Goal: Task Accomplishment & Management: Manage account settings

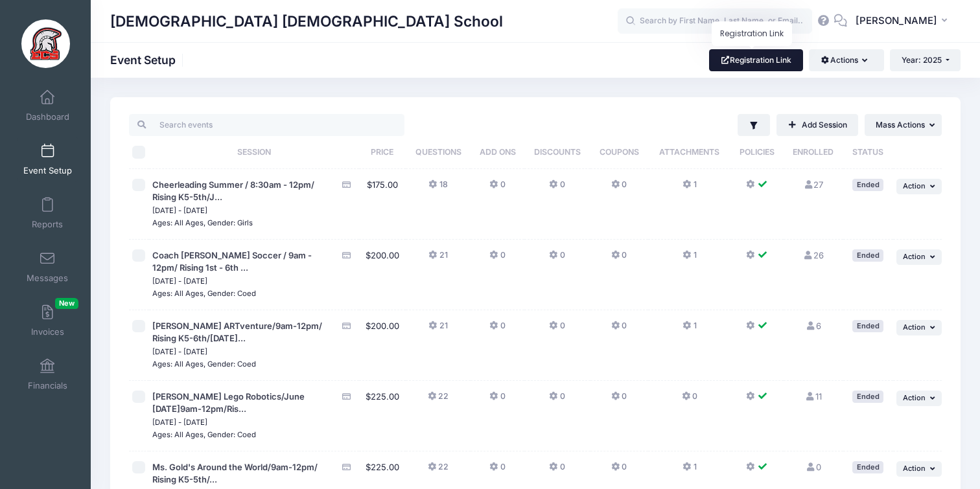
click at [758, 66] on link "Registration Link" at bounding box center [756, 60] width 94 height 22
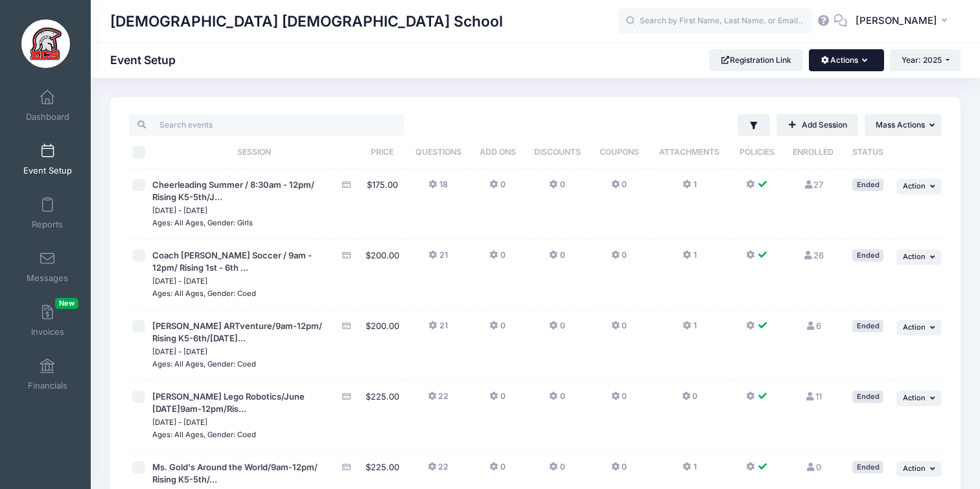
click at [847, 64] on button "Actions" at bounding box center [846, 60] width 75 height 22
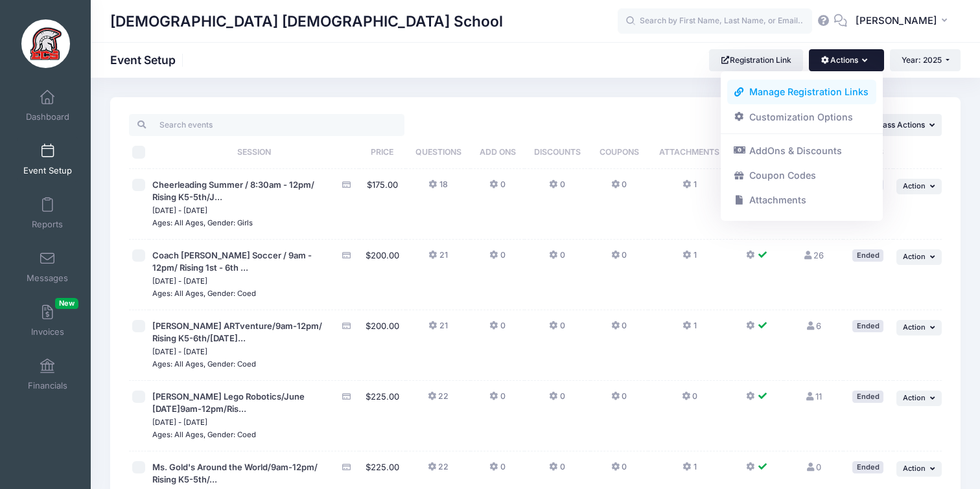
click at [826, 94] on link "Manage Registration Links" at bounding box center [802, 92] width 150 height 25
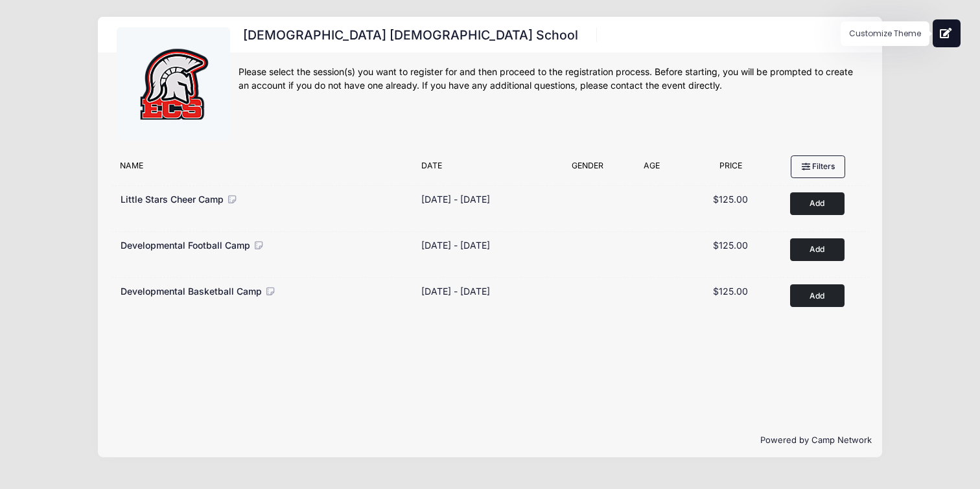
click at [939, 34] on button at bounding box center [947, 33] width 28 height 28
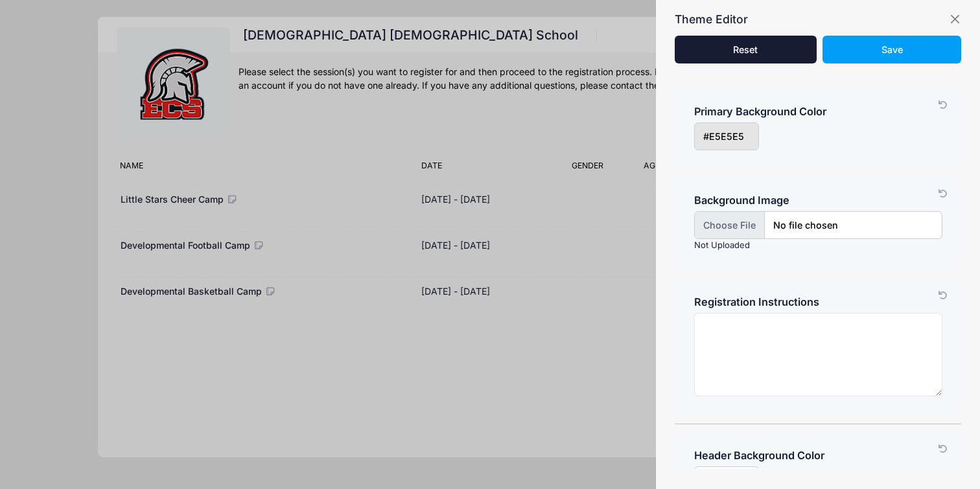
click at [721, 233] on input "file" at bounding box center [818, 225] width 248 height 28
click at [956, 24] on button "button" at bounding box center [954, 19] width 13 height 13
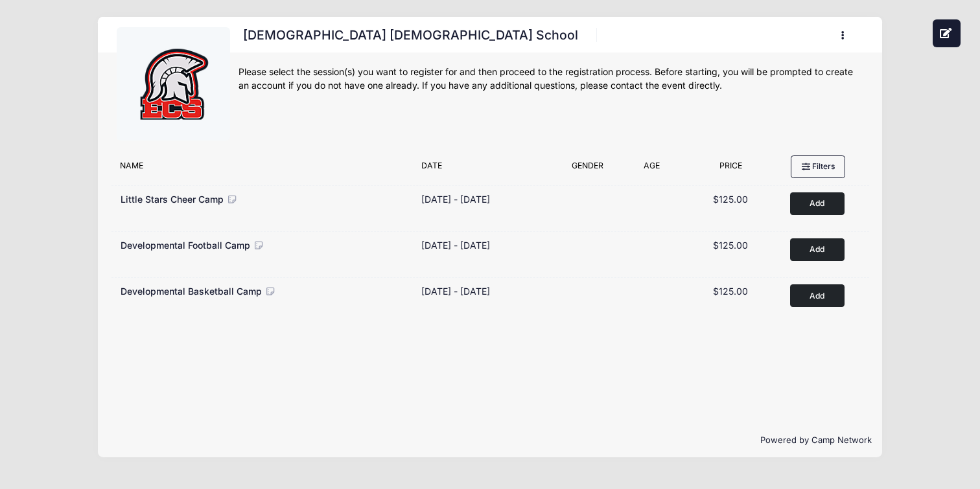
click at [840, 40] on button "button" at bounding box center [845, 35] width 35 height 23
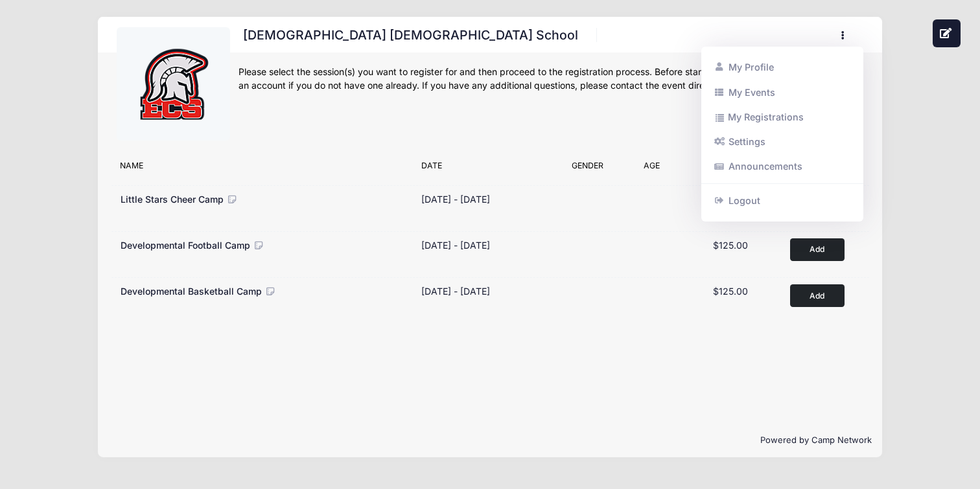
click at [840, 40] on button "button" at bounding box center [845, 35] width 35 height 23
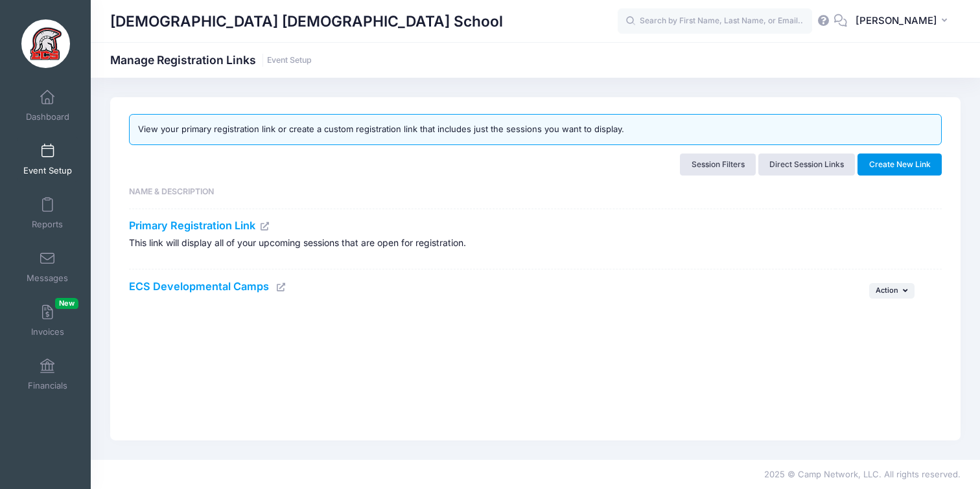
click at [901, 169] on button "Create New Link" at bounding box center [900, 165] width 84 height 22
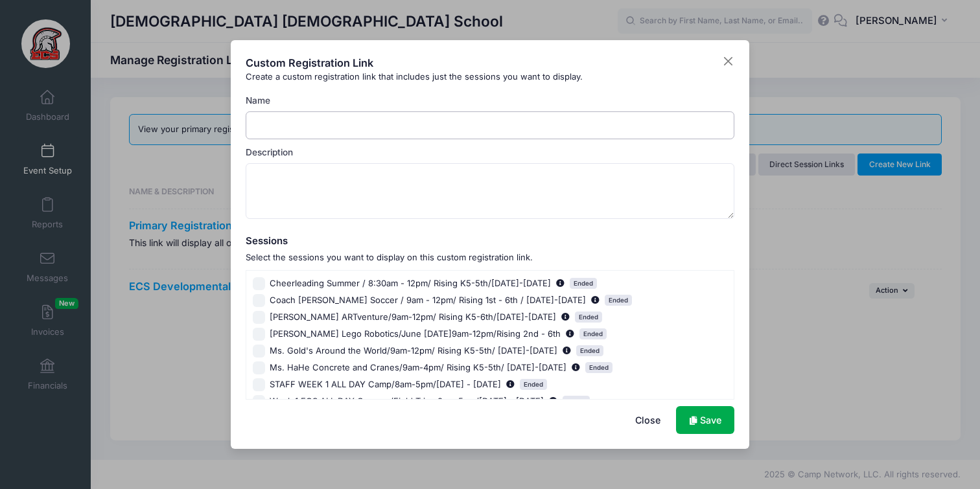
click at [355, 128] on input "Name" at bounding box center [490, 125] width 489 height 28
click at [371, 134] on input "Tiny Sents" at bounding box center [490, 125] width 489 height 28
click at [371, 133] on input "Tiny Sents" at bounding box center [490, 125] width 489 height 28
click at [256, 128] on input "Tiny Sents" at bounding box center [490, 125] width 489 height 28
click at [316, 124] on input "Tiny Sents" at bounding box center [490, 125] width 489 height 28
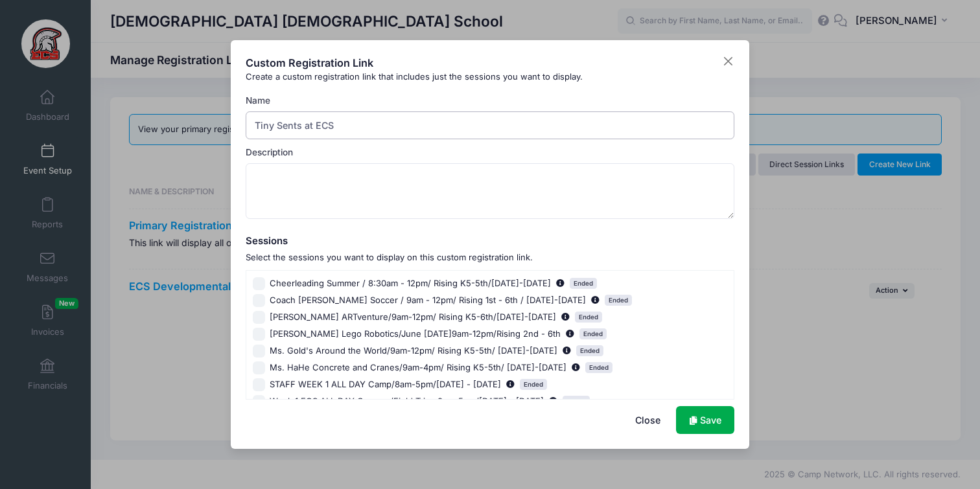
type input "Tiny Sents at ECS"
click at [314, 169] on textarea "Description" at bounding box center [490, 191] width 489 height 56
click at [707, 423] on link "Save" at bounding box center [705, 420] width 58 height 28
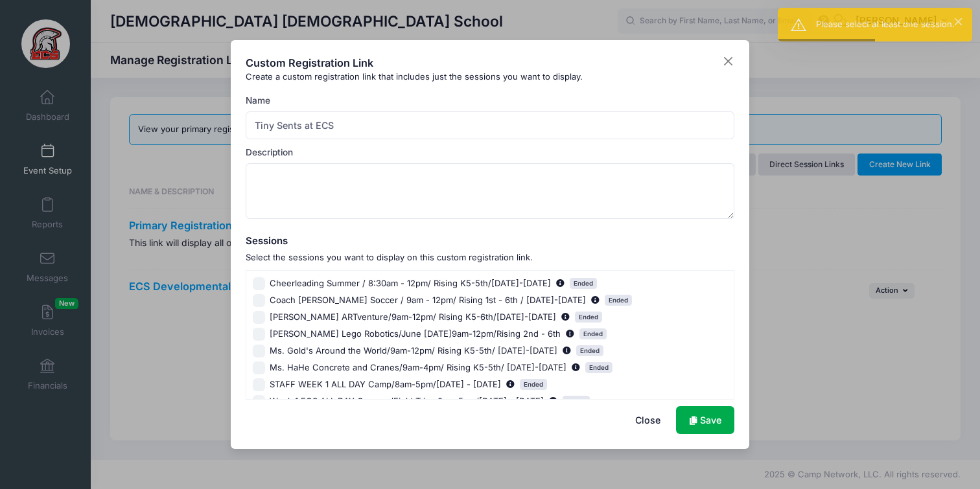
click at [635, 421] on button "Close" at bounding box center [648, 420] width 52 height 28
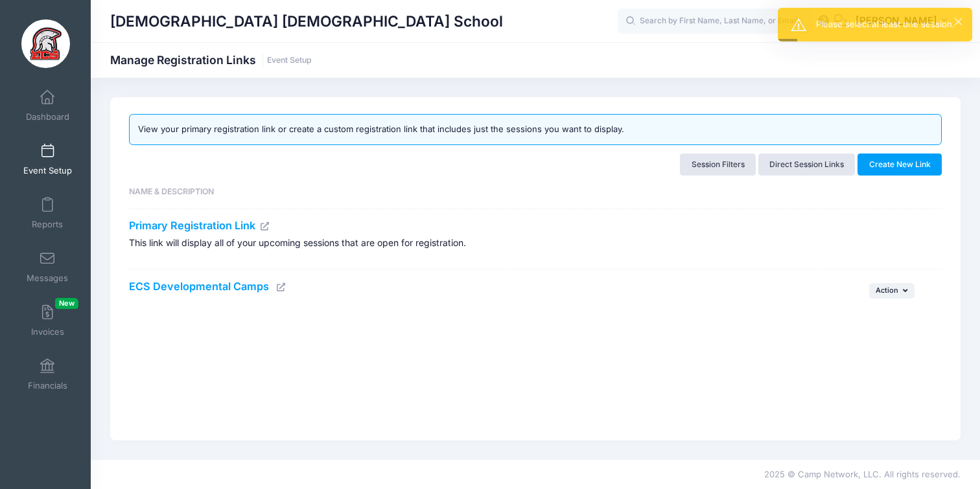
click at [55, 155] on link "Event Setup" at bounding box center [48, 159] width 62 height 45
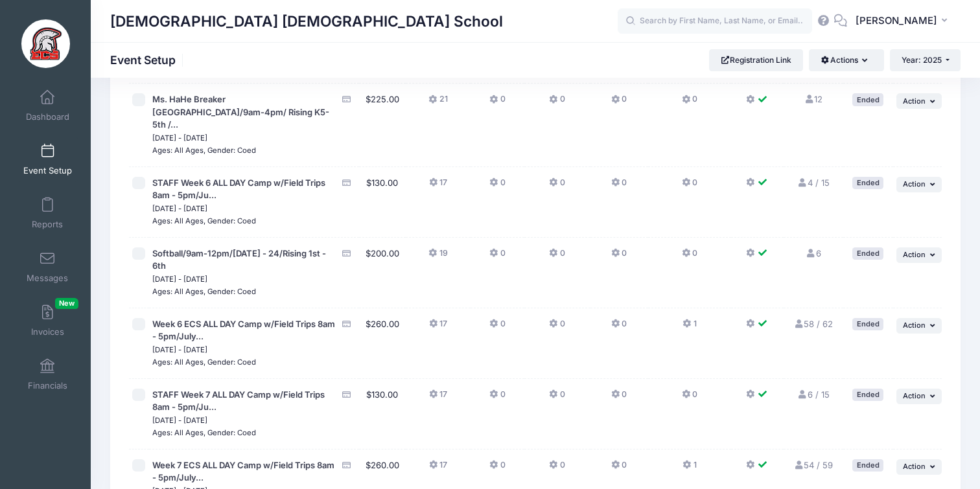
scroll to position [3056, 0]
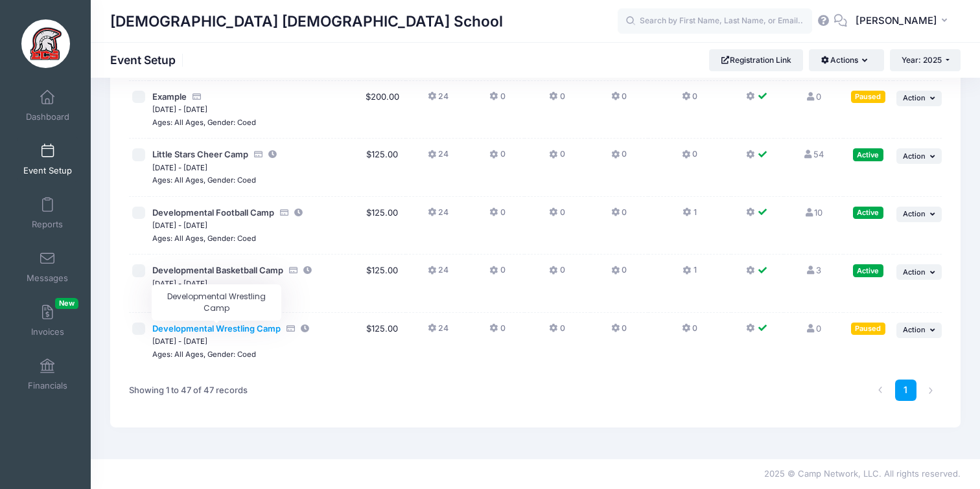
click at [219, 328] on span "Developmental Wrestling Camp" at bounding box center [216, 328] width 128 height 10
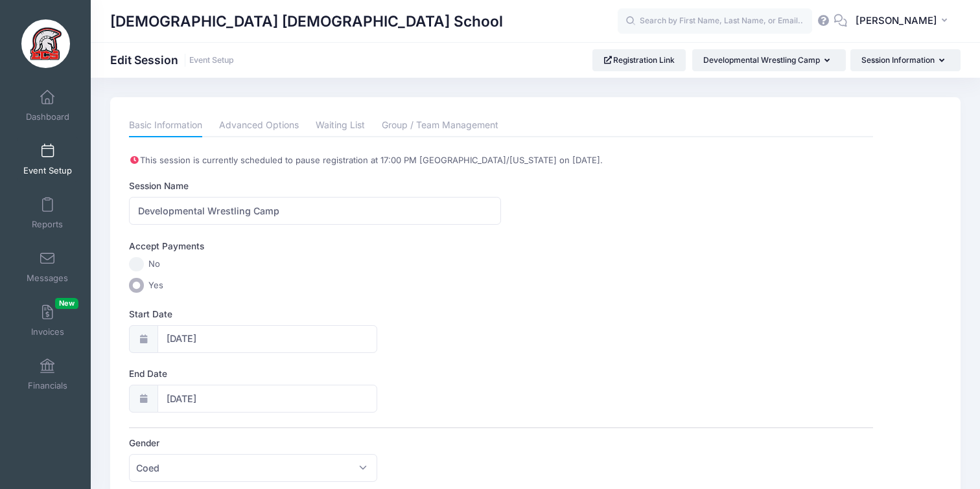
click at [47, 150] on span at bounding box center [47, 152] width 0 height 14
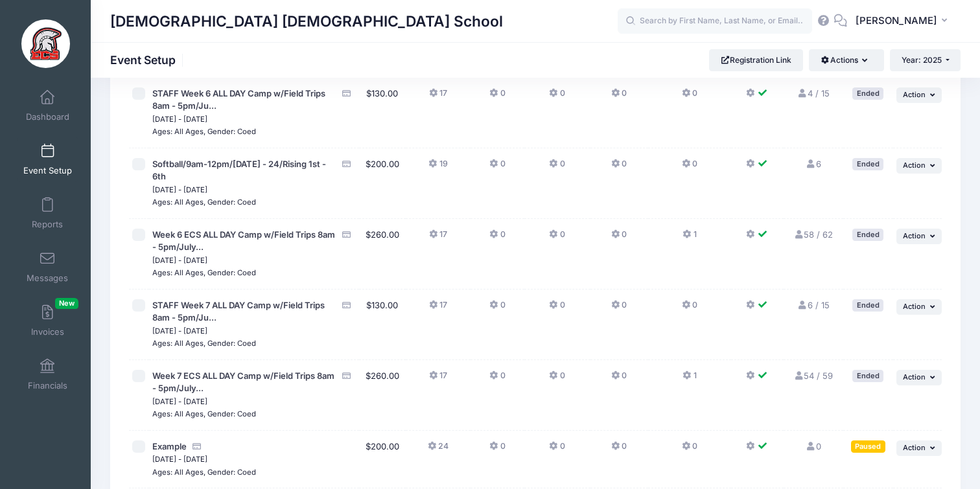
scroll to position [3056, 0]
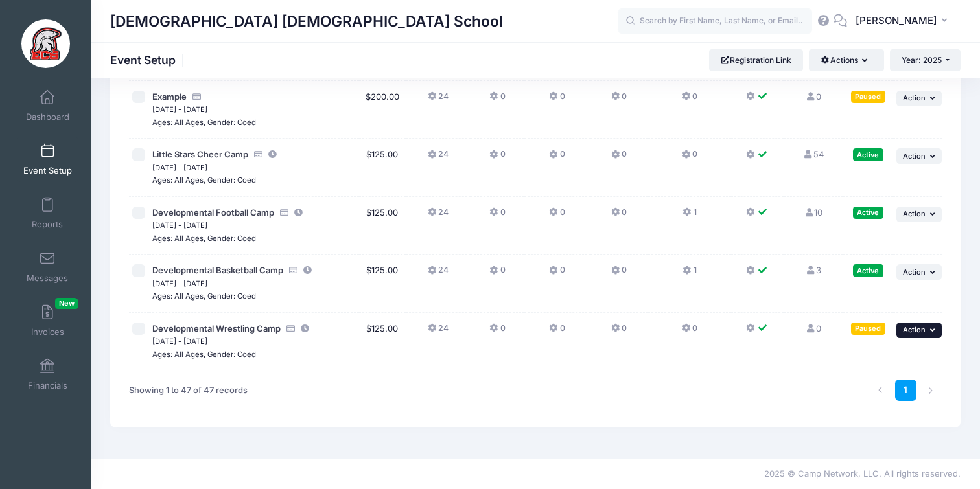
click at [926, 332] on button "... Action" at bounding box center [919, 331] width 45 height 16
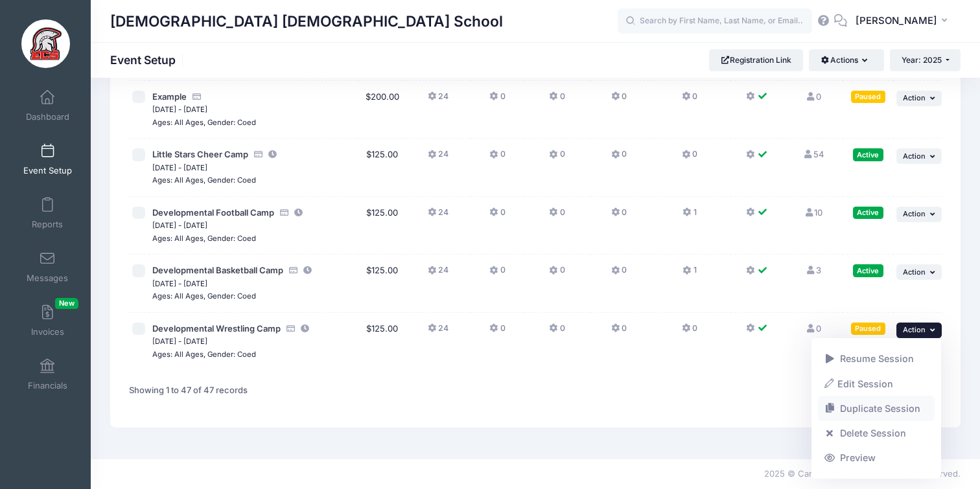
click at [891, 406] on link "Duplicate Session" at bounding box center [876, 409] width 117 height 25
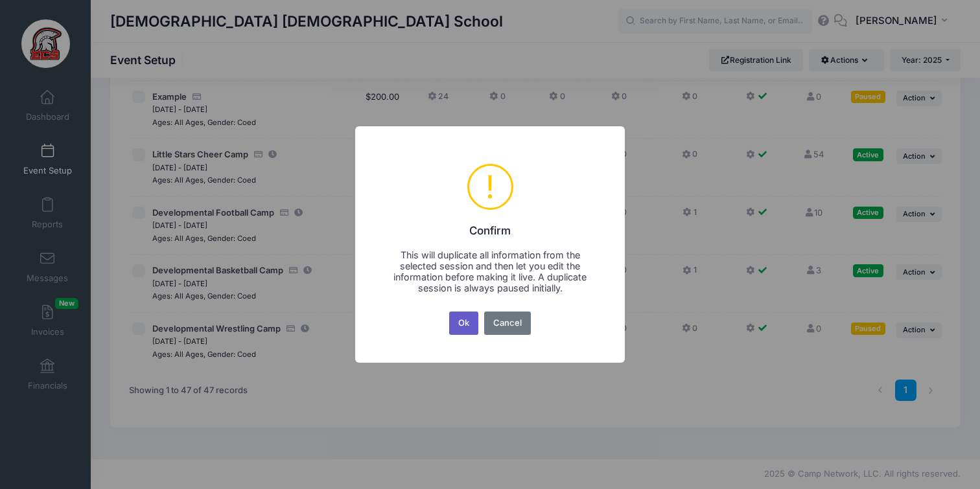
click at [464, 321] on button "Ok" at bounding box center [464, 323] width 30 height 23
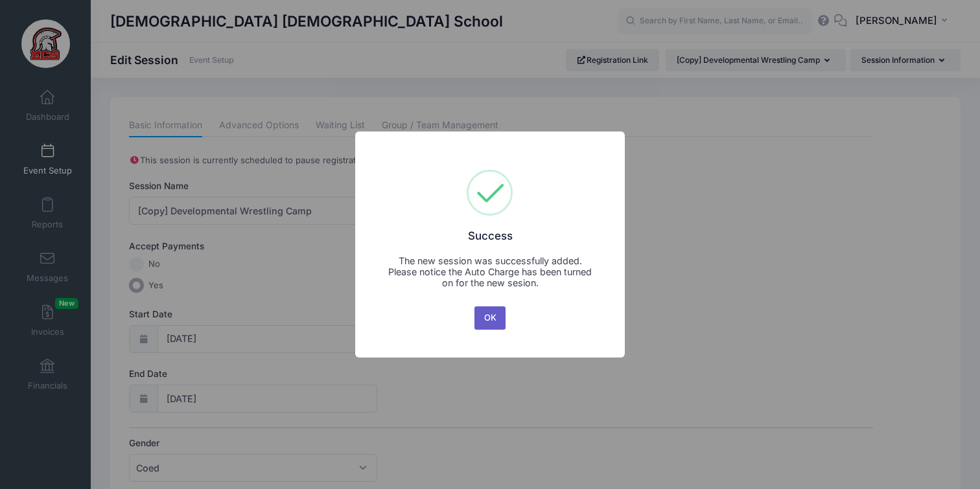
click at [490, 318] on button "OK" at bounding box center [490, 318] width 31 height 23
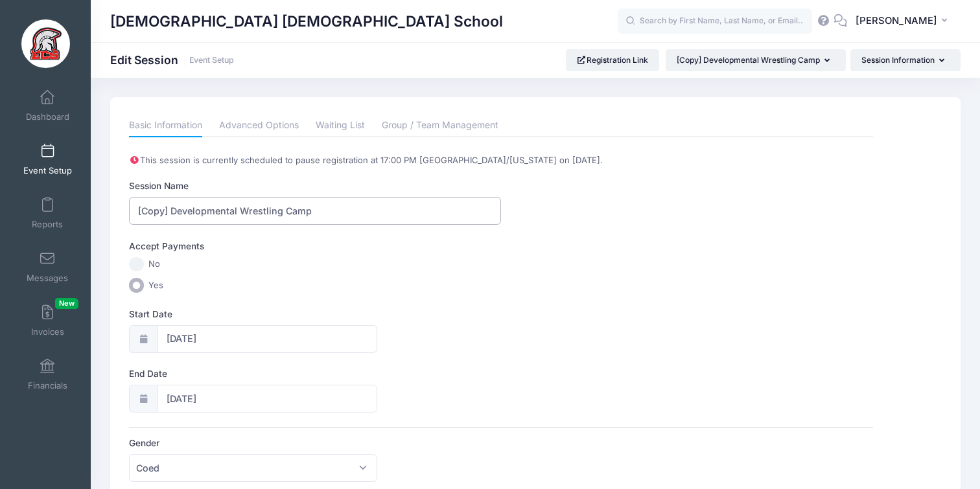
drag, startPoint x: 334, startPoint y: 213, endPoint x: 107, endPoint y: 238, distance: 228.2
click at [260, 194] on div "Session Name [Copy] Developmental Wrestling Camp" at bounding box center [501, 202] width 744 height 45
click at [260, 201] on input "[Copy] Developmental Wrestling Camp" at bounding box center [315, 211] width 372 height 28
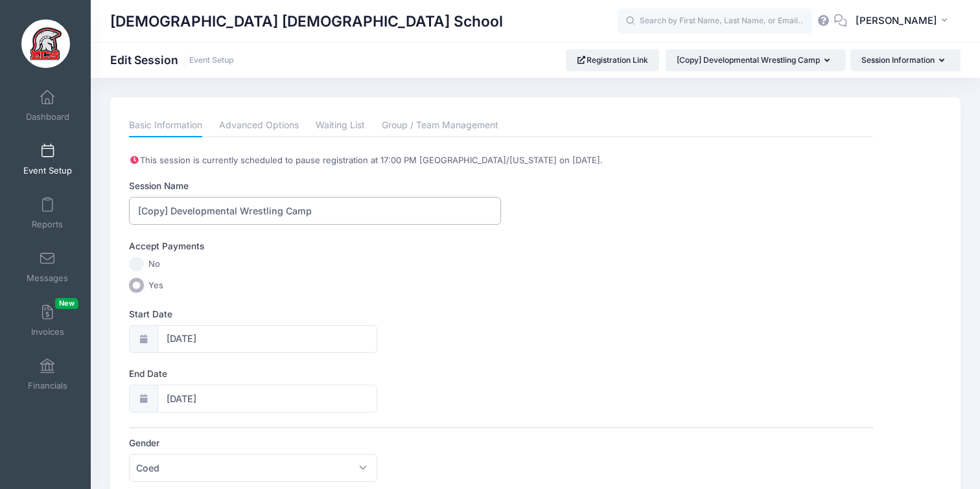
click at [260, 201] on input "[Copy] Developmental Wrestling Camp" at bounding box center [315, 211] width 372 height 28
type input "k"
type input "K3-K4 Soccer Tiny Sents"
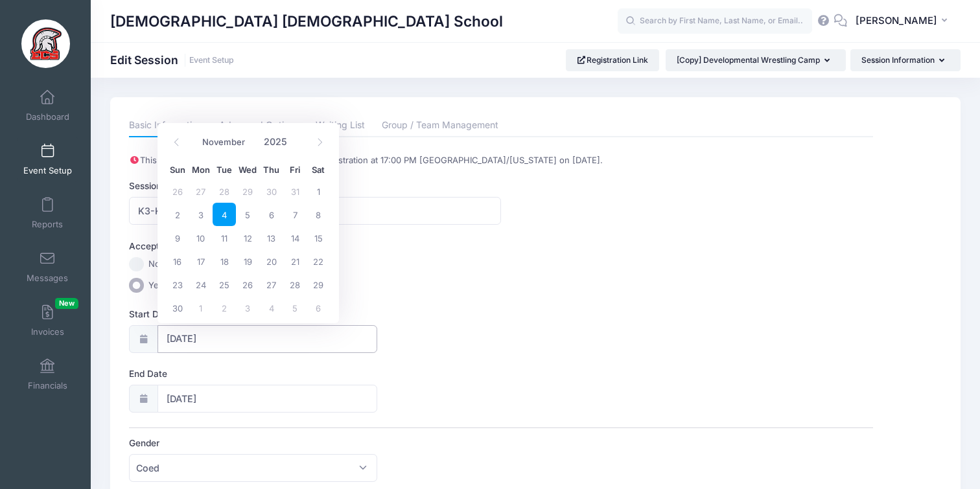
click at [202, 342] on input "11/04/2025" at bounding box center [268, 339] width 220 height 28
click at [172, 148] on span at bounding box center [176, 143] width 21 height 22
select select "9"
drag, startPoint x: 329, startPoint y: 209, endPoint x: 320, endPoint y: 208, distance: 9.2
click at [329, 209] on span "11" at bounding box center [318, 214] width 23 height 23
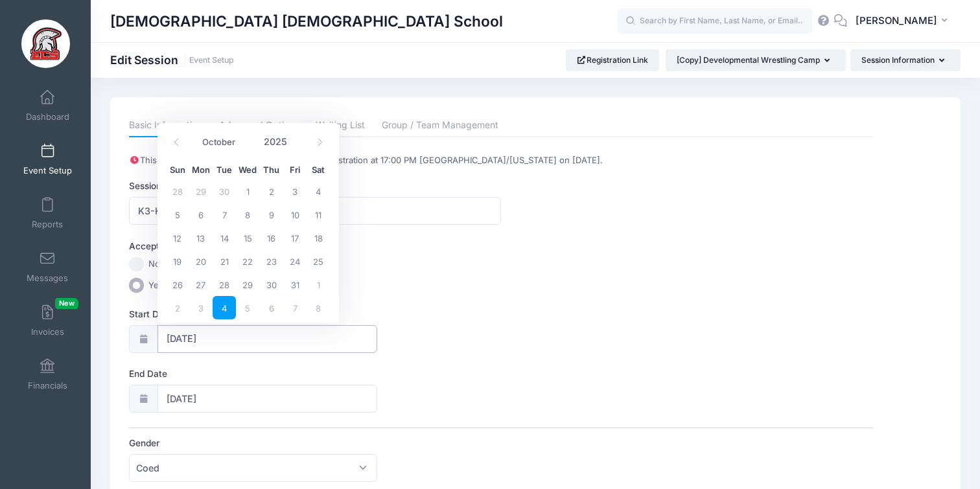
type input "10/11/2025"
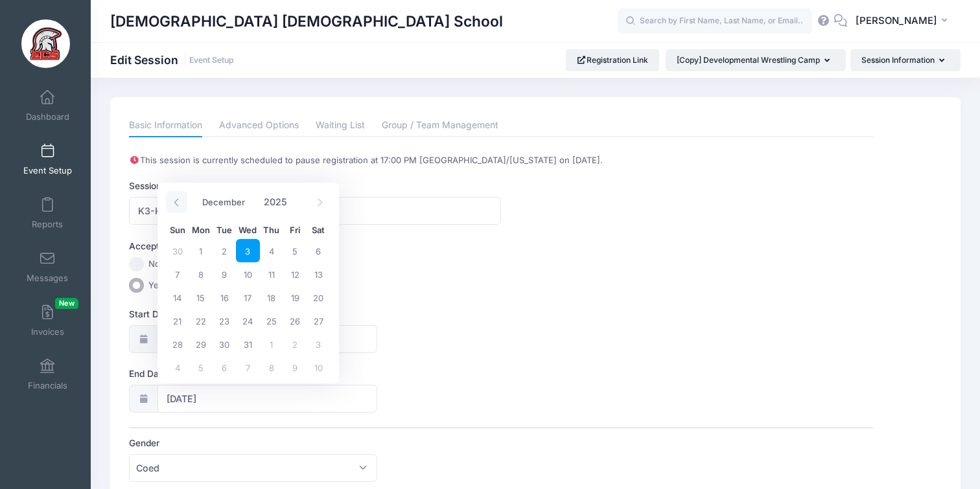
click at [182, 204] on span at bounding box center [176, 202] width 21 height 22
select select "10"
click at [205, 276] on span "3" at bounding box center [200, 274] width 23 height 23
type input "[DATE]"
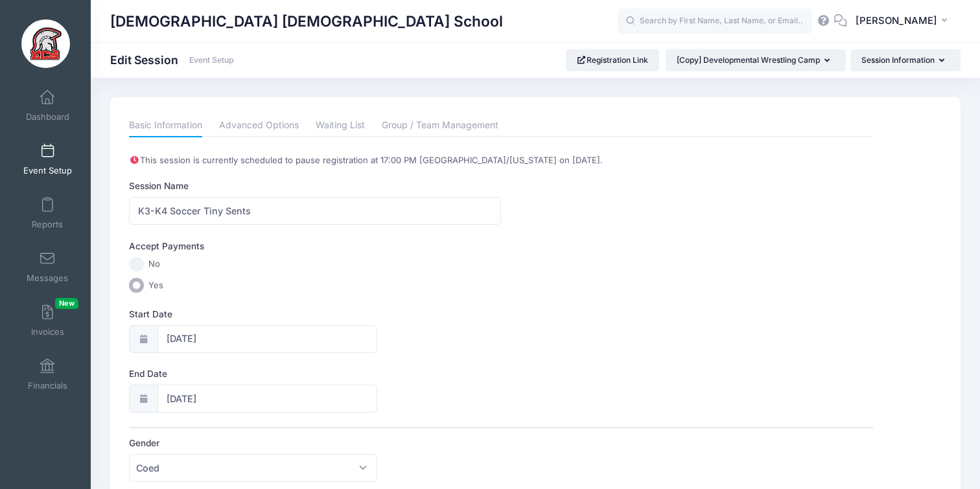
click at [436, 280] on label "Yes" at bounding box center [501, 285] width 744 height 15
click at [144, 280] on input "Yes" at bounding box center [136, 285] width 15 height 15
click at [281, 134] on link "Advanced Options" at bounding box center [259, 125] width 80 height 23
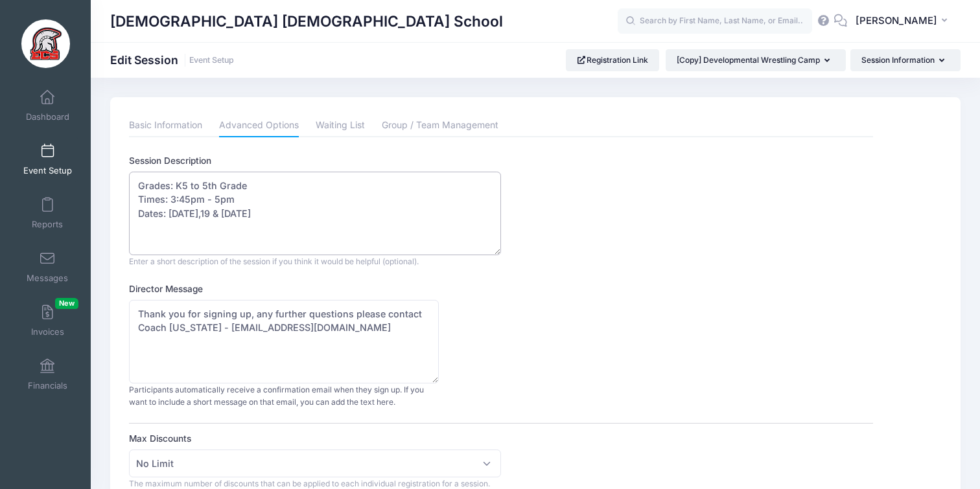
drag, startPoint x: 263, startPoint y: 187, endPoint x: 175, endPoint y: 185, distance: 87.5
click at [175, 185] on textarea "Grades: K5 to 5th Grade Times: 3:45pm - 5pm Dates: Wednesday November 5,12,19 &…" at bounding box center [315, 214] width 372 height 84
drag, startPoint x: 264, startPoint y: 202, endPoint x: 121, endPoint y: 202, distance: 143.3
click at [239, 199] on textarea "Grades: K5 to 5th Grade Times: 3:45pm - 5pm Dates: Wednesday November 5,12,19 &…" at bounding box center [315, 214] width 372 height 84
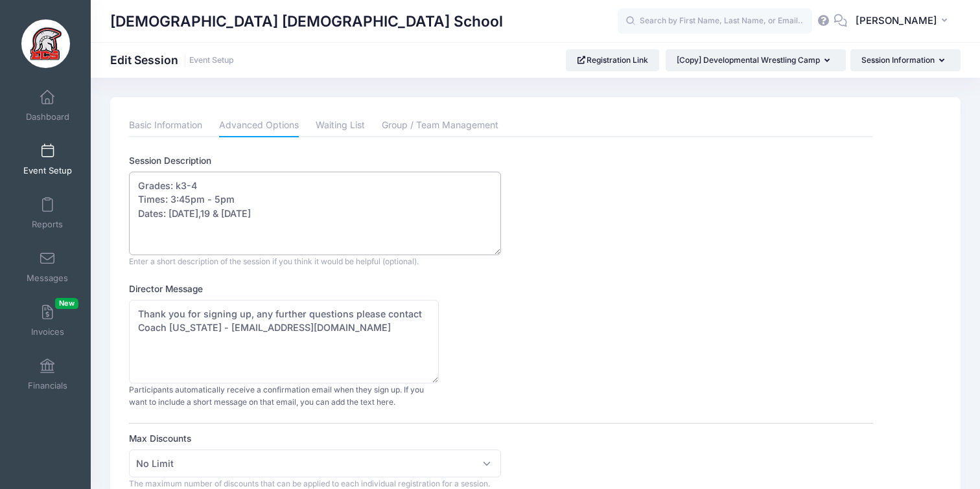
drag, startPoint x: 239, startPoint y: 199, endPoint x: 170, endPoint y: 198, distance: 68.7
click at [170, 198] on textarea "Grades: K5 to 5th Grade Times: 3:45pm - 5pm Dates: Wednesday November 5,12,19 &…" at bounding box center [315, 214] width 372 height 84
drag, startPoint x: 274, startPoint y: 203, endPoint x: 125, endPoint y: 198, distance: 148.5
drag, startPoint x: 361, startPoint y: 213, endPoint x: 171, endPoint y: 213, distance: 189.9
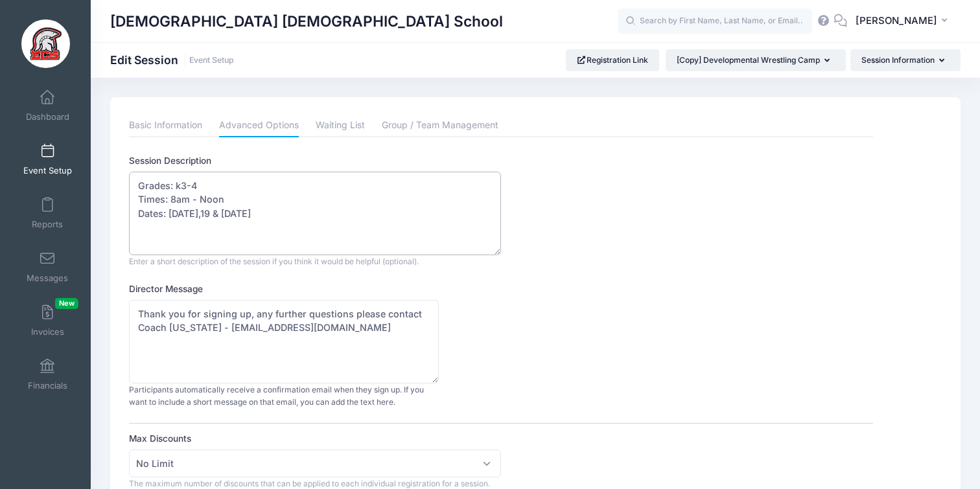
click at [171, 213] on textarea "Grades: K5 to 5th Grade Times: 3:45pm - 5pm Dates: Wednesday November 5,12,19 &…" at bounding box center [315, 214] width 372 height 84
click at [304, 217] on textarea "Grades: K5 to 5th Grade Times: 3:45pm - 5pm Dates: Wednesday November 5,12,19 &…" at bounding box center [315, 214] width 372 height 84
click at [263, 218] on textarea "Grades: K5 to 5th Grade Times: 3:45pm - 5pm Dates: Wednesday November 5,12,19 &…" at bounding box center [315, 214] width 372 height 84
click at [142, 231] on textarea "Grades: K5 to 5th Grade Times: 3:45pm - 5pm Dates: Wednesday November 5,12,19 &…" at bounding box center [315, 214] width 372 height 84
click at [242, 227] on textarea "Grades: K5 to 5th Grade Times: 3:45pm - 5pm Dates: Wednesday November 5,12,19 &…" at bounding box center [315, 214] width 372 height 84
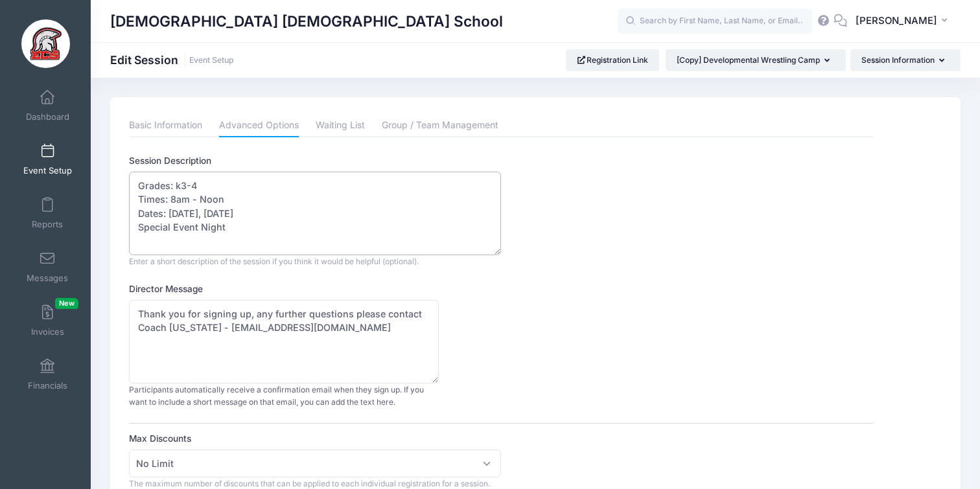
click at [165, 200] on textarea "Grades: K5 to 5th Grade Times: 3:45pm - 5pm Dates: Wednesday November 5,12,19 &…" at bounding box center [315, 214] width 372 height 84
click at [189, 190] on textarea "Grades: K5 to 5th Grade Times: 3:45pm - 5pm Dates: Wednesday November 5,12,19 &…" at bounding box center [315, 214] width 372 height 84
click at [179, 187] on textarea "Grades: K5 to 5th Grade Times: 3:45pm - 5pm Dates: Wednesday November 5,12,19 &…" at bounding box center [315, 214] width 372 height 84
click at [246, 230] on textarea "Grades: K5 to 5th Grade Times: 3:45pm - 5pm Dates: Wednesday November 5,12,19 &…" at bounding box center [315, 214] width 372 height 84
click at [230, 231] on textarea "Grades: K5 to 5th Grade Times: 3:45pm - 5pm Dates: Wednesday November 5,12,19 &…" at bounding box center [315, 214] width 372 height 84
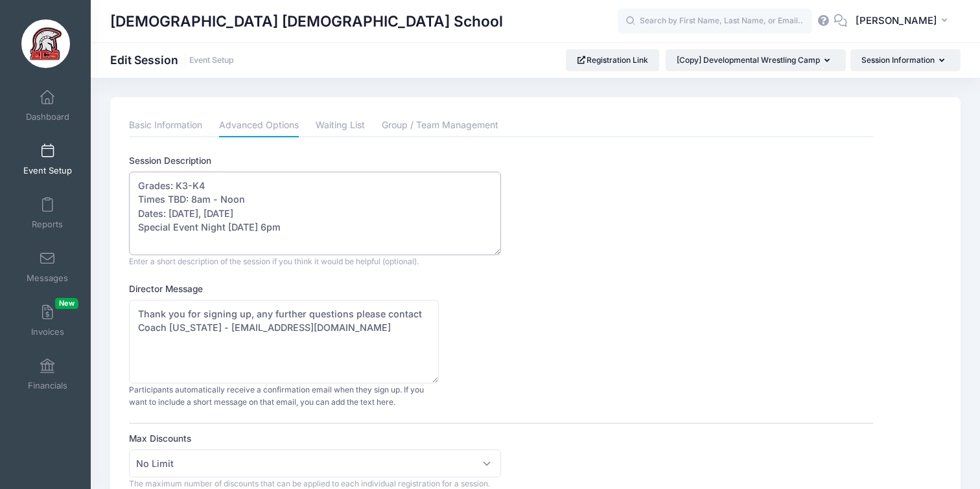
click at [338, 231] on textarea "Grades: K5 to 5th Grade Times: 3:45pm - 5pm Dates: Wednesday November 5,12,19 &…" at bounding box center [315, 214] width 372 height 84
click at [269, 230] on textarea "Grades: K5 to 5th Grade Times: 3:45pm - 5pm Dates: Wednesday November 5,12,19 &…" at bounding box center [315, 214] width 372 height 84
click at [267, 231] on textarea "Grades: K5 to 5th Grade Times: 3:45pm - 5pm Dates: Wednesday November 5,12,19 &…" at bounding box center [315, 214] width 372 height 84
type textarea "Grades: K3-K4 Times TBD: 8am - Noon Dates: Oct. 11, 18, Nov 8, 15 Special Event…"
click at [193, 327] on textarea "Thank you for signing up, any further questions please contact Coach Washington…" at bounding box center [284, 342] width 310 height 84
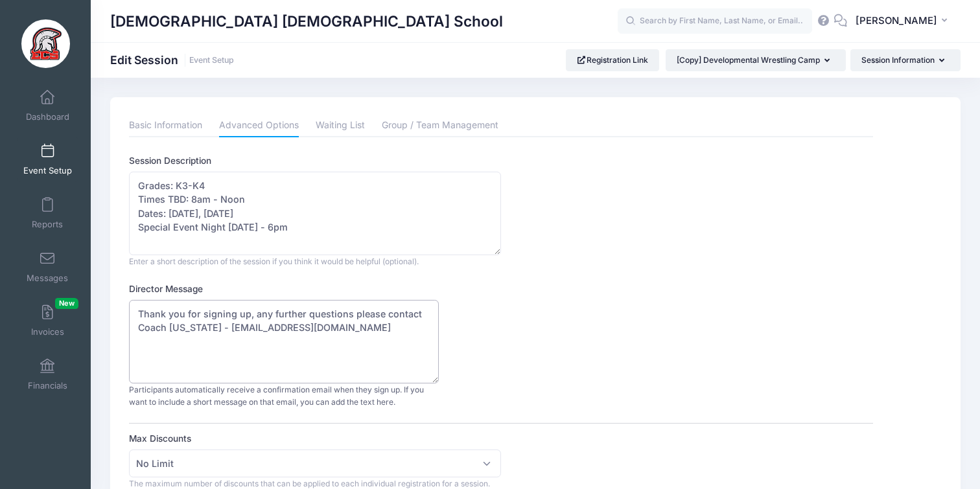
click at [193, 327] on textarea "Thank you for signing up, any further questions please contact Coach Washington…" at bounding box center [284, 342] width 310 height 84
drag, startPoint x: 207, startPoint y: 331, endPoint x: 330, endPoint y: 334, distance: 122.6
click at [329, 338] on textarea "Thank you for signing up, any further questions please contact Coach Washington…" at bounding box center [284, 342] width 310 height 84
type textarea "Thank you for signing up, any further questions please contact Coach Harris - c…"
click at [356, 129] on link "Waiting List" at bounding box center [340, 125] width 49 height 23
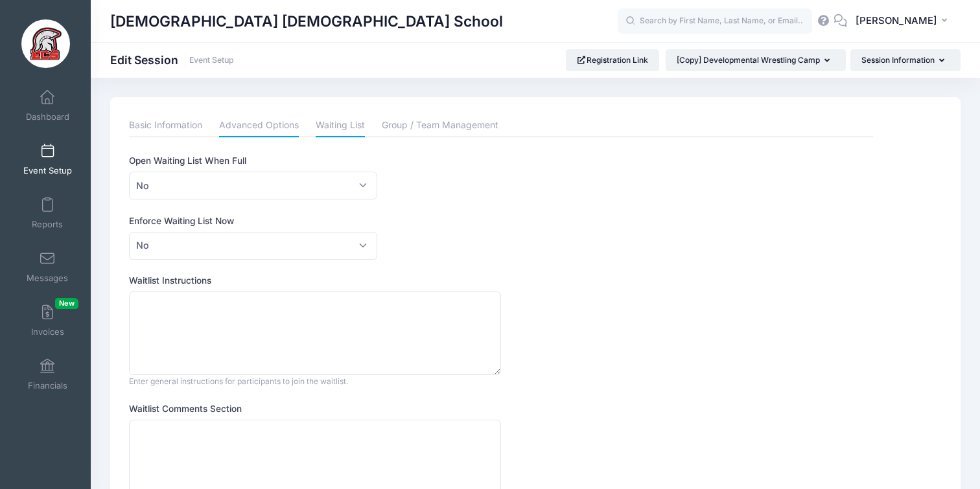
click at [263, 124] on link "Advanced Options" at bounding box center [259, 125] width 80 height 23
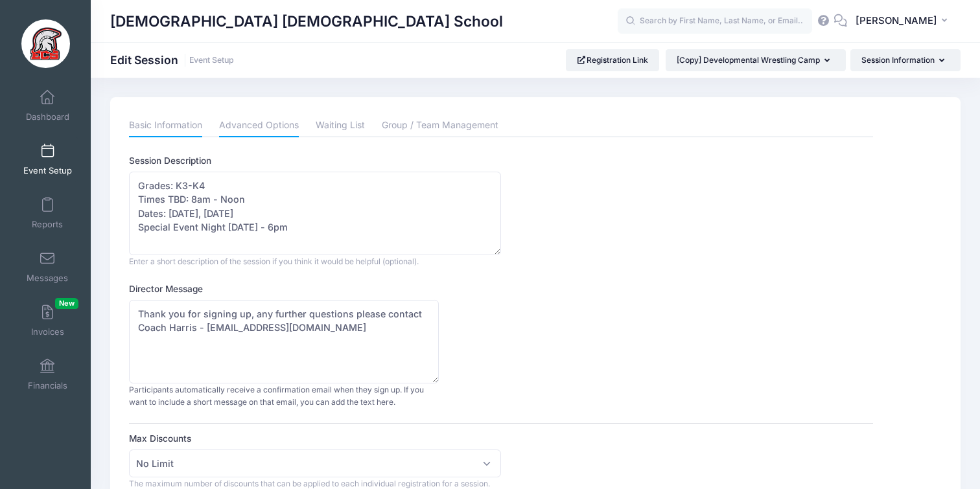
click at [170, 128] on link "Basic Information" at bounding box center [165, 125] width 73 height 23
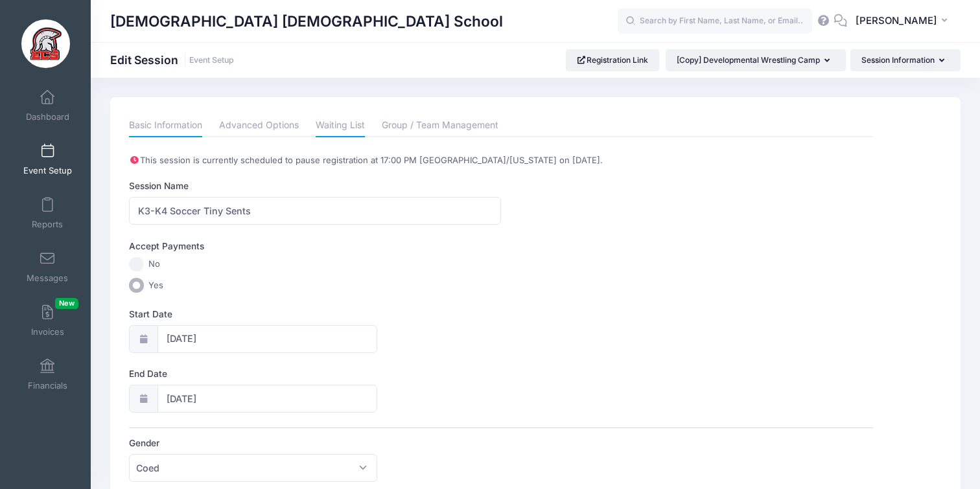
click at [349, 124] on link "Waiting List" at bounding box center [340, 125] width 49 height 23
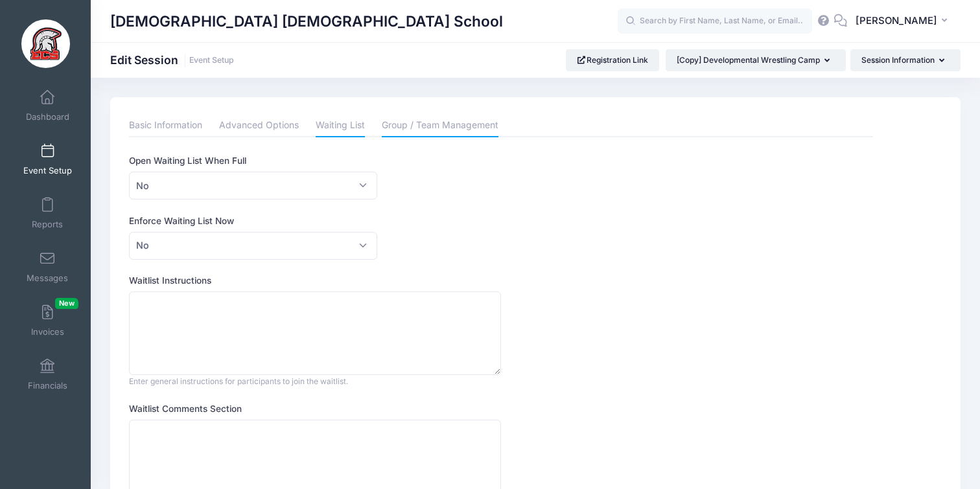
click at [417, 126] on link "Group / Team Management" at bounding box center [440, 125] width 117 height 23
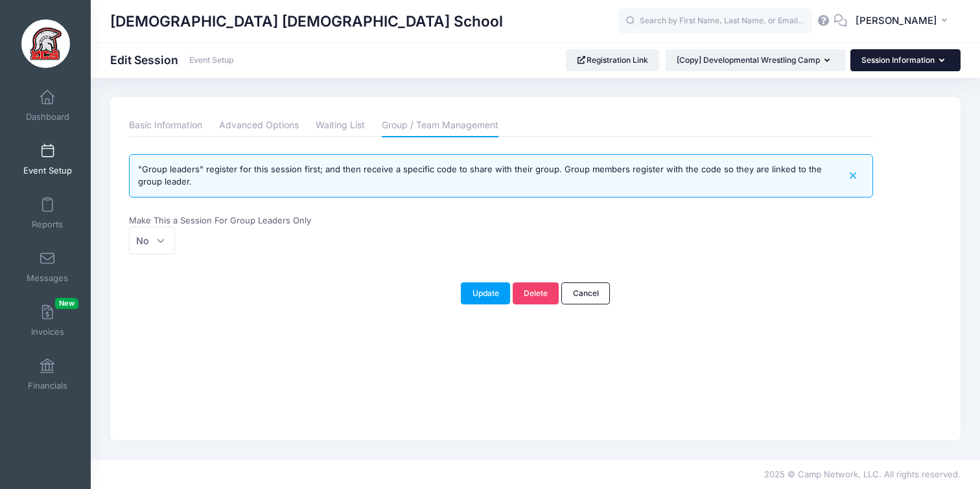
click at [914, 67] on button "Session Information" at bounding box center [905, 60] width 110 height 22
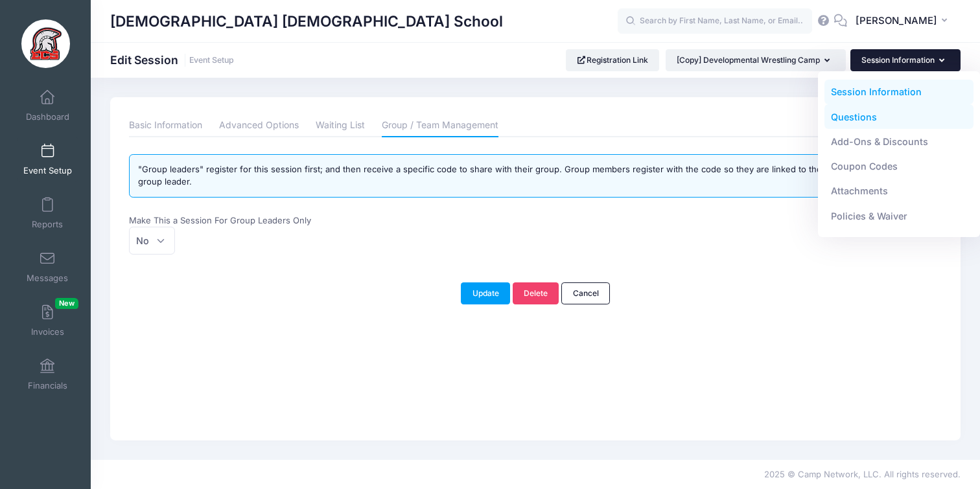
click at [856, 121] on link "Questions" at bounding box center [900, 116] width 150 height 25
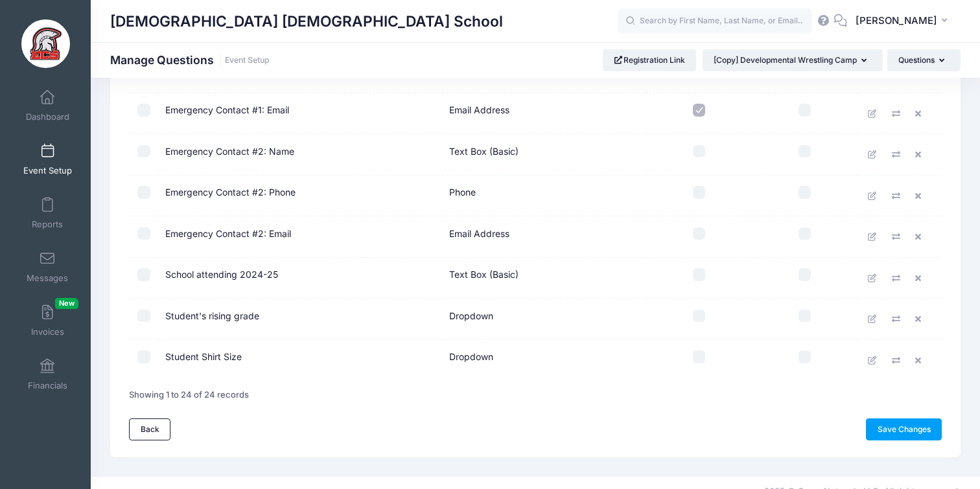
scroll to position [802, 0]
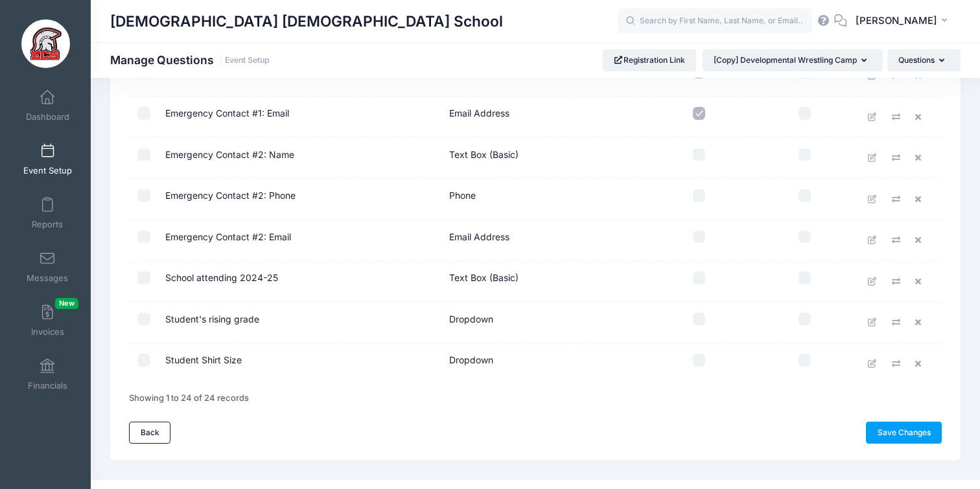
click at [694, 358] on input "checkbox" at bounding box center [699, 360] width 13 height 13
checkbox input "true"
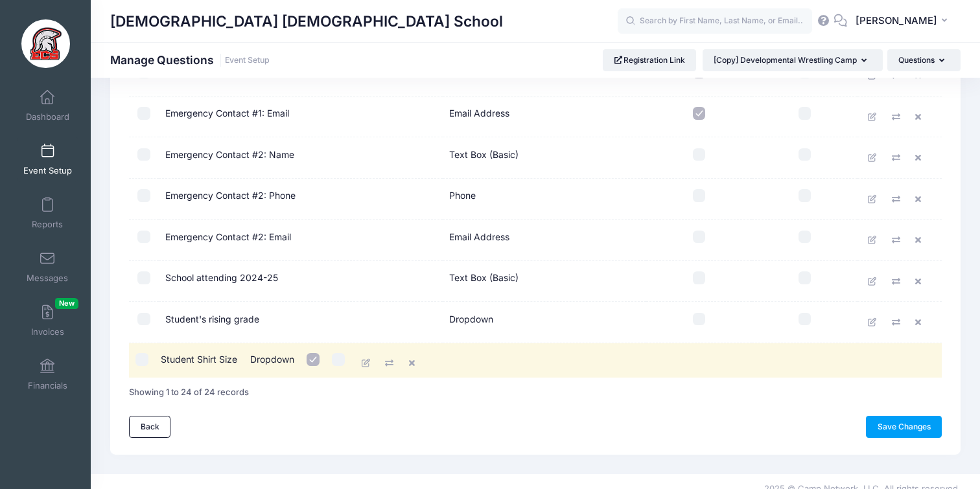
drag, startPoint x: 817, startPoint y: 364, endPoint x: 804, endPoint y: 364, distance: 13.0
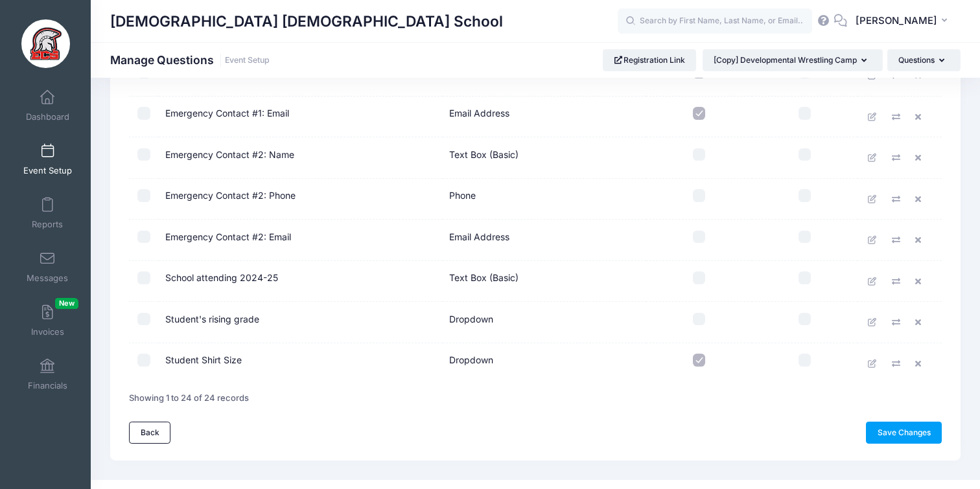
click at [802, 364] on input "checkbox" at bounding box center [805, 360] width 13 height 13
checkbox input "false"
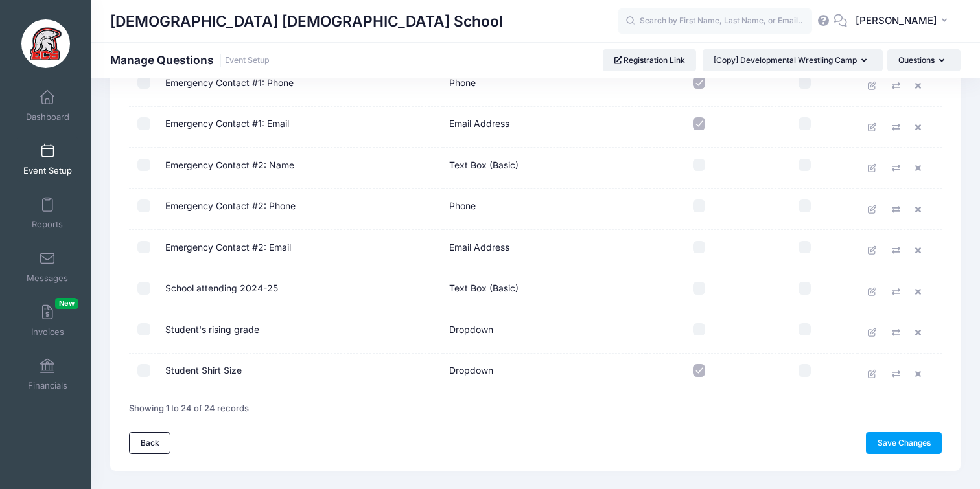
scroll to position [823, 0]
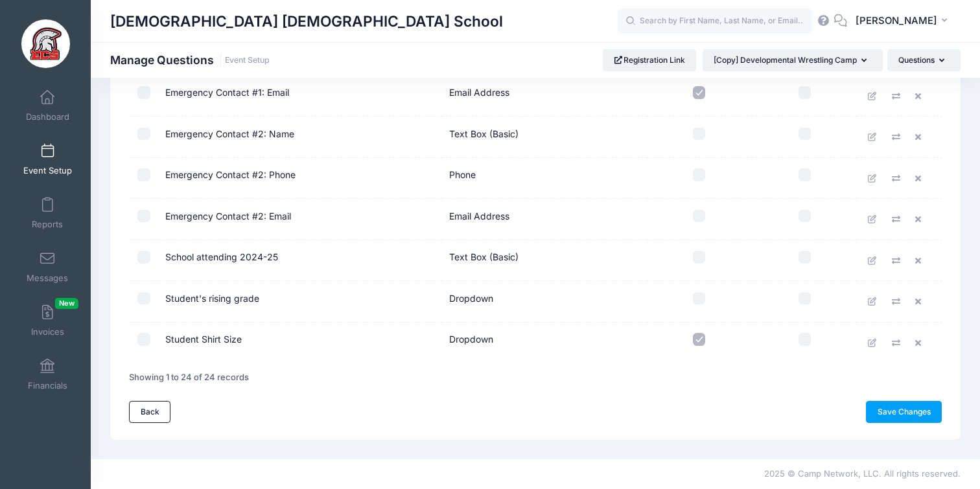
click at [882, 405] on link "Save Changes" at bounding box center [904, 412] width 76 height 22
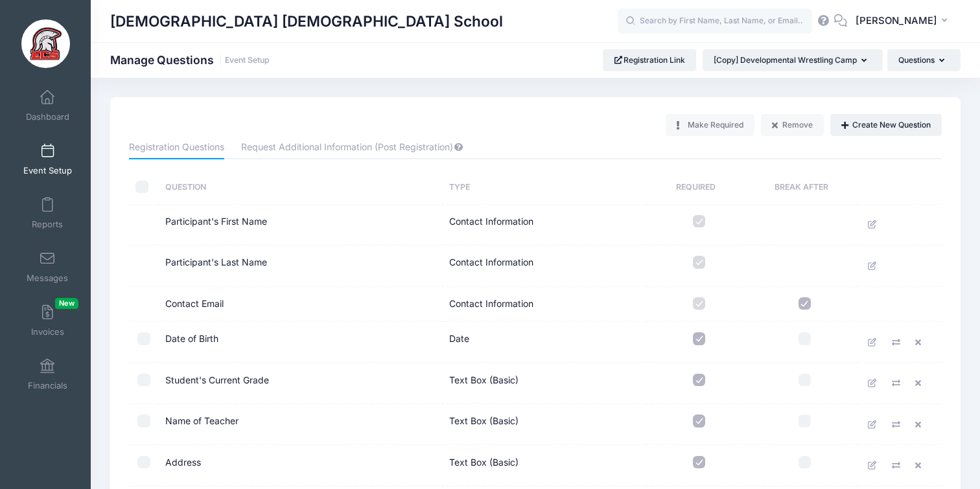
scroll to position [1, 0]
click at [904, 64] on button "Questions" at bounding box center [923, 60] width 73 height 22
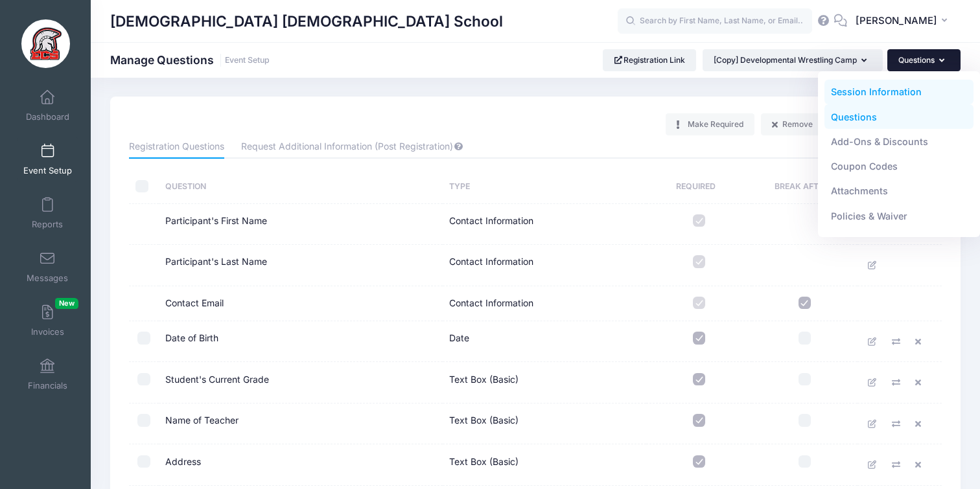
click at [892, 90] on link "Session Information" at bounding box center [900, 92] width 150 height 25
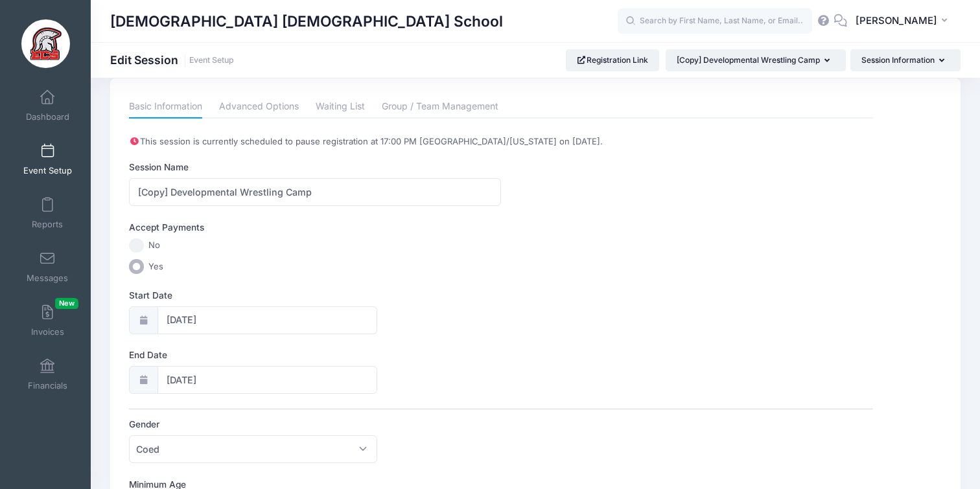
scroll to position [15, 0]
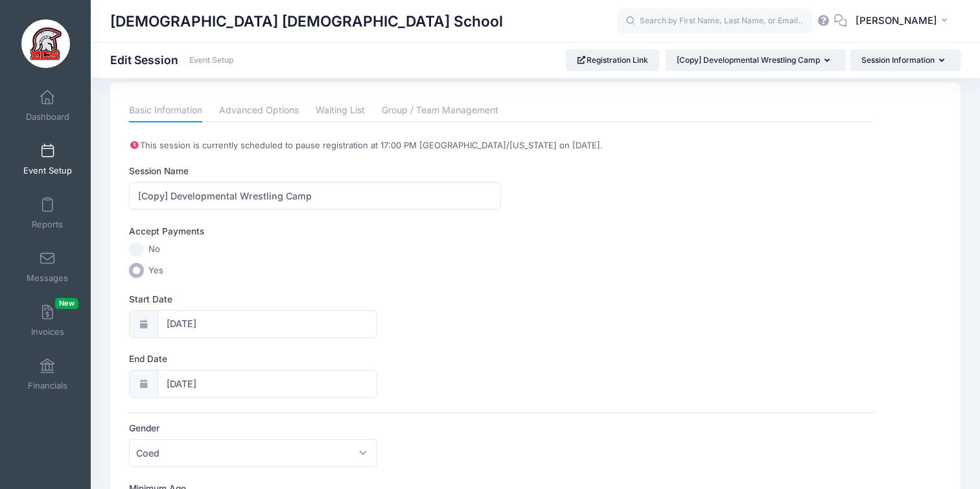
click at [37, 154] on link "Event Setup" at bounding box center [48, 159] width 62 height 45
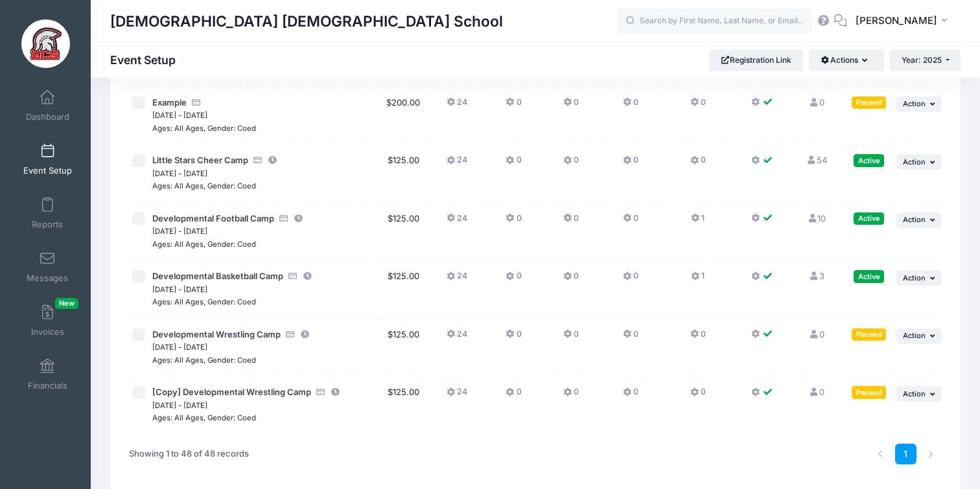
scroll to position [3038, 0]
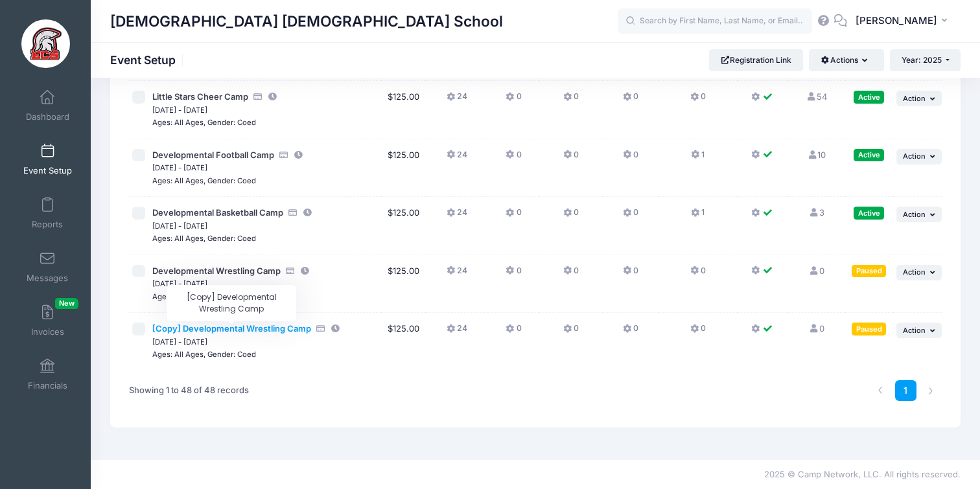
click at [244, 326] on span "[Copy] Developmental Wrestling Camp" at bounding box center [231, 328] width 159 height 10
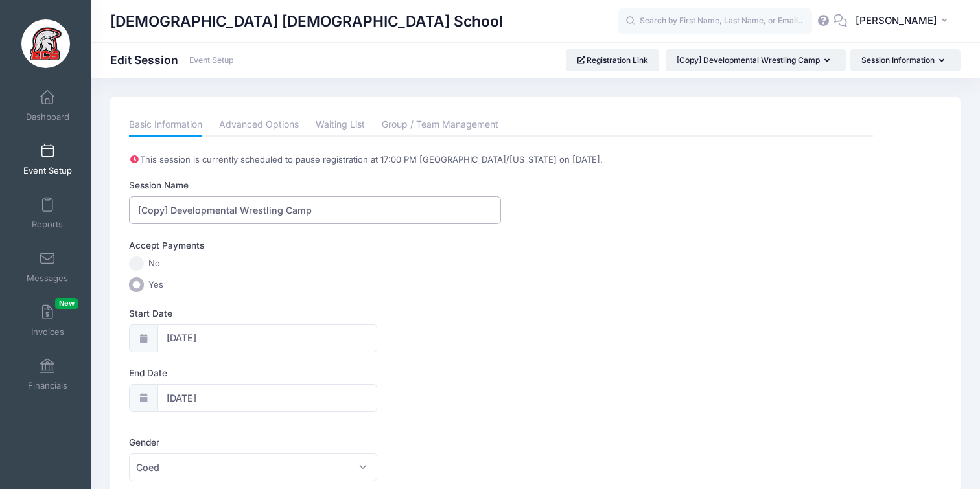
drag, startPoint x: 305, startPoint y: 215, endPoint x: 96, endPoint y: 217, distance: 208.8
drag, startPoint x: 303, startPoint y: 211, endPoint x: 111, endPoint y: 205, distance: 191.9
type input "K3-K4 Tiny Sents Soccer"
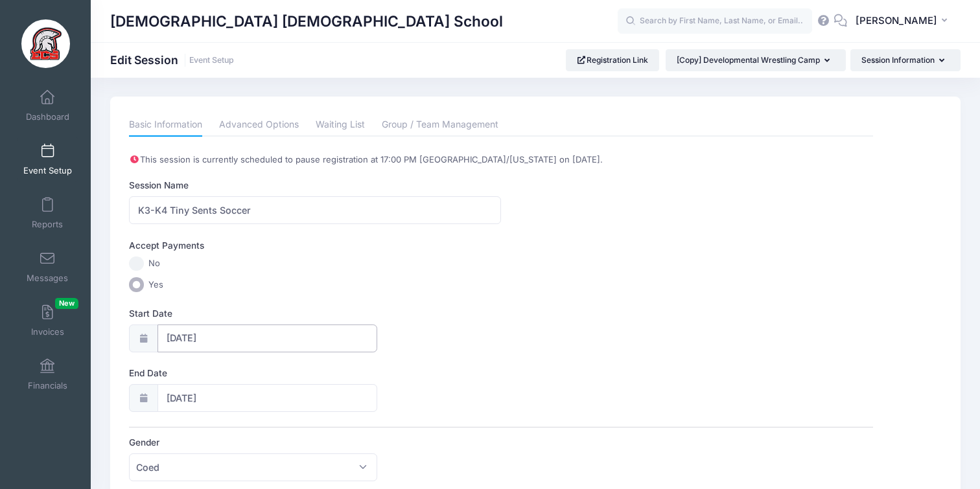
click at [187, 336] on input "11/04/2025" at bounding box center [268, 339] width 220 height 28
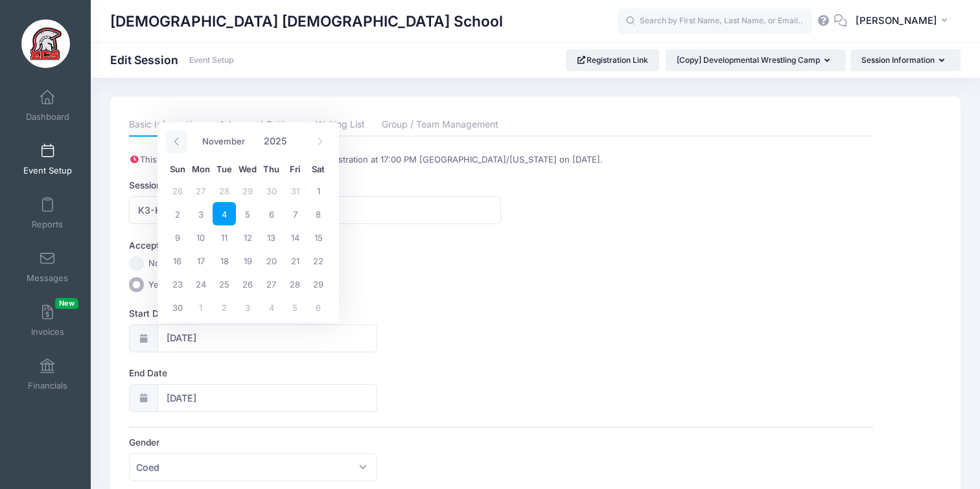
click at [184, 145] on span at bounding box center [176, 142] width 21 height 22
select select "9"
click at [322, 218] on span "11" at bounding box center [318, 213] width 23 height 23
type input "10/11/2025"
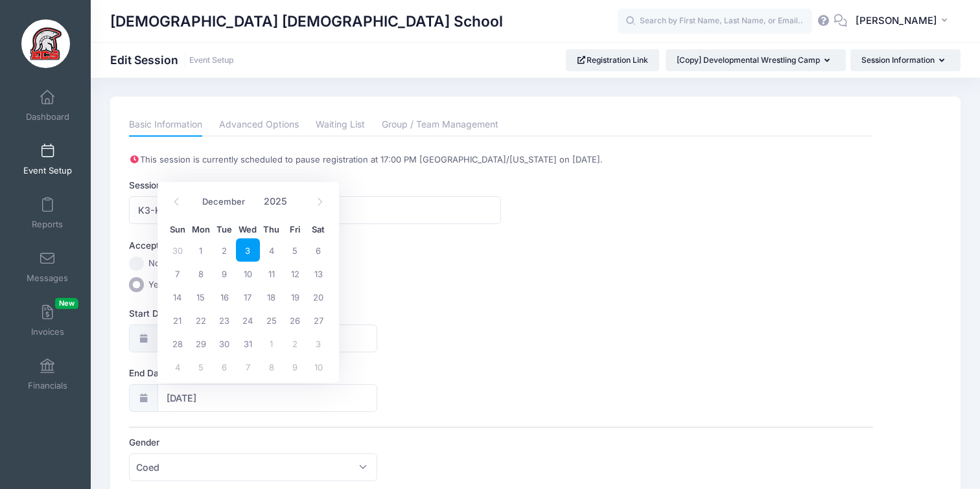
click at [384, 274] on div "Accept Payments No Yes" at bounding box center [501, 265] width 744 height 53
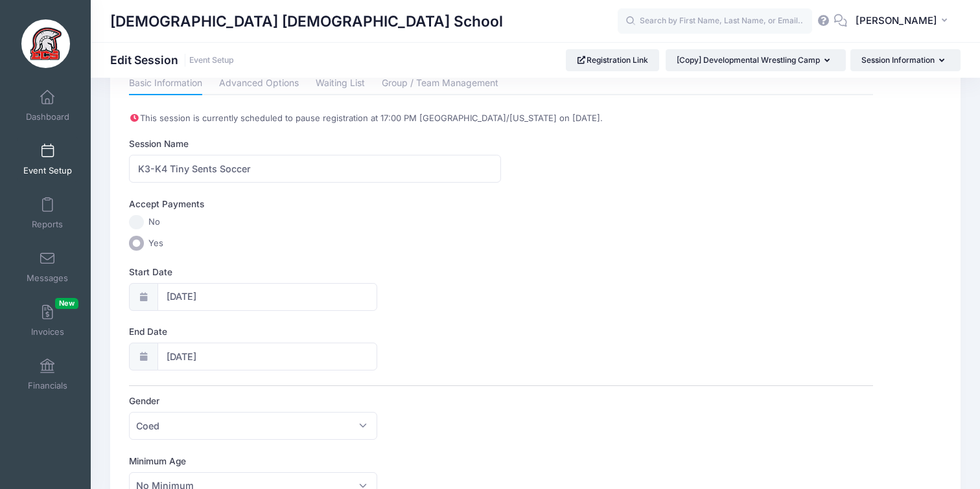
scroll to position [53, 0]
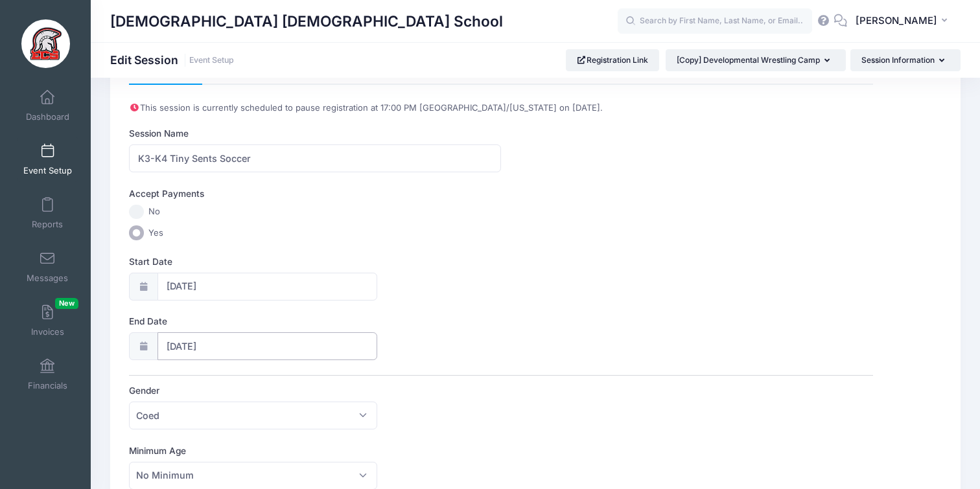
click at [203, 348] on input "12/03/2025" at bounding box center [268, 347] width 220 height 28
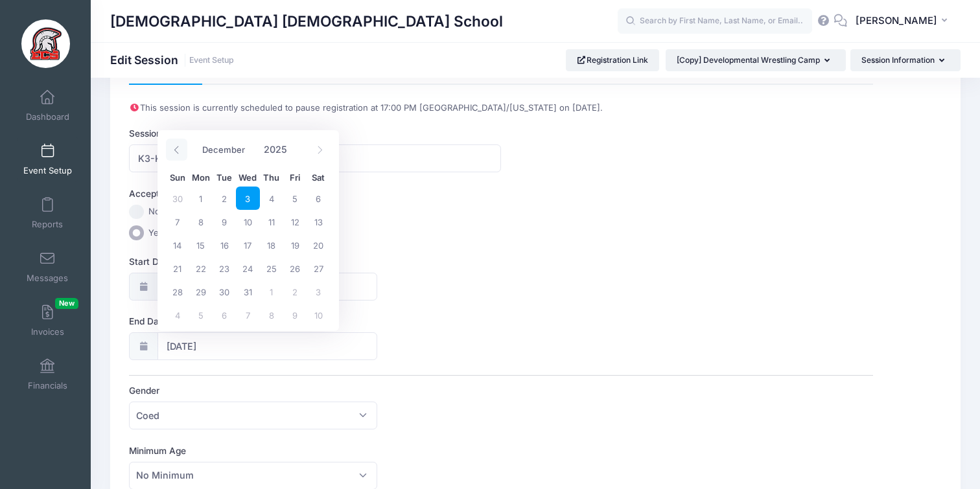
click at [170, 145] on span at bounding box center [176, 150] width 21 height 22
select select "10"
click at [323, 226] on span "8" at bounding box center [318, 221] width 23 height 23
type input "11/08/2025"
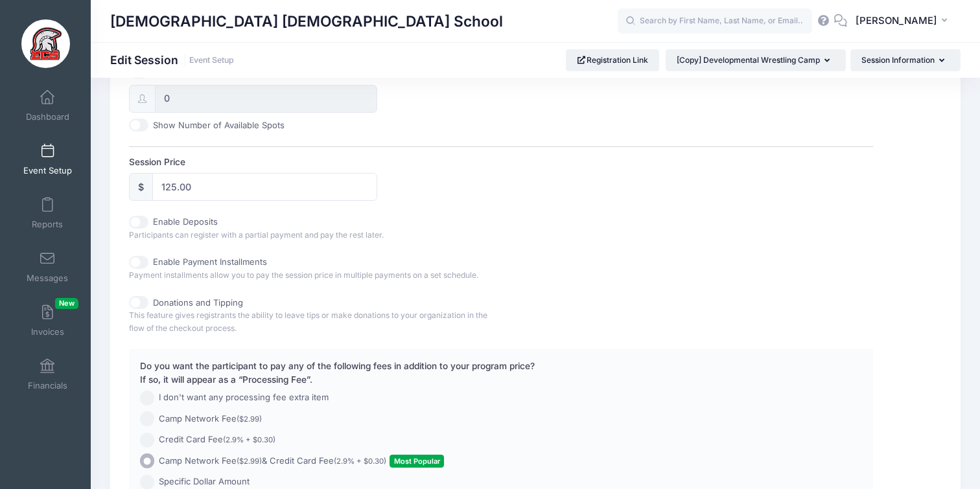
scroll to position [702, 0]
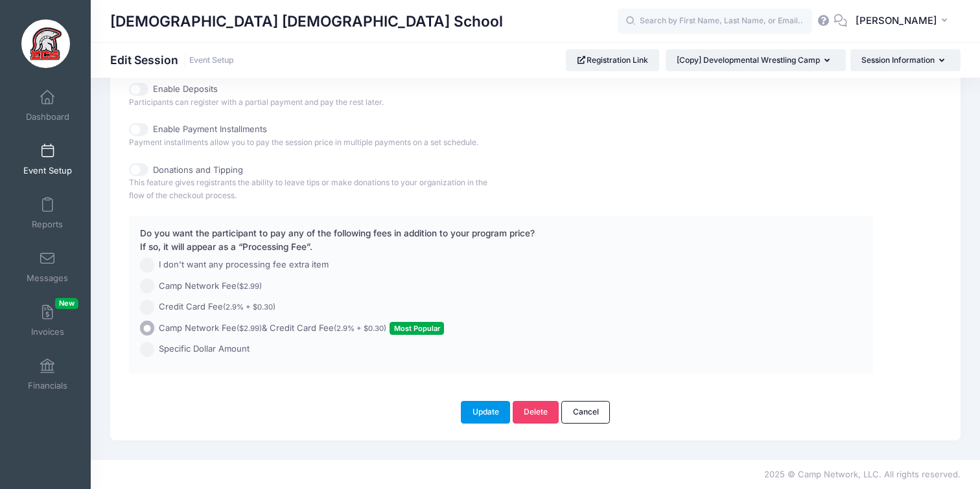
click at [478, 417] on button "Update" at bounding box center [485, 412] width 49 height 22
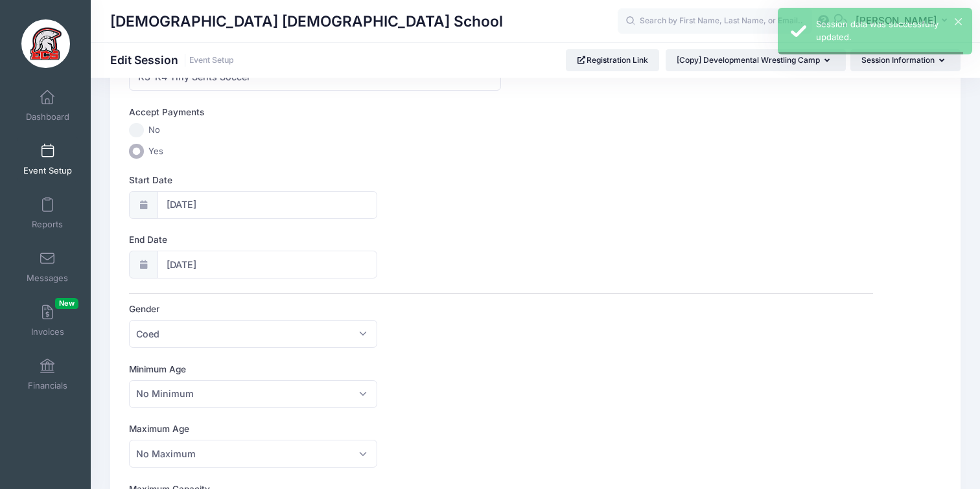
scroll to position [0, 0]
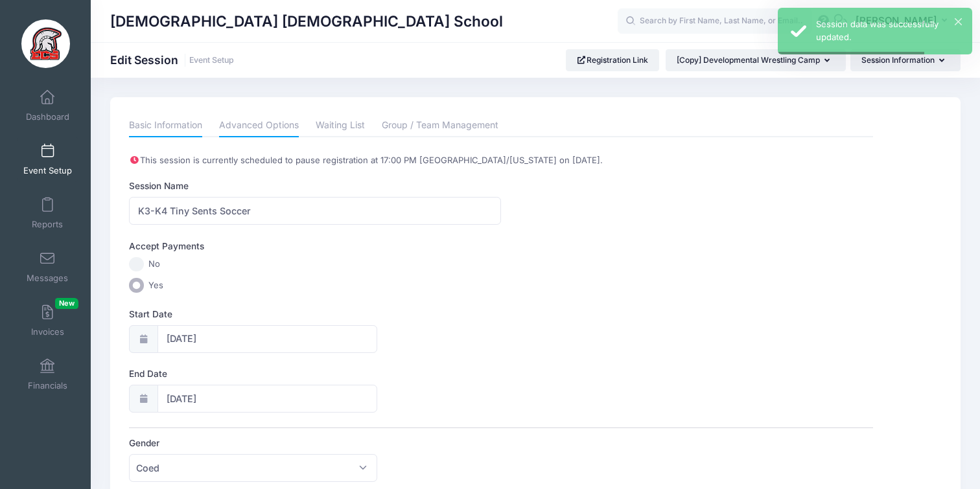
click at [250, 121] on link "Advanced Options" at bounding box center [259, 125] width 80 height 23
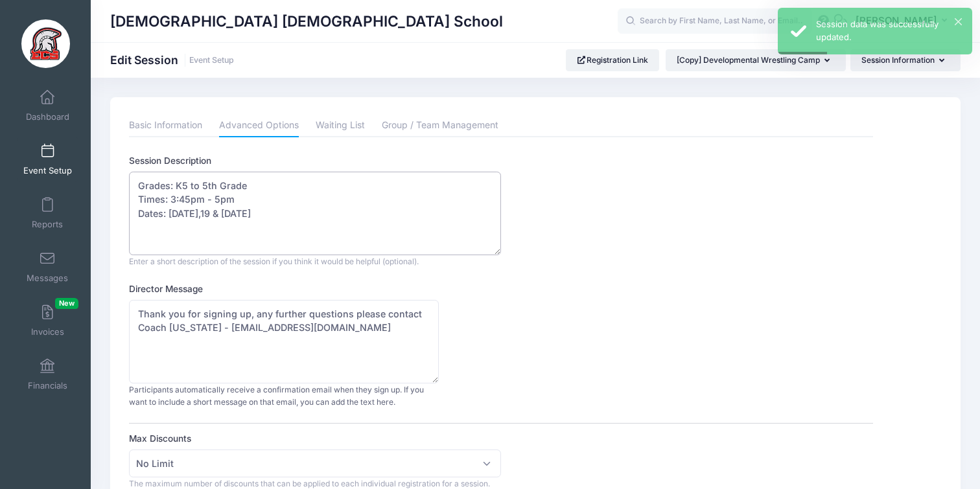
drag, startPoint x: 283, startPoint y: 189, endPoint x: 177, endPoint y: 191, distance: 105.7
click at [177, 191] on textarea "Grades: K5 to 5th Grade Times: 3:45pm - 5pm Dates: Wednesday November 5,12,19 &…" at bounding box center [315, 214] width 372 height 84
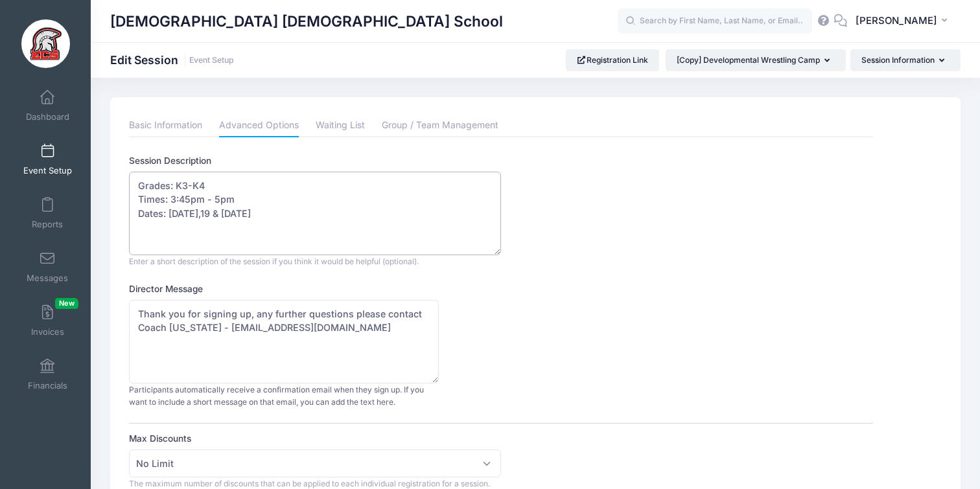
drag, startPoint x: 244, startPoint y: 202, endPoint x: 167, endPoint y: 200, distance: 76.5
click at [167, 200] on textarea "Grades: K5 to 5th Grade Times: 3:45pm - 5pm Dates: Wednesday November 5,12,19 &…" at bounding box center [315, 214] width 372 height 84
drag, startPoint x: 354, startPoint y: 211, endPoint x: 169, endPoint y: 207, distance: 184.8
click at [169, 207] on textarea "Grades: K5 to 5th Grade Times: 3:45pm - 5pm Dates: Wednesday November 5,12,19 &…" at bounding box center [315, 214] width 372 height 84
click at [240, 232] on textarea "Grades: K5 to 5th Grade Times: 3:45pm - 5pm Dates: Wednesday November 5,12,19 &…" at bounding box center [315, 214] width 372 height 84
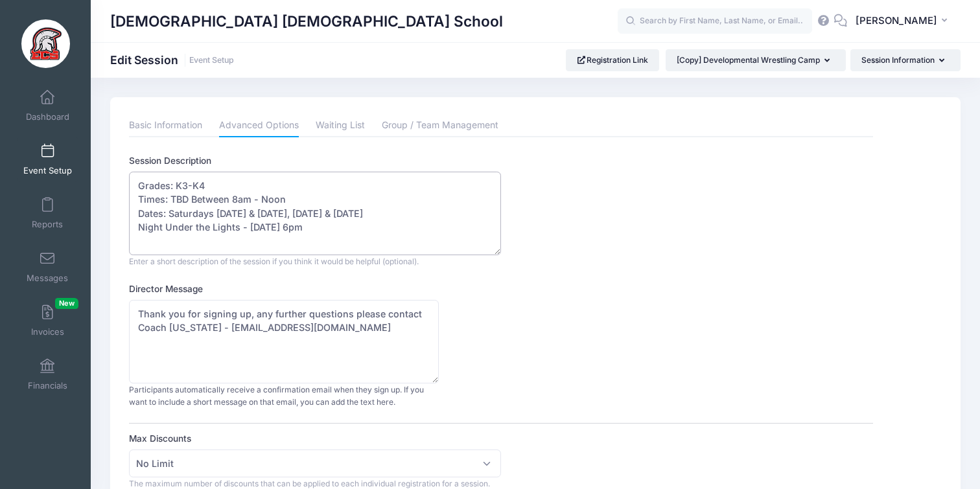
scroll to position [3, 0]
type textarea "Grades: K3-K4 Times: TBD Between 8am - Noon Dates: Saturdays Oct. 11th & 18th, …"
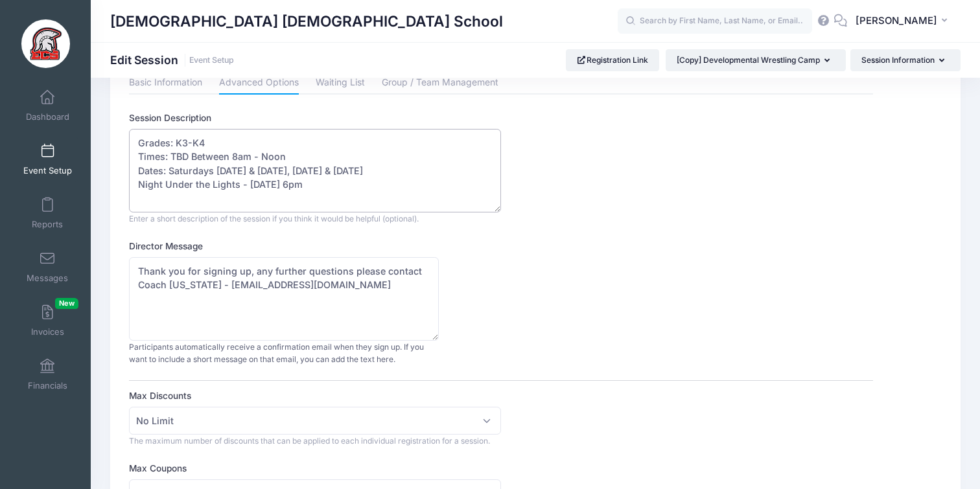
scroll to position [0, 0]
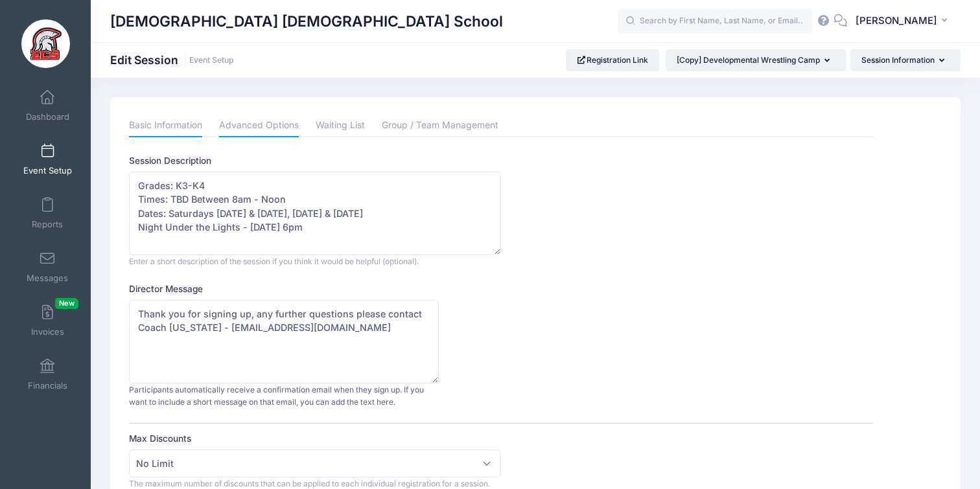
click at [146, 122] on link "Basic Information" at bounding box center [165, 125] width 73 height 23
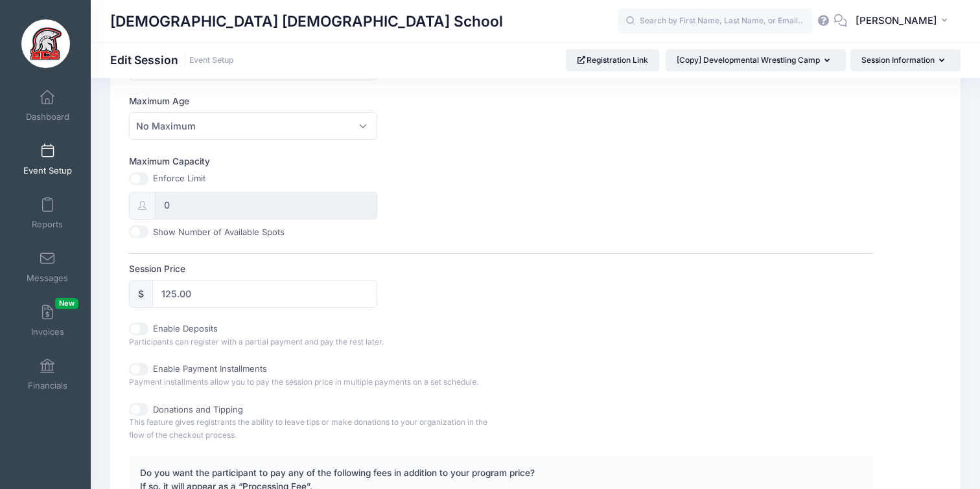
scroll to position [509, 0]
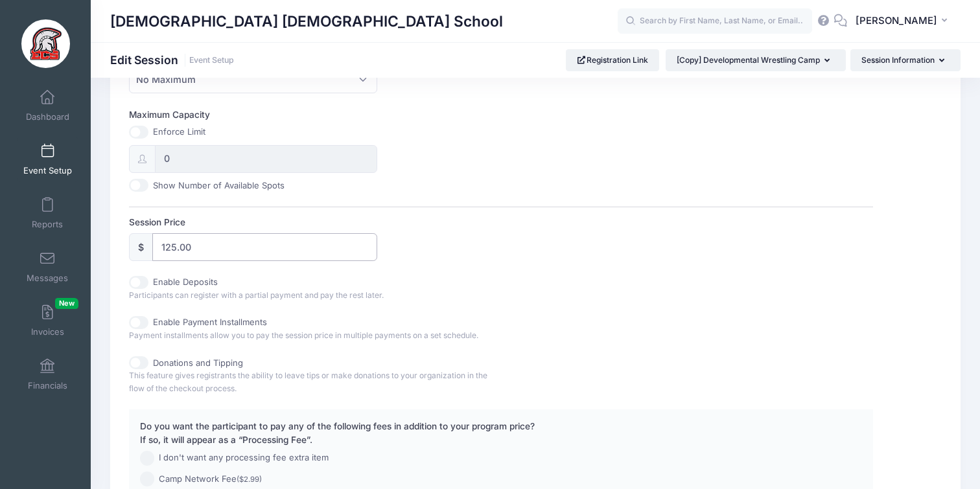
click at [175, 252] on input "125.00" at bounding box center [264, 247] width 224 height 28
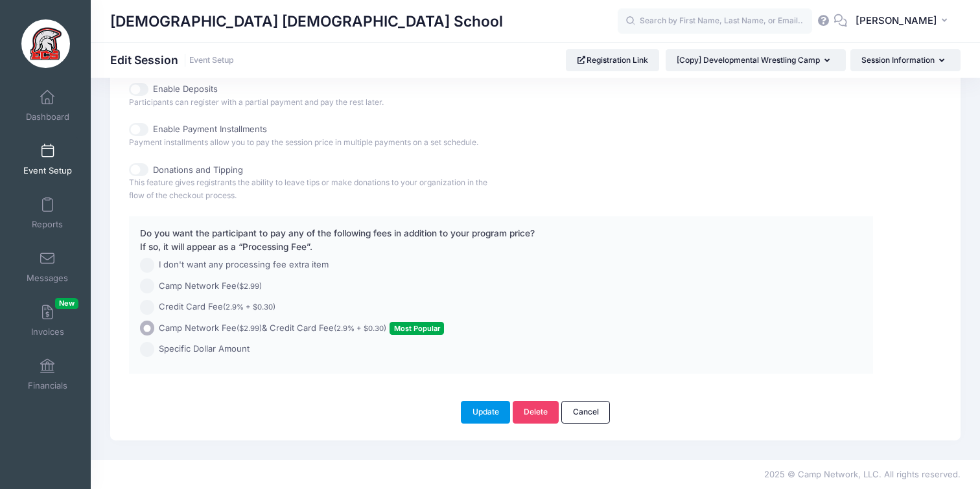
click at [471, 415] on button "Update" at bounding box center [485, 412] width 49 height 22
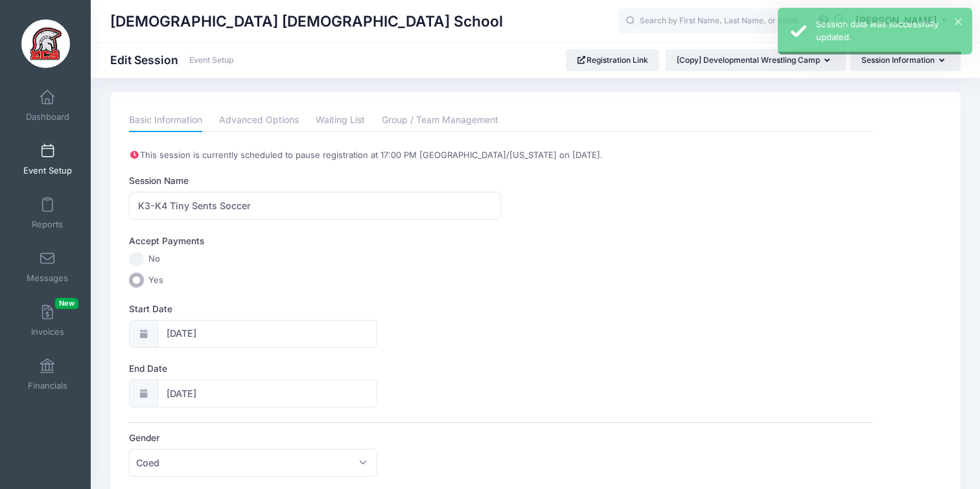
scroll to position [0, 0]
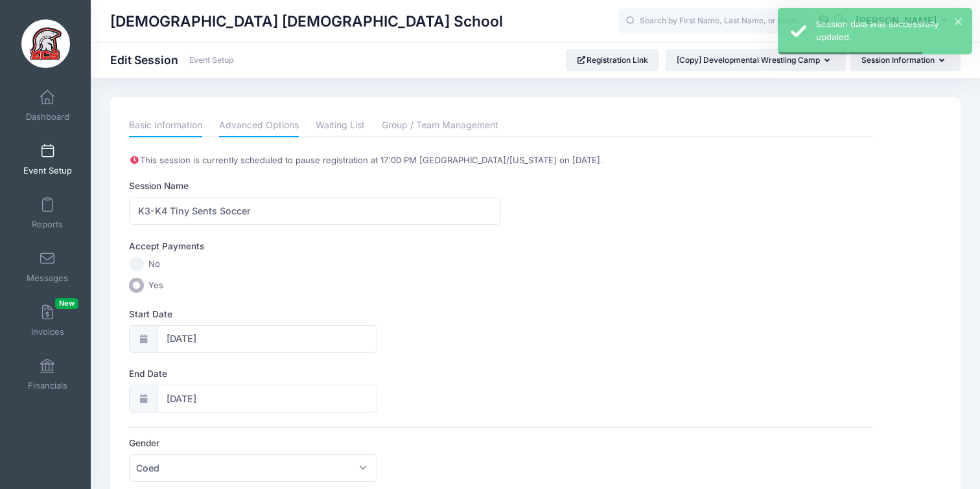
click at [272, 122] on link "Advanced Options" at bounding box center [259, 125] width 80 height 23
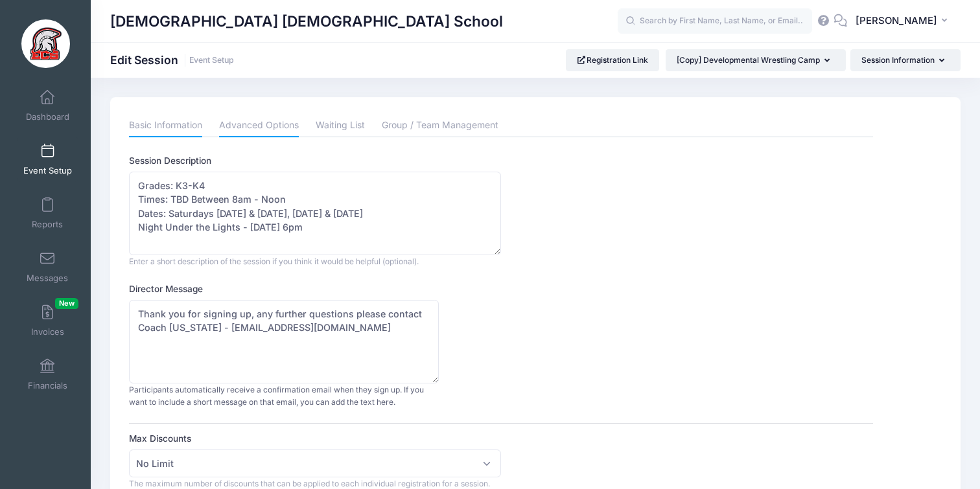
click at [177, 124] on link "Basic Information" at bounding box center [165, 125] width 73 height 23
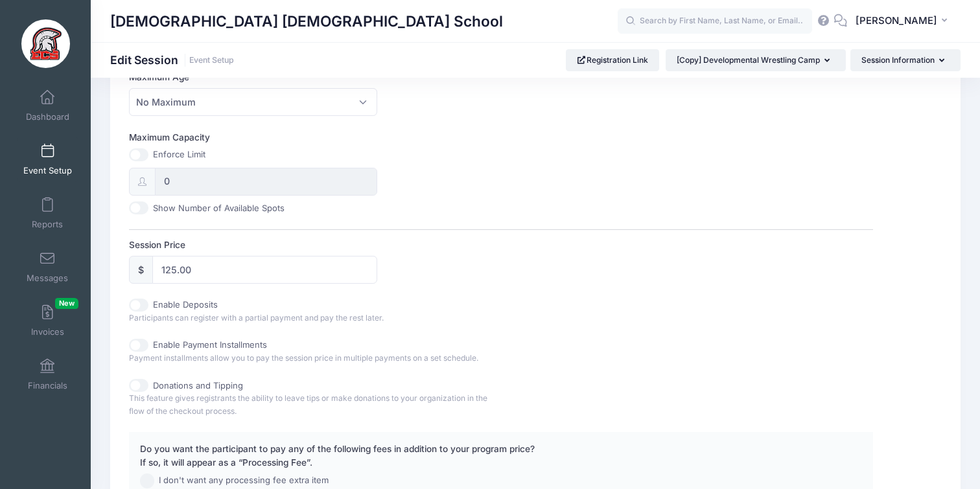
scroll to position [545, 0]
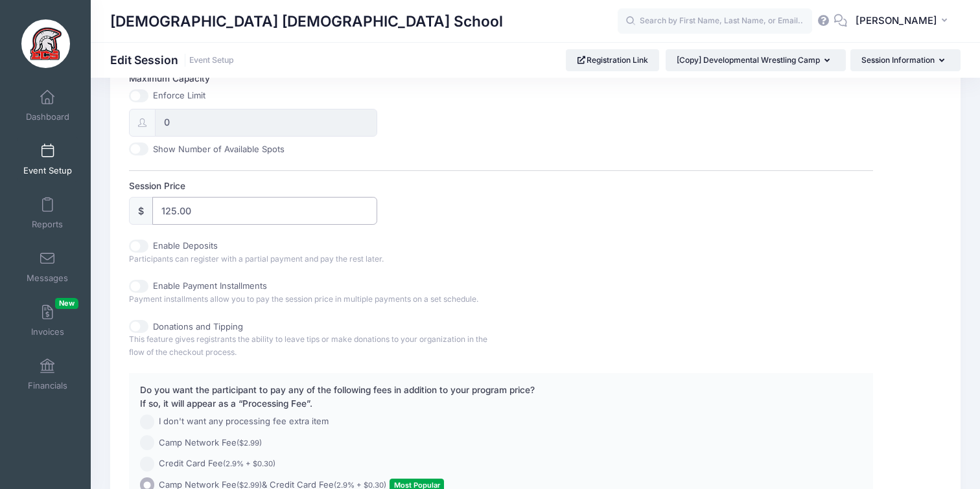
click at [176, 213] on input "125.00" at bounding box center [264, 211] width 224 height 28
type input "150.00"
click at [490, 222] on div "Session Price $ 150.00" at bounding box center [501, 202] width 744 height 45
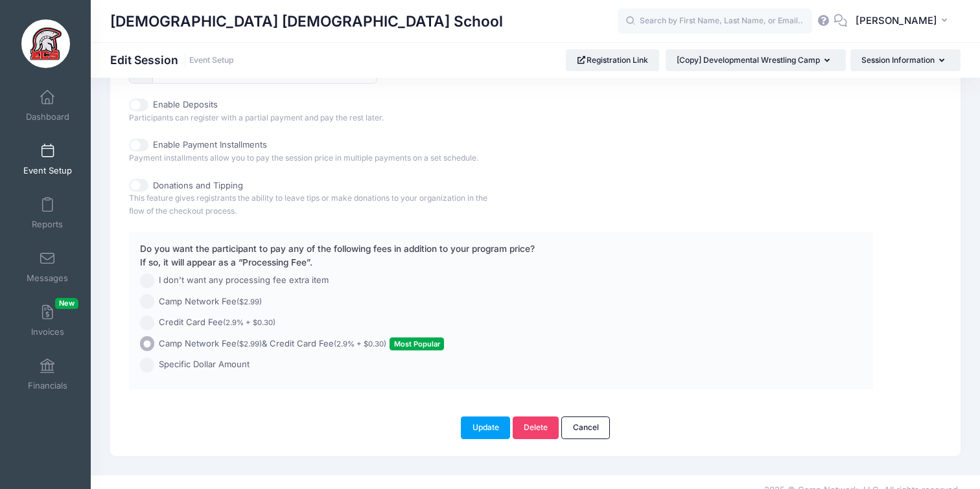
scroll to position [702, 0]
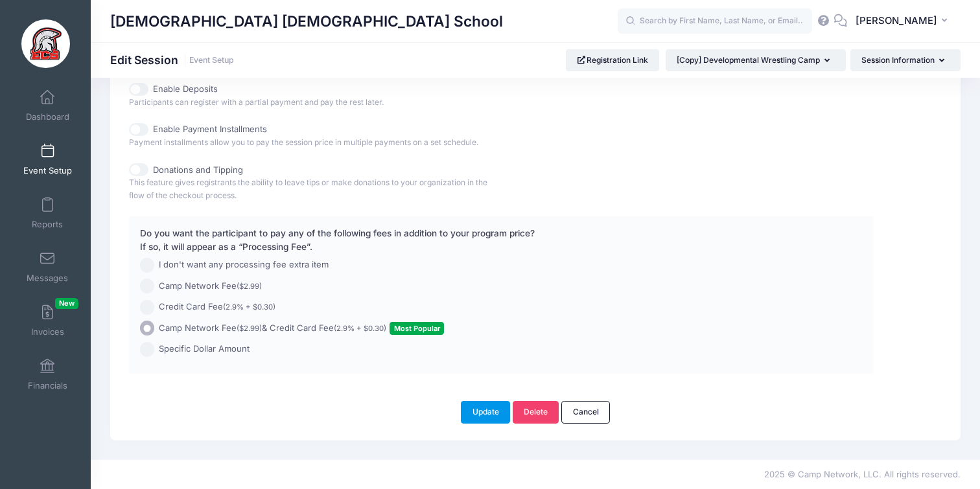
click at [470, 408] on button "Update" at bounding box center [485, 412] width 49 height 22
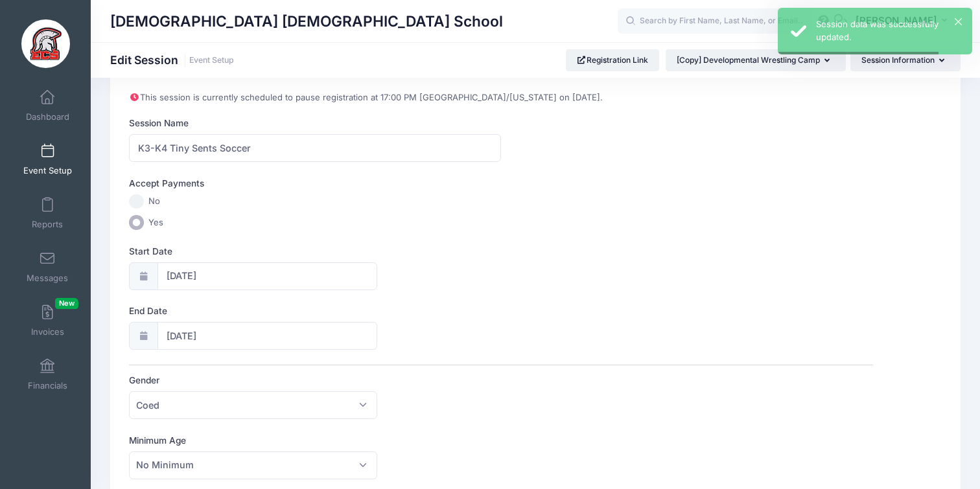
scroll to position [65, 0]
click at [895, 69] on button "Session Information" at bounding box center [905, 60] width 110 height 22
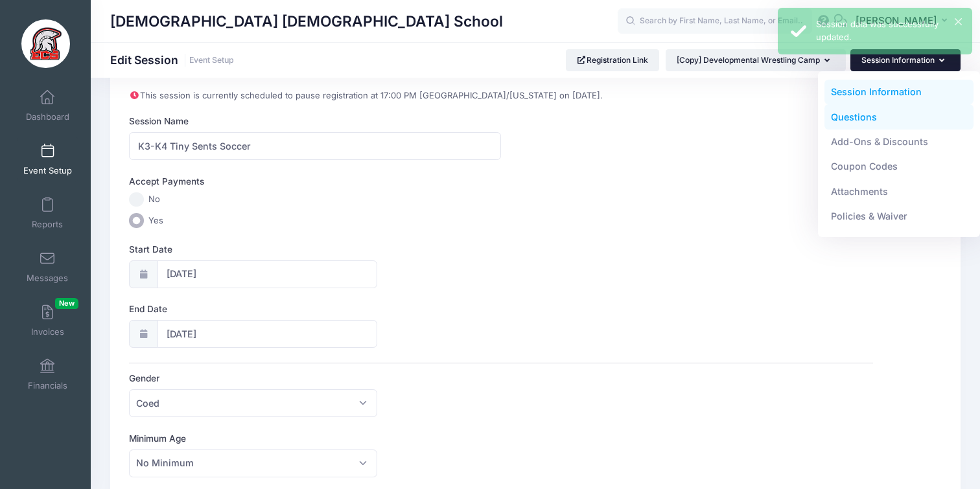
click at [871, 121] on link "Questions" at bounding box center [900, 116] width 150 height 25
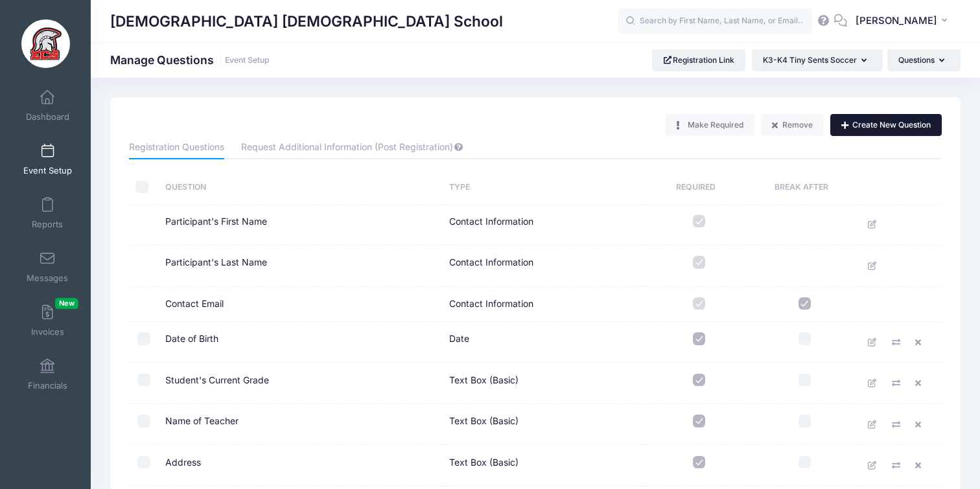
click at [877, 129] on button "Create New Question" at bounding box center [885, 125] width 111 height 22
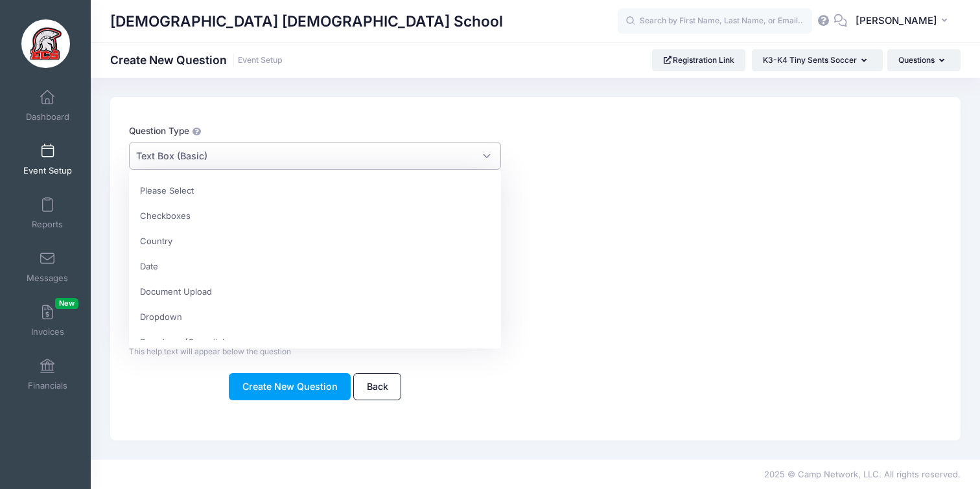
scroll to position [329, 0]
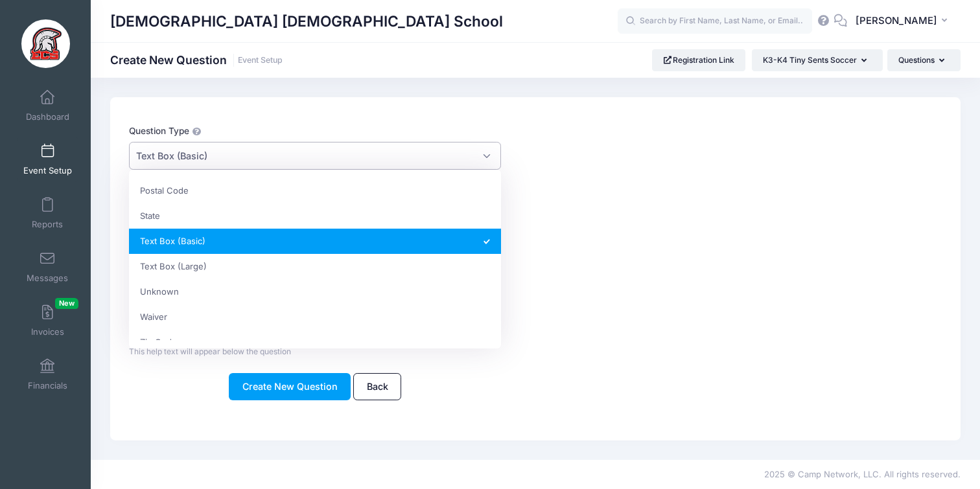
click at [165, 163] on span "Text Box (Basic)" at bounding box center [315, 156] width 372 height 28
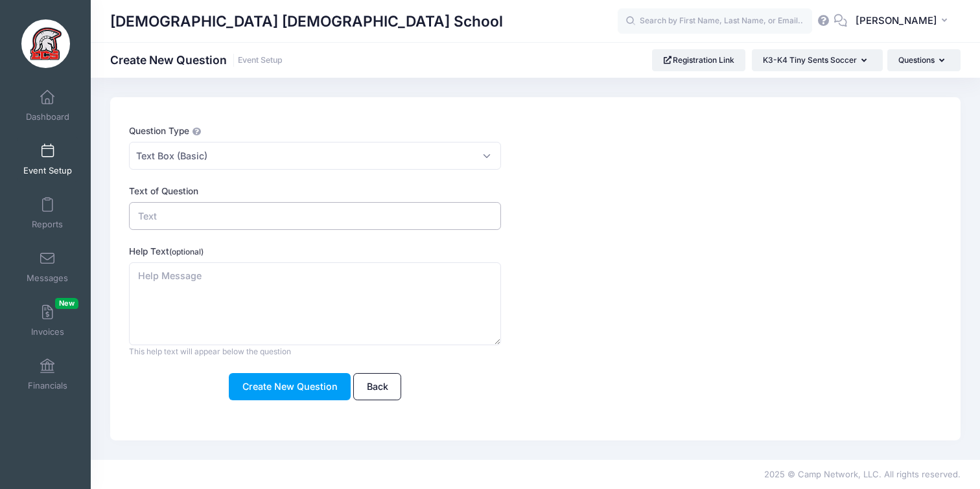
click at [177, 218] on input "Text of Question" at bounding box center [315, 216] width 372 height 28
type input "Are you willing to Coach"
click at [204, 159] on span "Text Box (Basic)" at bounding box center [171, 156] width 71 height 14
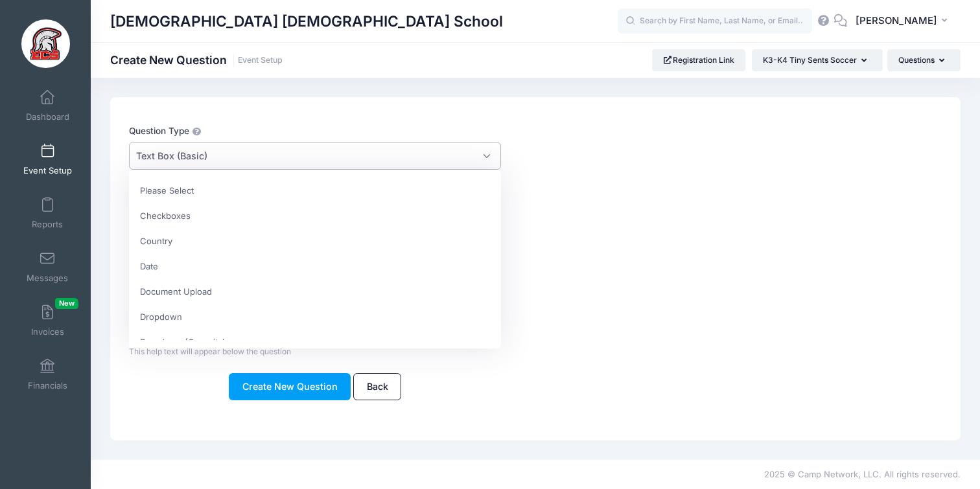
scroll to position [344, 0]
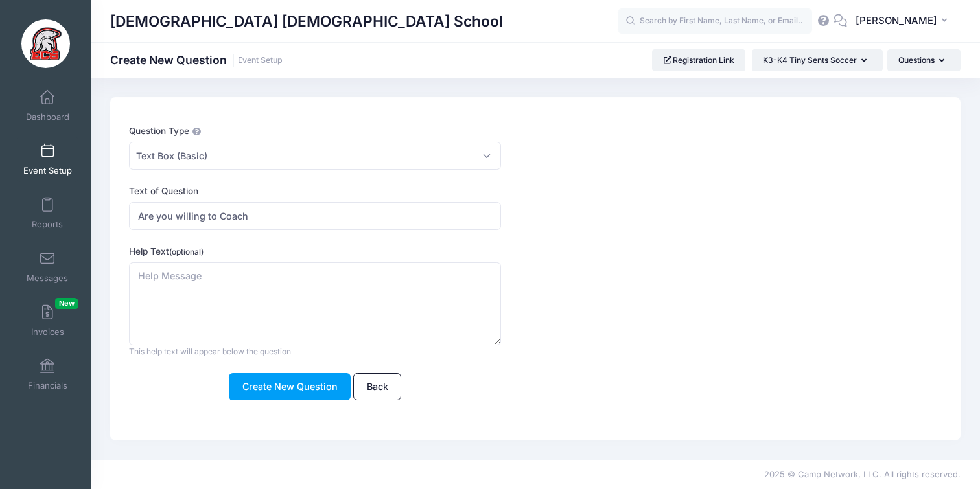
click at [604, 302] on div "Help Text (optional) This help text will appear below the question This text wi…" at bounding box center [501, 301] width 744 height 113
click at [307, 382] on button "Create New Question" at bounding box center [290, 387] width 122 height 28
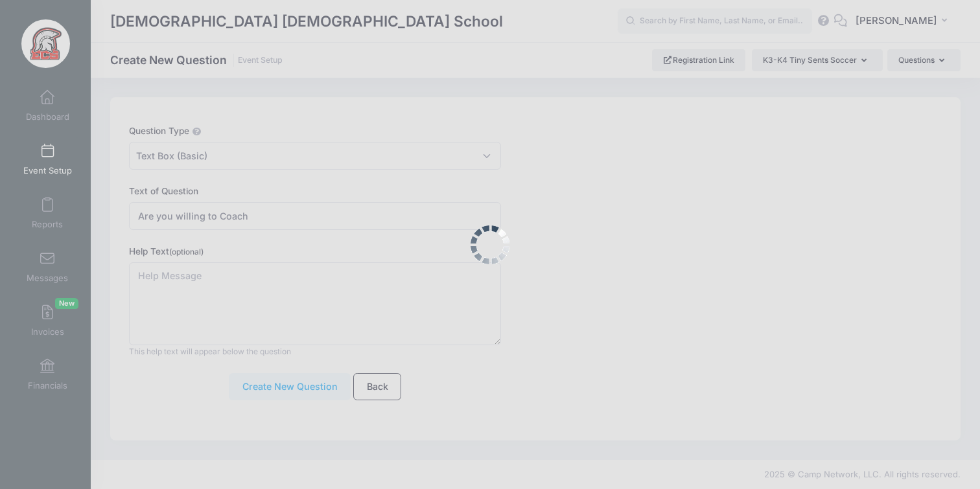
scroll to position [0, 0]
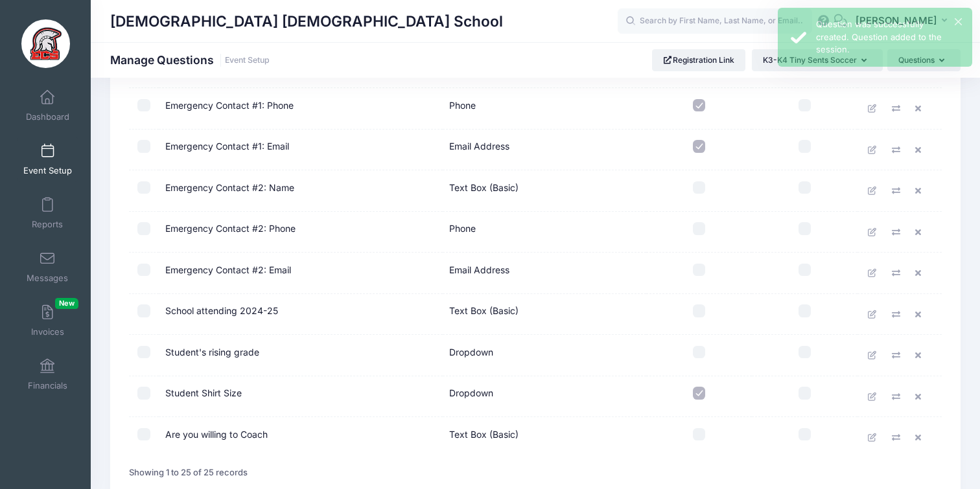
scroll to position [863, 0]
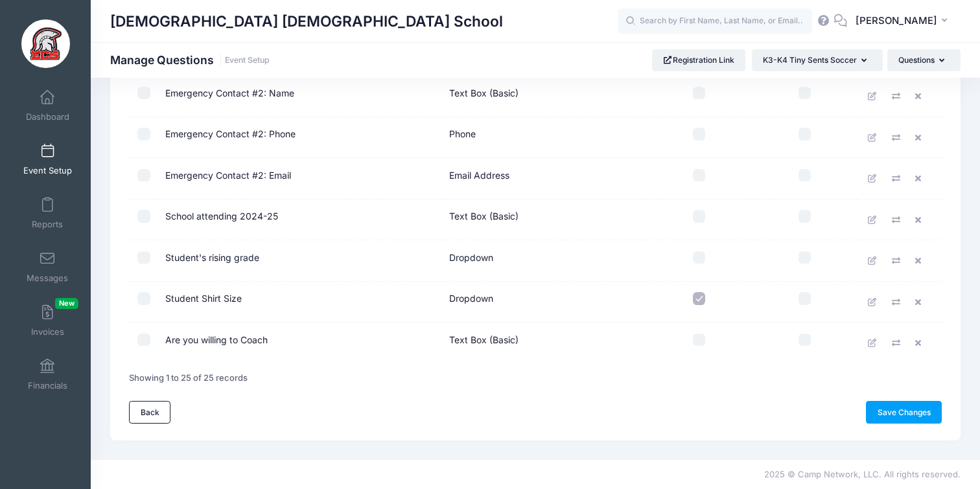
click at [698, 337] on input "checkbox" at bounding box center [699, 340] width 13 height 13
checkbox input "true"
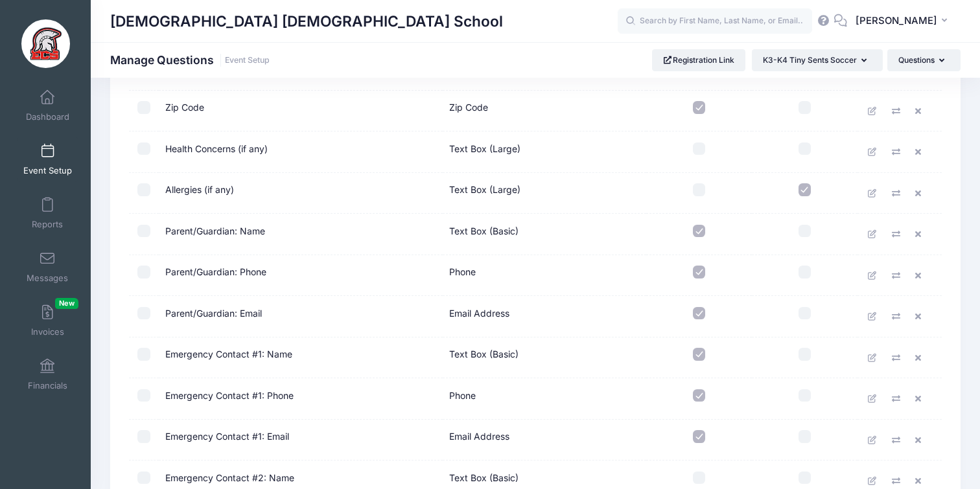
scroll to position [480, 0]
click at [808, 189] on input "checkbox" at bounding box center [805, 188] width 13 height 13
checkbox input "false"
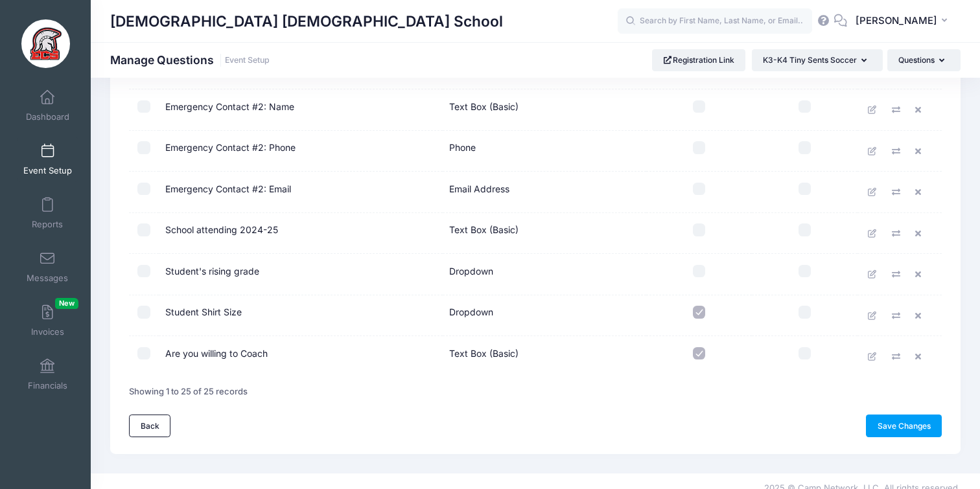
scroll to position [863, 0]
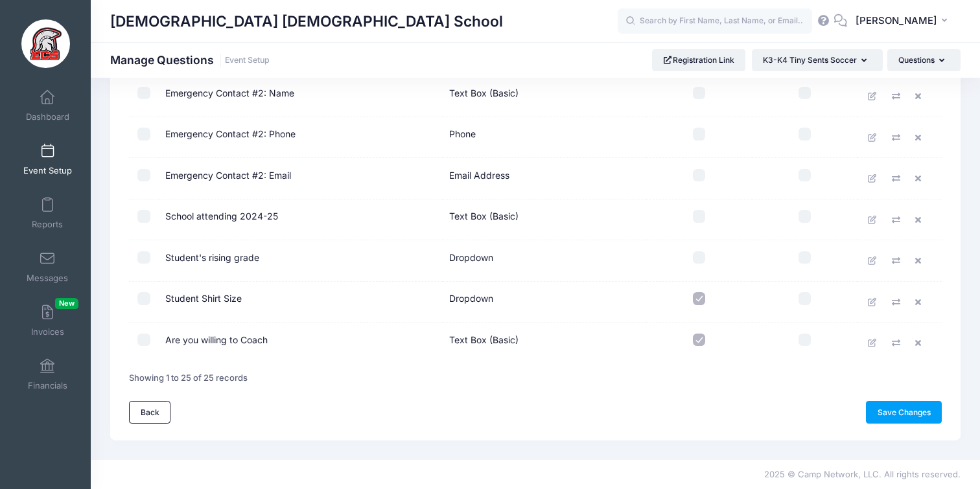
click at [887, 403] on link "Save Changes" at bounding box center [904, 412] width 76 height 22
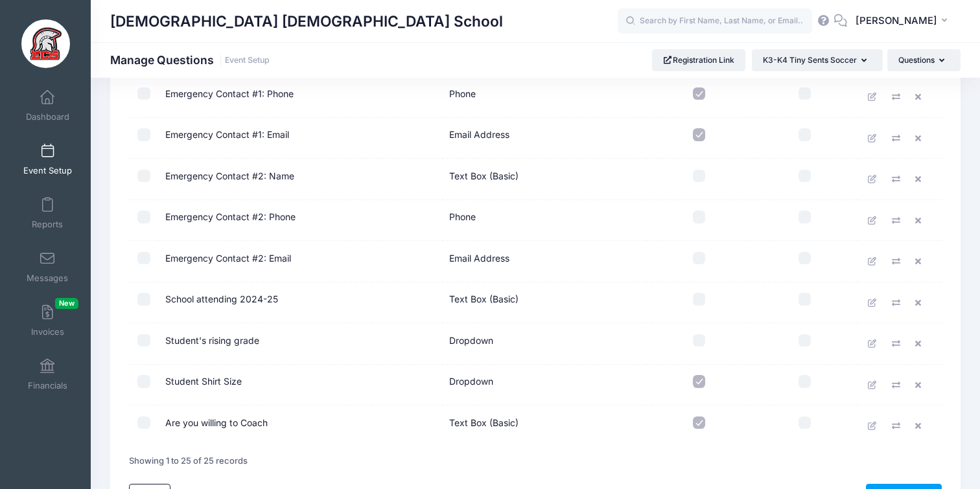
scroll to position [863, 0]
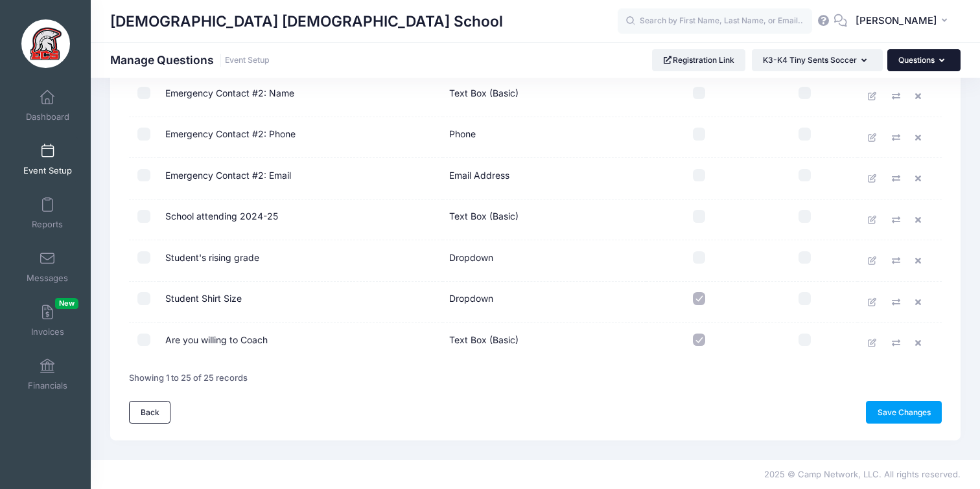
click at [911, 64] on button "Questions" at bounding box center [923, 60] width 73 height 22
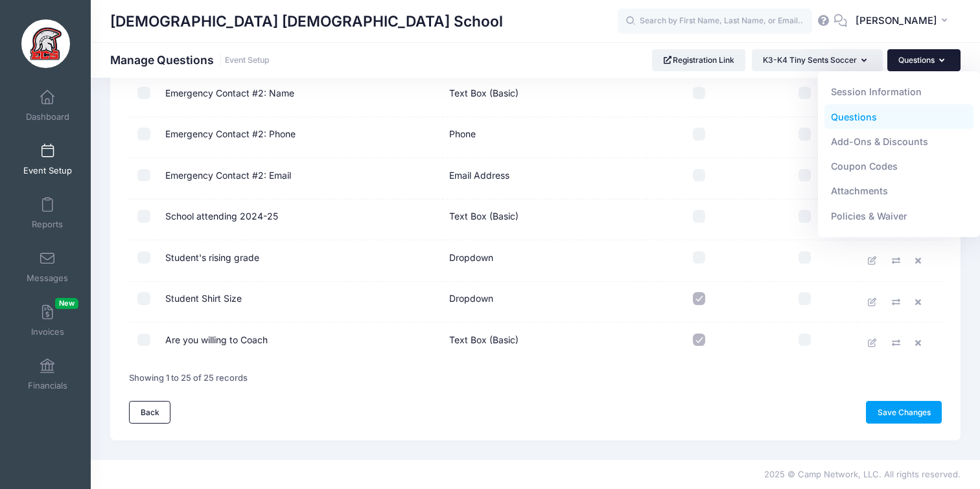
click at [877, 113] on link "Questions" at bounding box center [900, 116] width 150 height 25
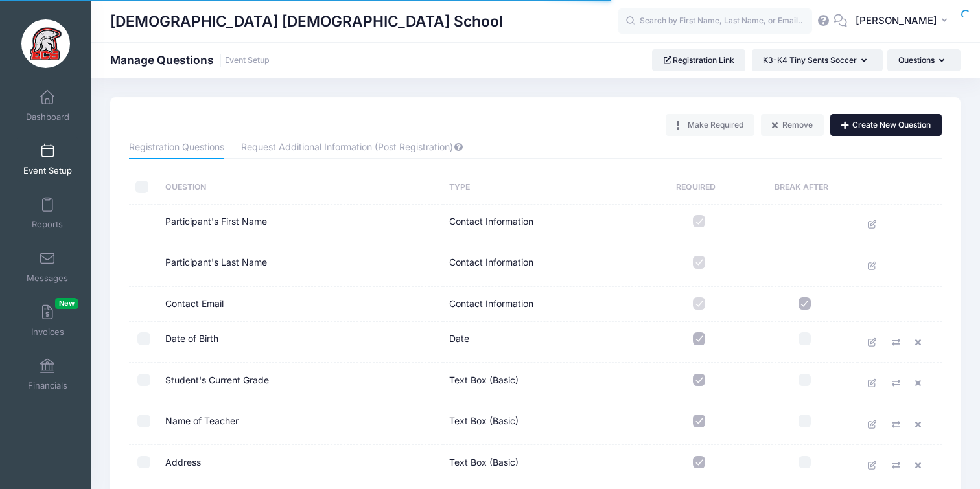
click at [874, 125] on button "Create New Question" at bounding box center [885, 125] width 111 height 22
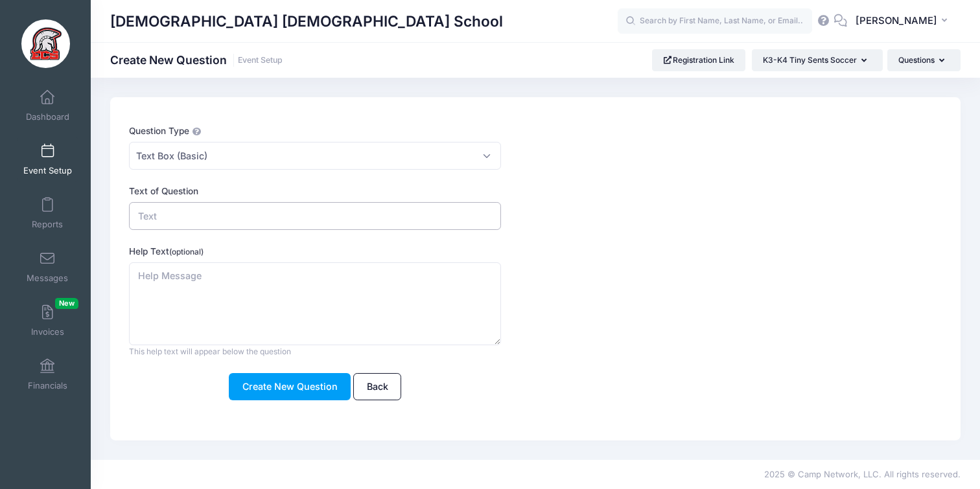
click at [231, 205] on input "Text of Question" at bounding box center [315, 216] width 372 height 28
type input "Years of Experience"
drag, startPoint x: 379, startPoint y: 379, endPoint x: 398, endPoint y: 365, distance: 23.2
click at [380, 378] on link "Back" at bounding box center [377, 387] width 48 height 28
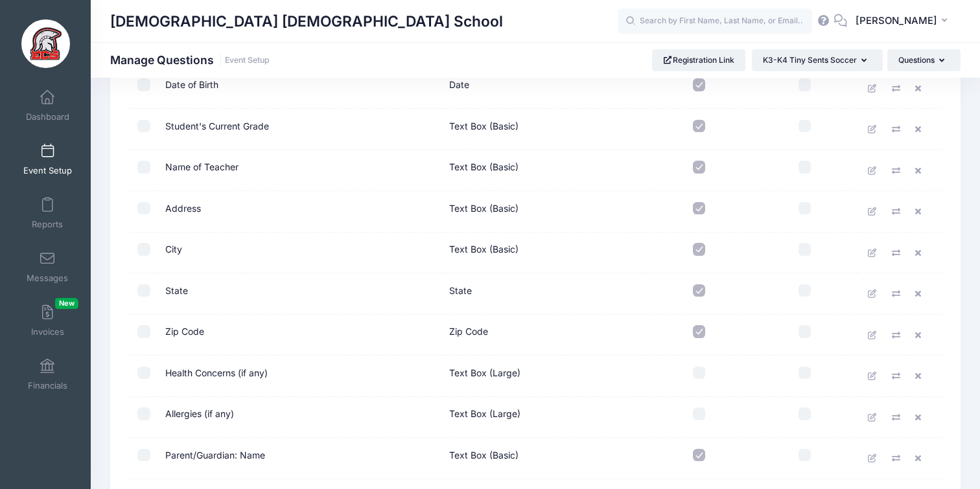
scroll to position [863, 0]
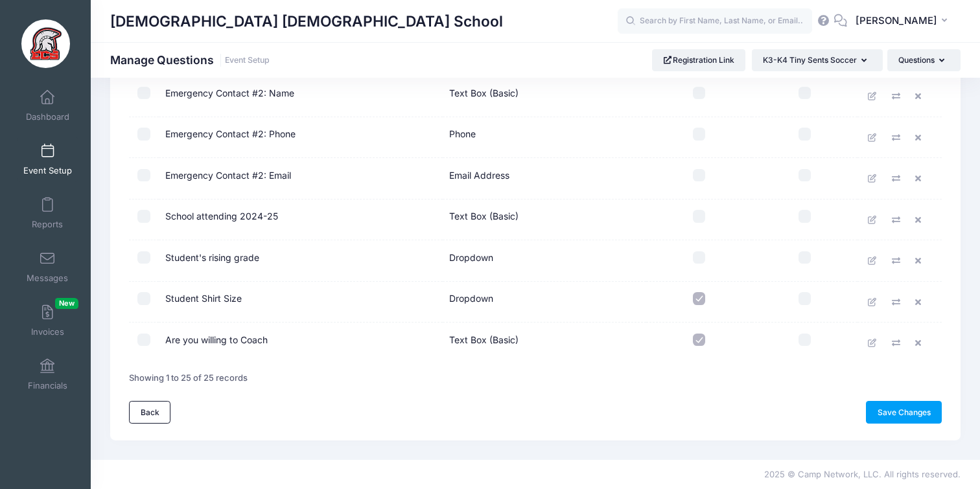
drag, startPoint x: 889, startPoint y: 410, endPoint x: 878, endPoint y: 397, distance: 17.0
click at [889, 410] on link "Save Changes" at bounding box center [904, 412] width 76 height 22
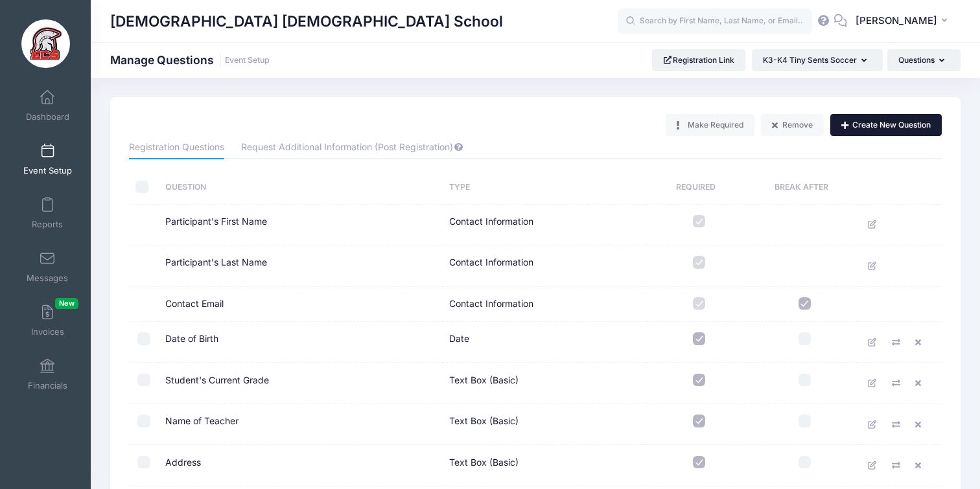
click at [862, 126] on button "Create New Question" at bounding box center [885, 125] width 111 height 22
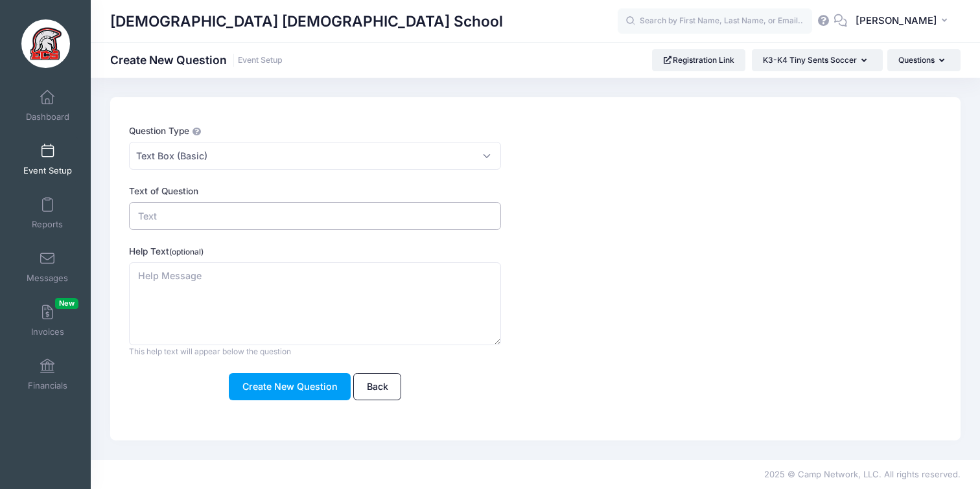
click at [426, 216] on input "Text of Question" at bounding box center [315, 216] width 372 height 28
type input "How Many Years of Experience"
click at [319, 389] on button "Create New Question" at bounding box center [290, 387] width 122 height 28
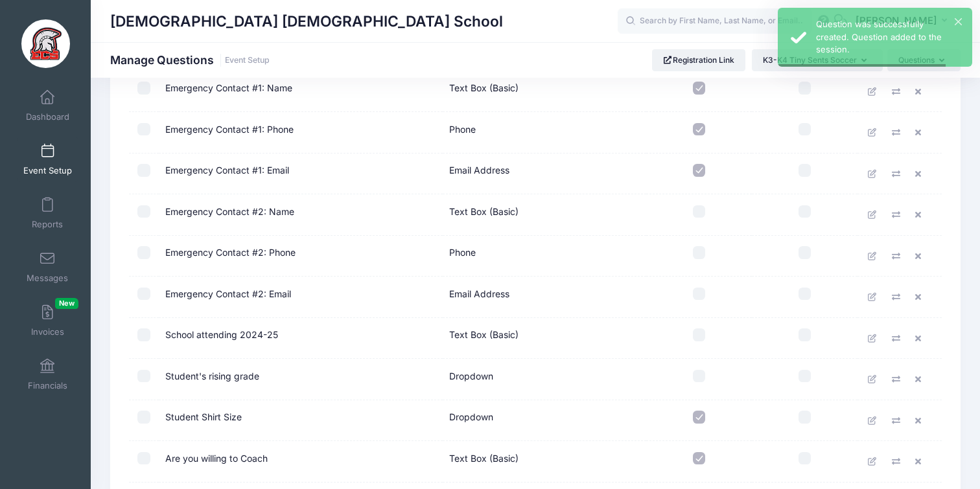
scroll to position [905, 0]
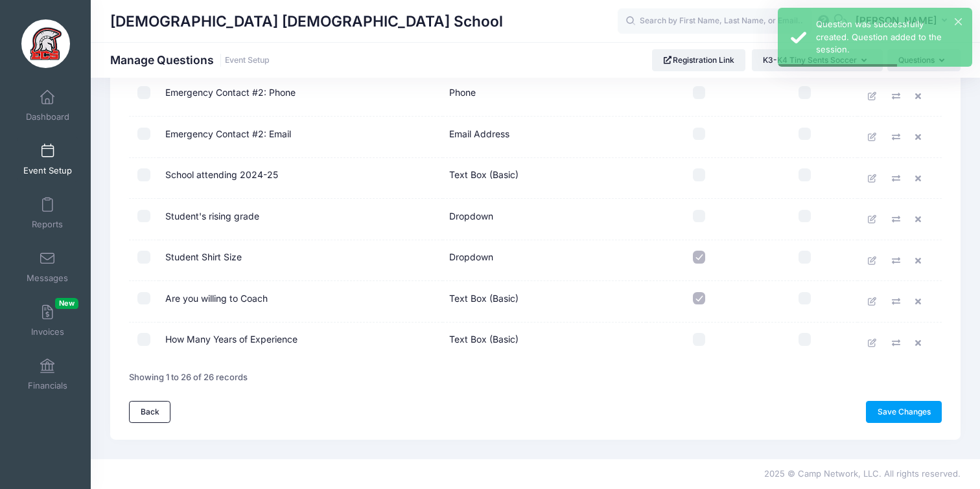
click at [699, 340] on input "checkbox" at bounding box center [699, 339] width 13 height 13
checkbox input "true"
click at [894, 413] on link "Save Changes" at bounding box center [904, 412] width 76 height 22
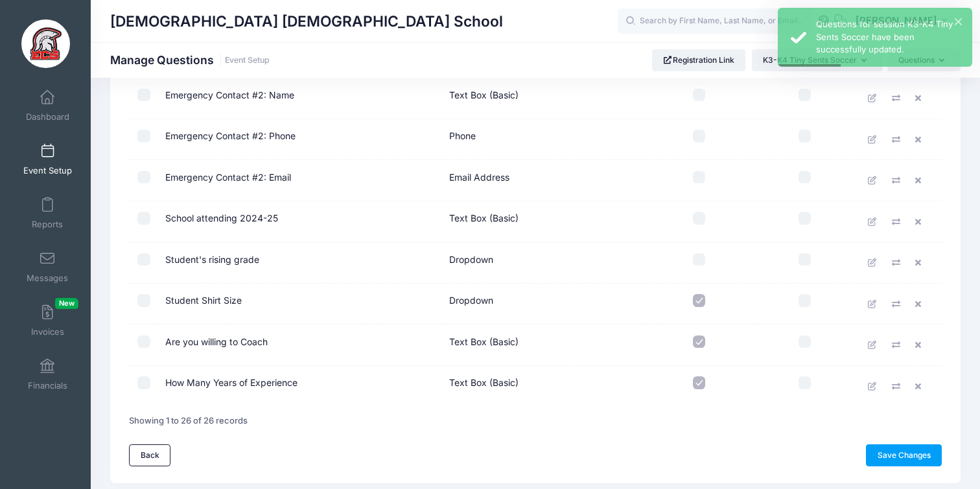
scroll to position [905, 0]
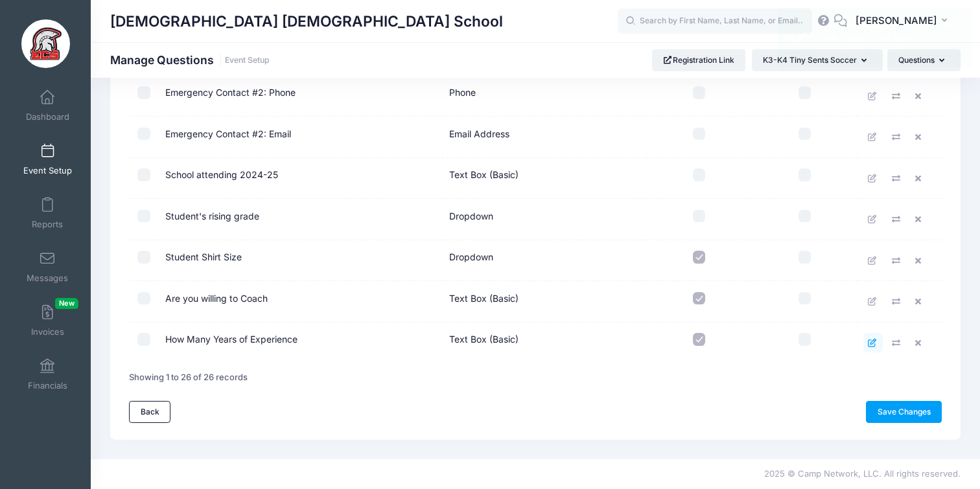
click at [877, 342] on icon at bounding box center [873, 343] width 10 height 8
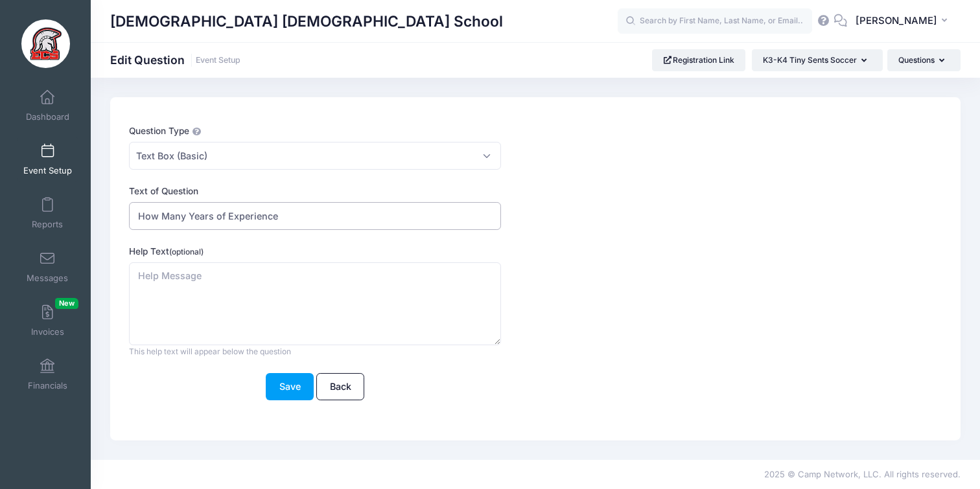
click at [224, 219] on input "How Many Years of Experience" at bounding box center [315, 216] width 372 height 28
type input "How Many Years of Playing Experience"
click at [276, 388] on button "Save" at bounding box center [290, 387] width 48 height 28
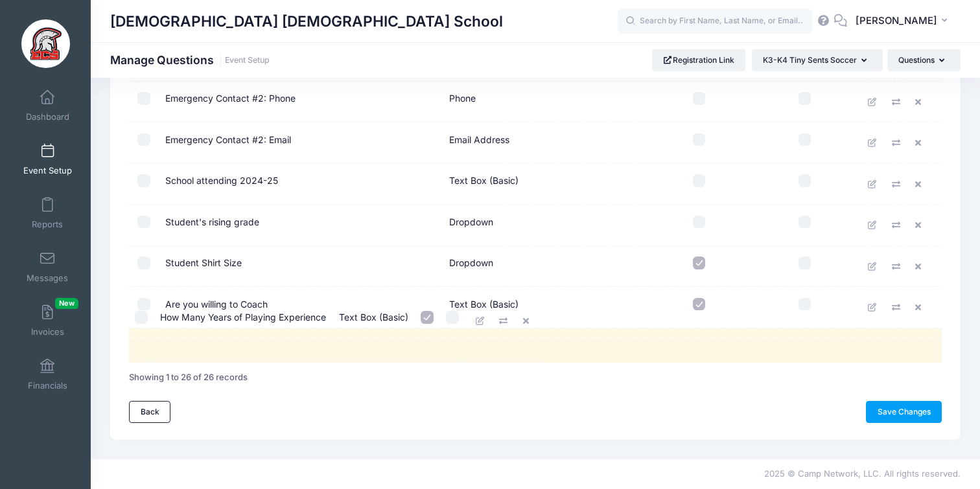
scroll to position [900, 0]
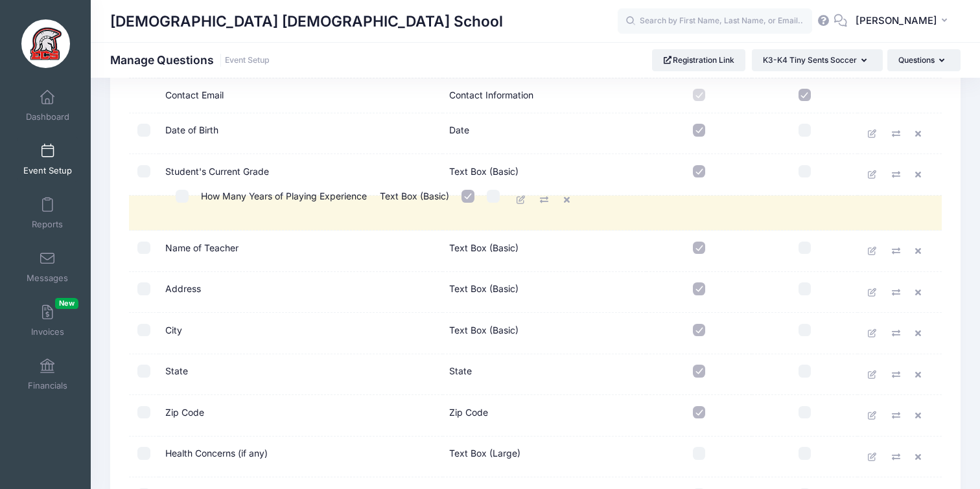
drag, startPoint x: 198, startPoint y: 341, endPoint x: 238, endPoint y: 199, distance: 147.5
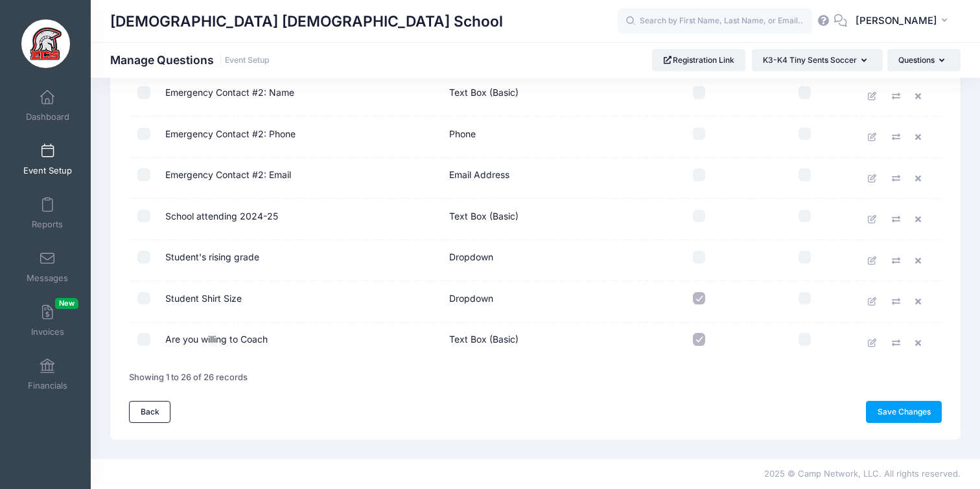
scroll to position [899, 0]
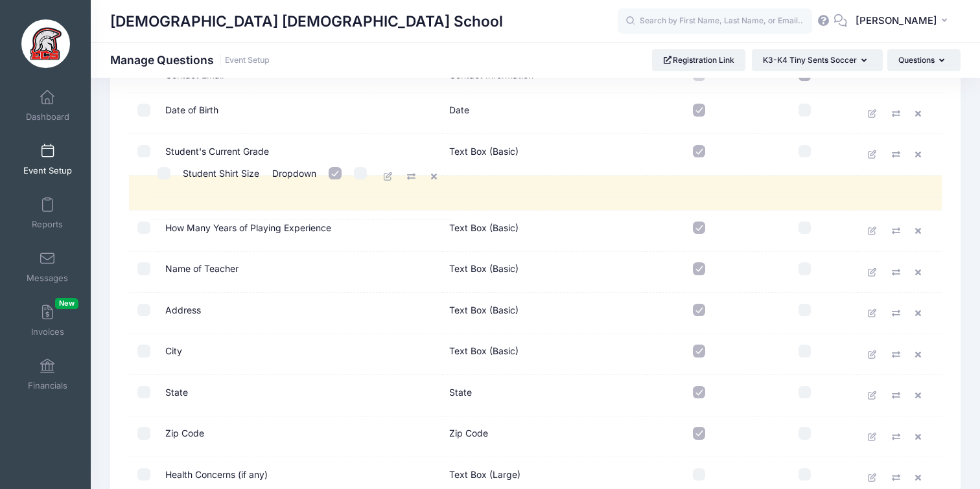
drag, startPoint x: 211, startPoint y: 298, endPoint x: 232, endPoint y: 173, distance: 126.9
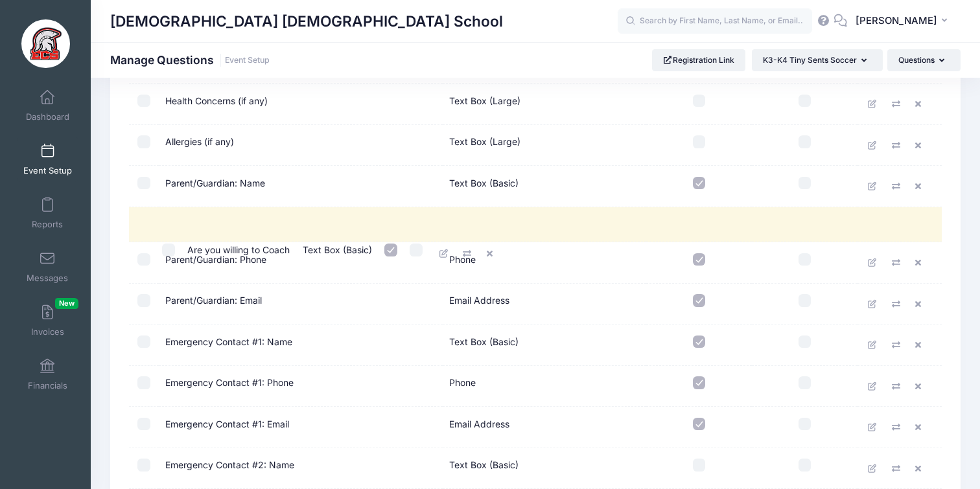
scroll to position [609, 0]
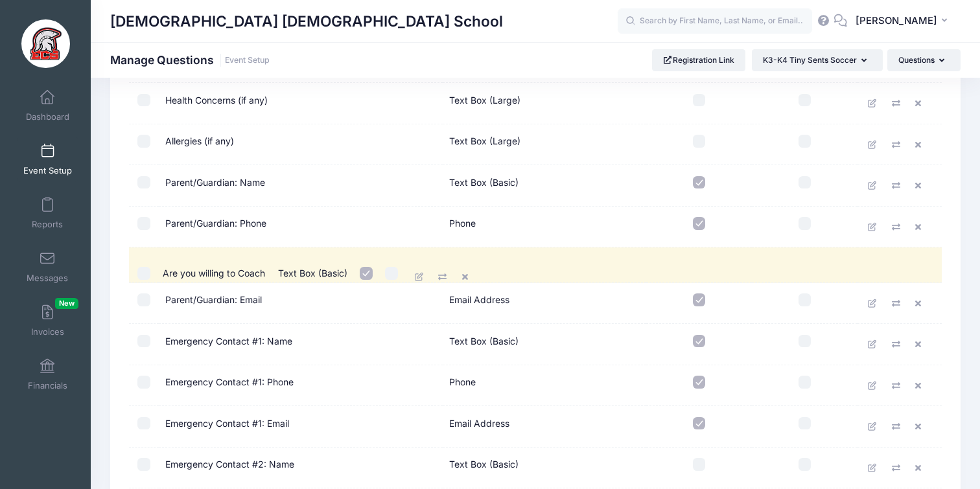
drag, startPoint x: 205, startPoint y: 340, endPoint x: 207, endPoint y: 274, distance: 66.1
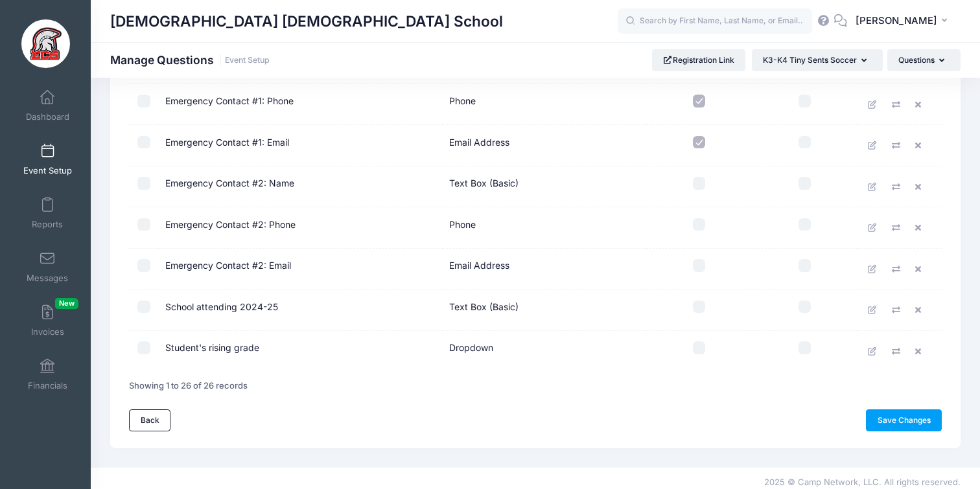
scroll to position [905, 0]
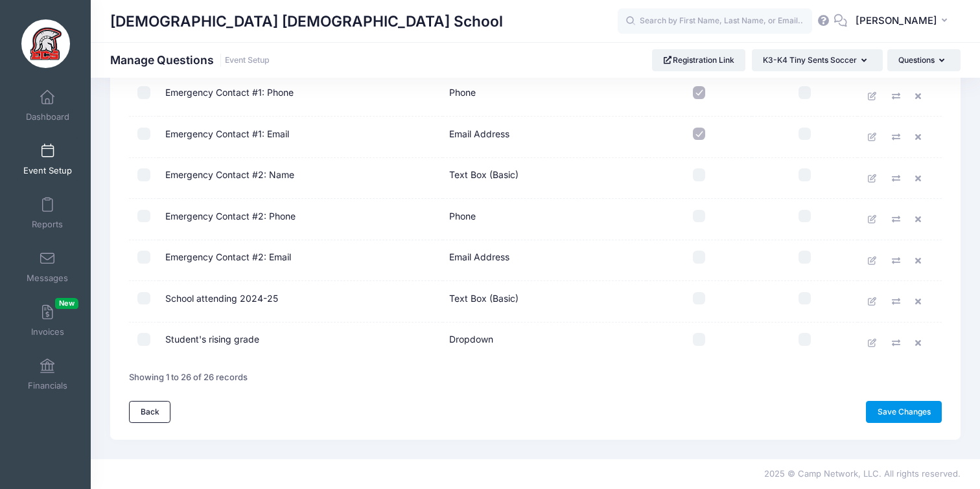
click at [885, 404] on link "Save Changes" at bounding box center [904, 412] width 76 height 22
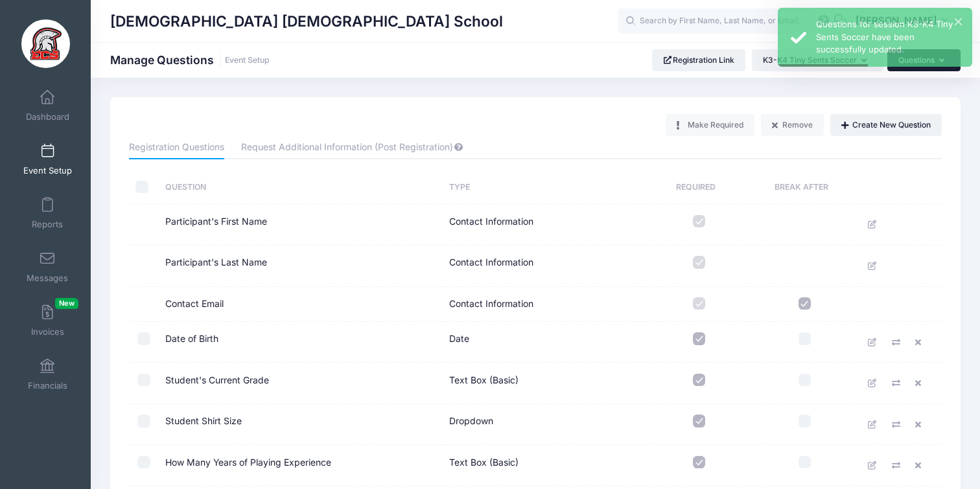
click at [908, 67] on button "Questions" at bounding box center [923, 60] width 73 height 22
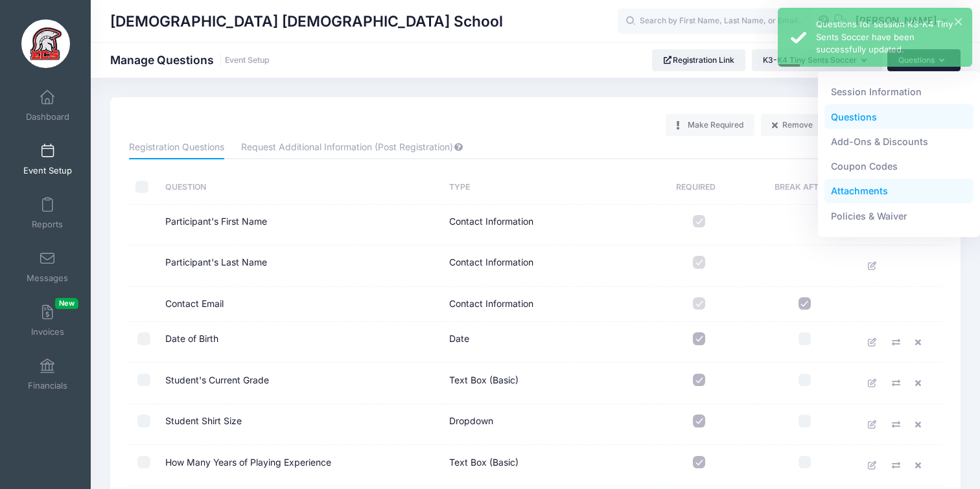
click at [873, 188] on link "Attachments" at bounding box center [900, 191] width 150 height 25
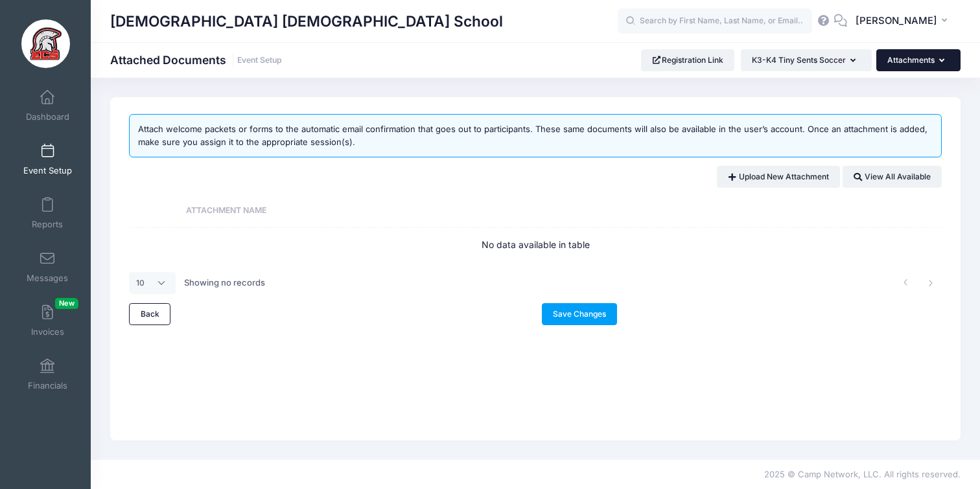
click at [902, 67] on button "Attachments" at bounding box center [918, 60] width 84 height 22
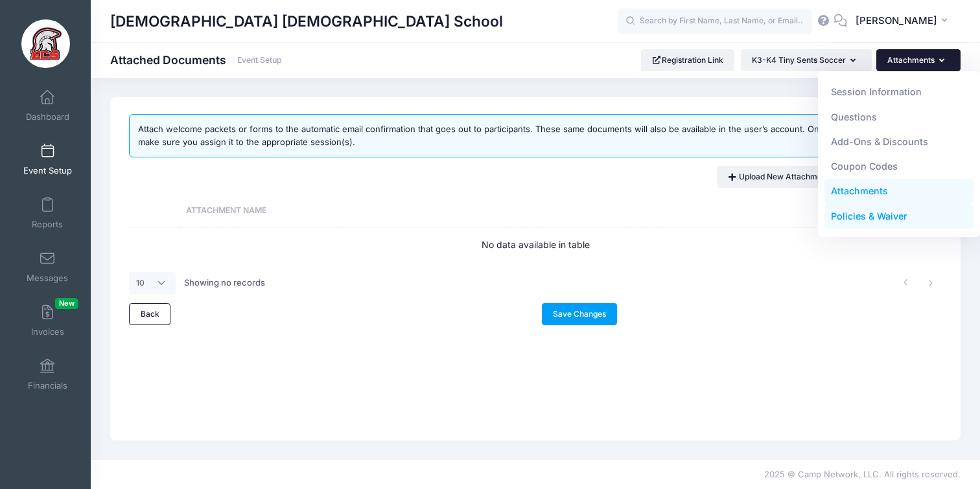
click at [868, 211] on link "Policies & Waiver" at bounding box center [900, 216] width 150 height 25
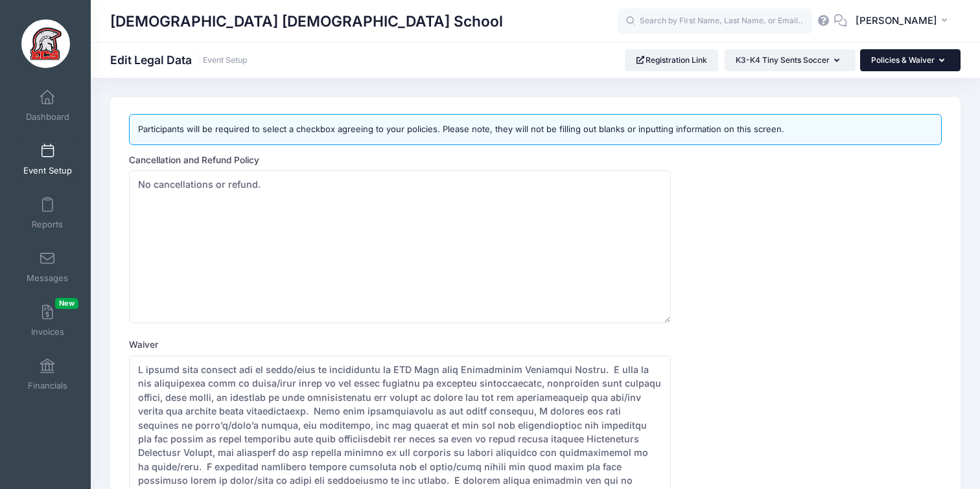
click at [892, 61] on button "Policies & Waiver" at bounding box center [910, 60] width 100 height 22
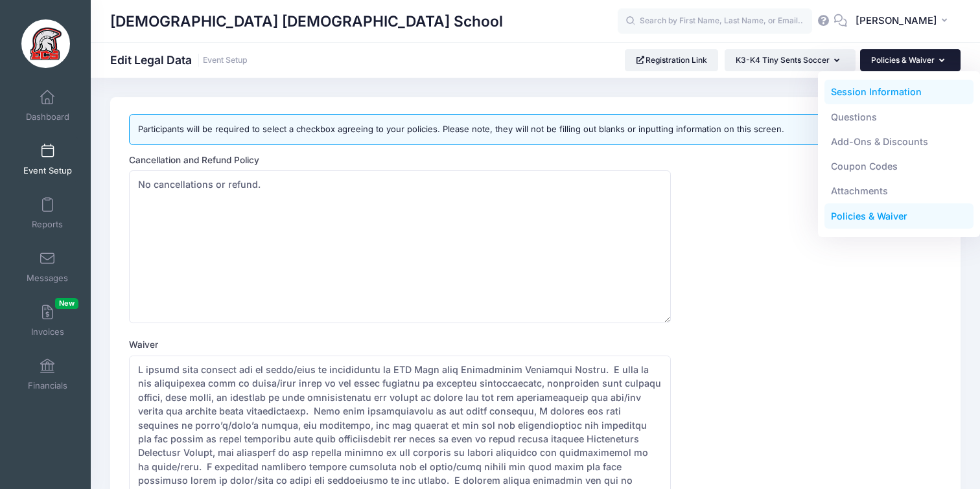
click at [883, 102] on link "Session Information" at bounding box center [900, 92] width 150 height 25
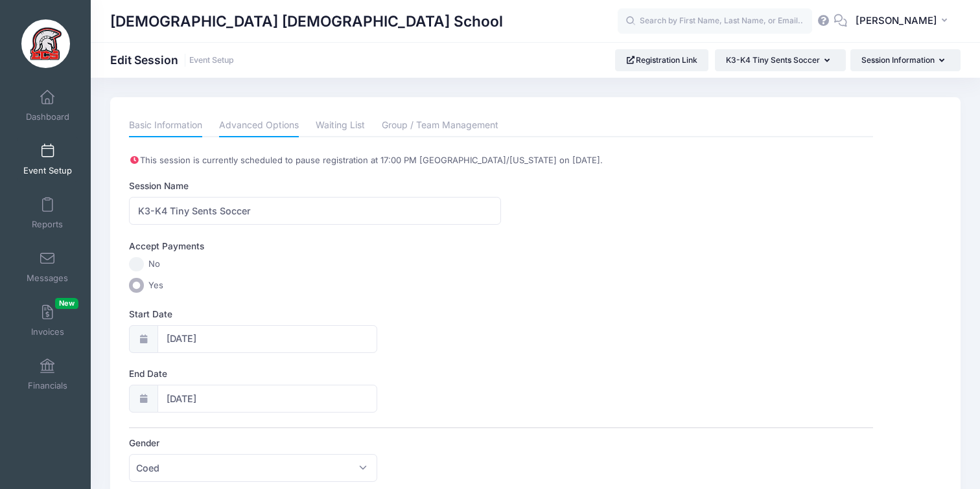
click at [270, 130] on link "Advanced Options" at bounding box center [259, 125] width 80 height 23
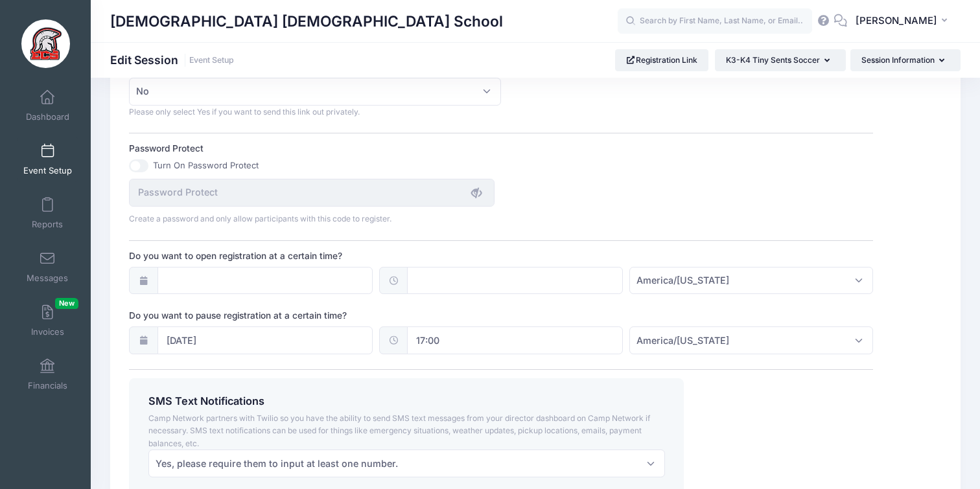
scroll to position [871, 0]
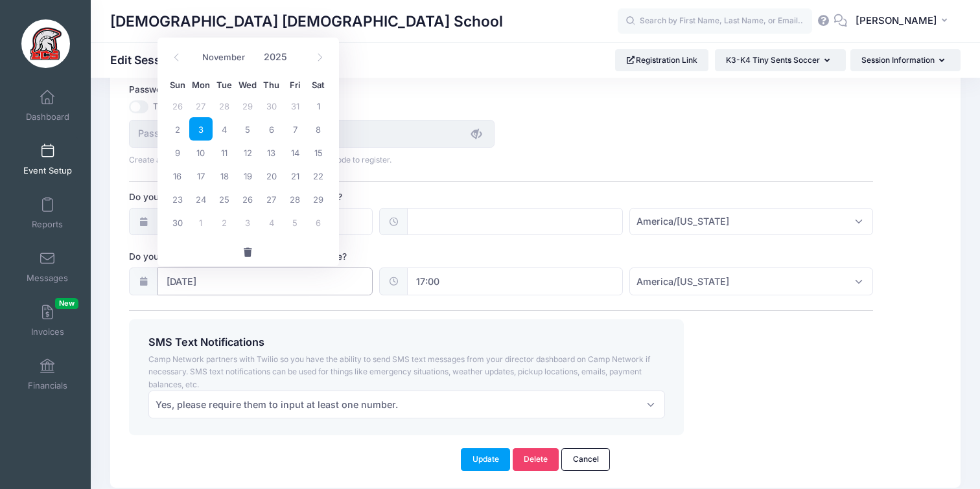
click at [223, 285] on input "11/03/2025" at bounding box center [266, 282] width 216 height 28
drag, startPoint x: 244, startPoint y: 255, endPoint x: 252, endPoint y: 257, distance: 7.4
click at [244, 255] on span "button" at bounding box center [248, 252] width 12 height 9
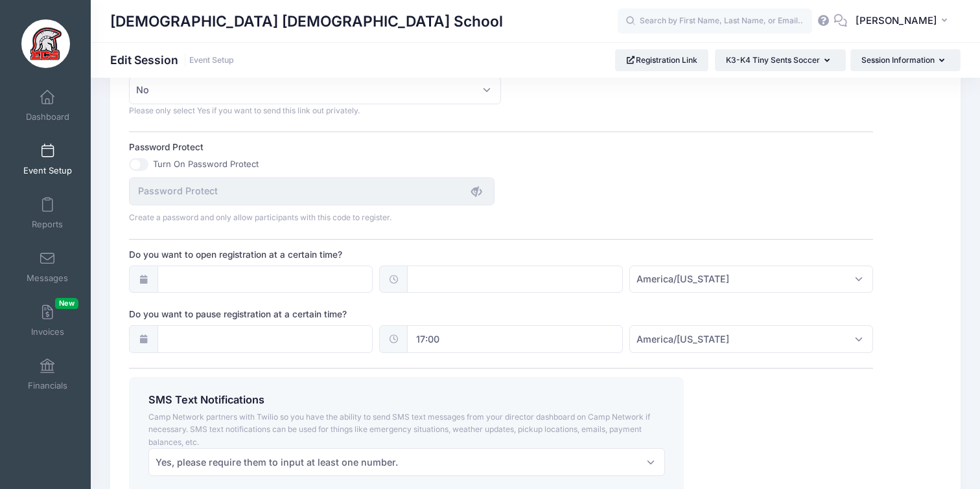
scroll to position [771, 0]
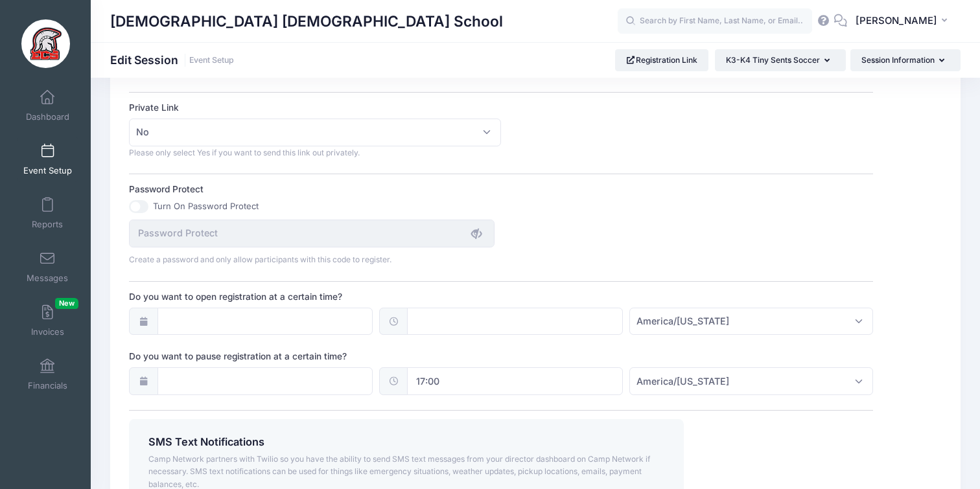
click at [485, 377] on input "17:00" at bounding box center [515, 382] width 216 height 28
drag, startPoint x: 495, startPoint y: 433, endPoint x: 492, endPoint y: 399, distance: 33.8
click at [495, 433] on span "button" at bounding box center [498, 436] width 12 height 9
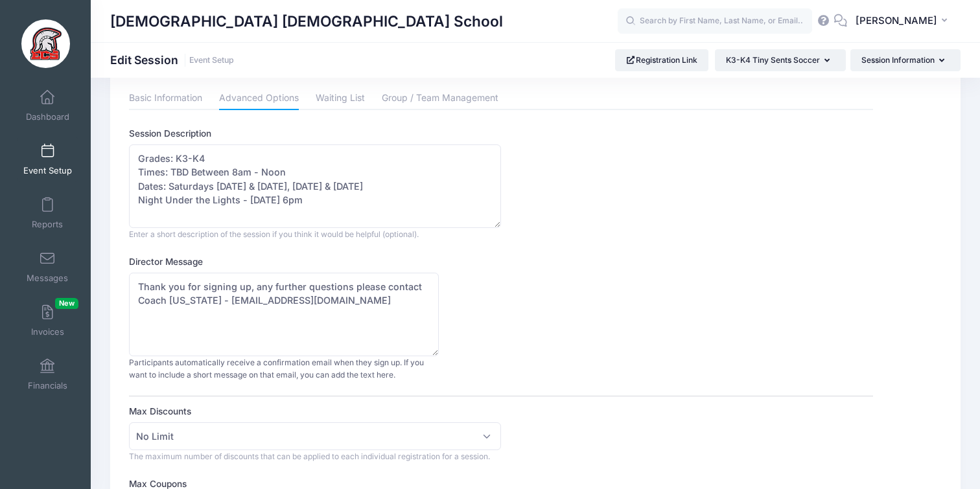
scroll to position [35, 0]
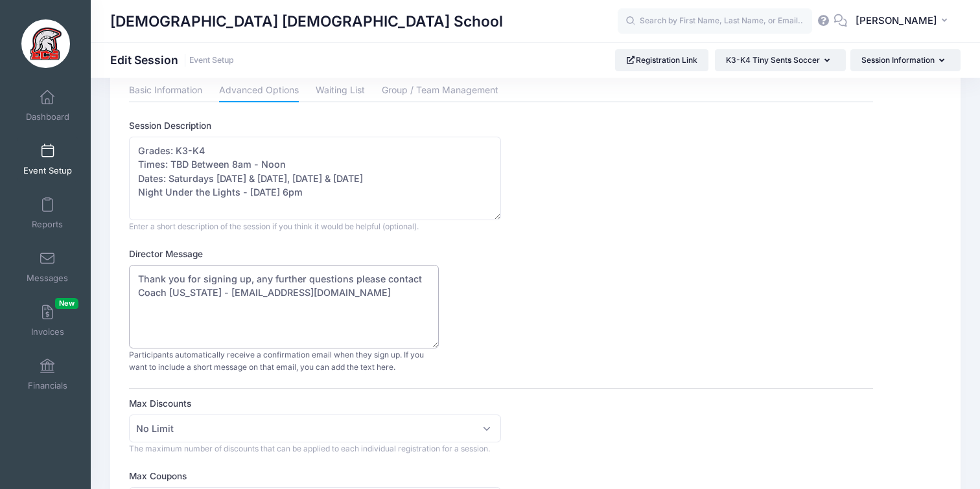
drag, startPoint x: 368, startPoint y: 299, endPoint x: 132, endPoint y: 280, distance: 236.8
click at [131, 280] on textarea "Thank you for signing up, any further questions please contact Coach Washington…" at bounding box center [284, 307] width 310 height 84
click at [189, 296] on textarea "Thank you for signing up, any further questions please contact Coach Washington…" at bounding box center [284, 307] width 310 height 84
drag, startPoint x: 137, startPoint y: 294, endPoint x: 357, endPoint y: 295, distance: 219.8
click at [356, 296] on textarea "Thank you for signing up, any further questions please contact Coach Washington…" at bounding box center [284, 307] width 310 height 84
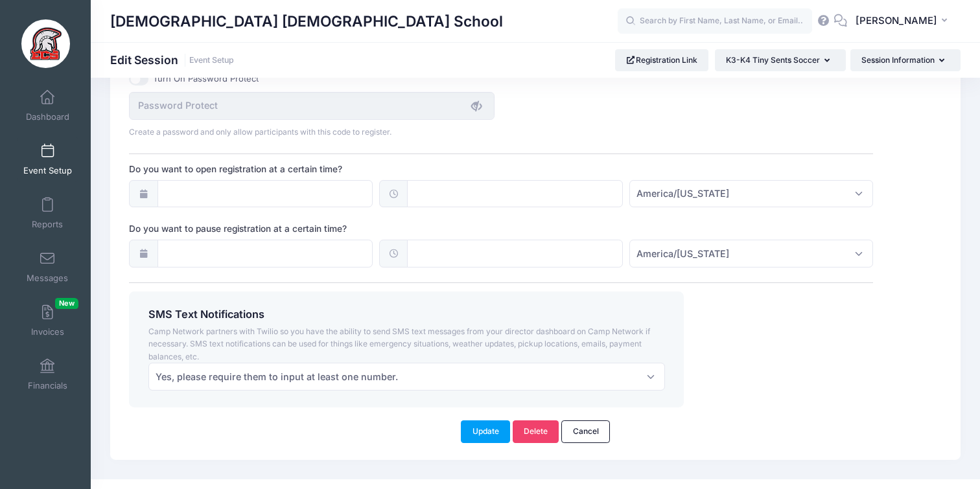
scroll to position [918, 0]
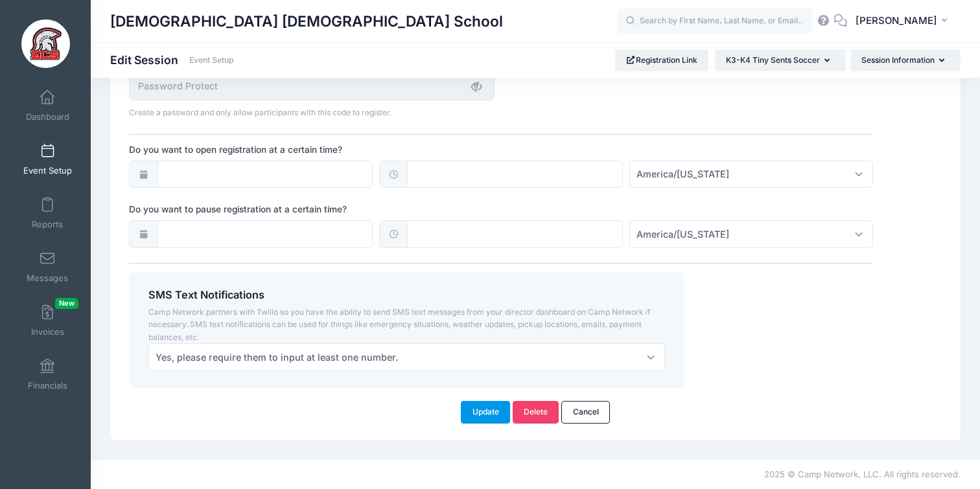
type textarea "Thank you for signing up, any further questions please contact Athletic Departm…"
click at [484, 408] on button "Update" at bounding box center [485, 412] width 49 height 22
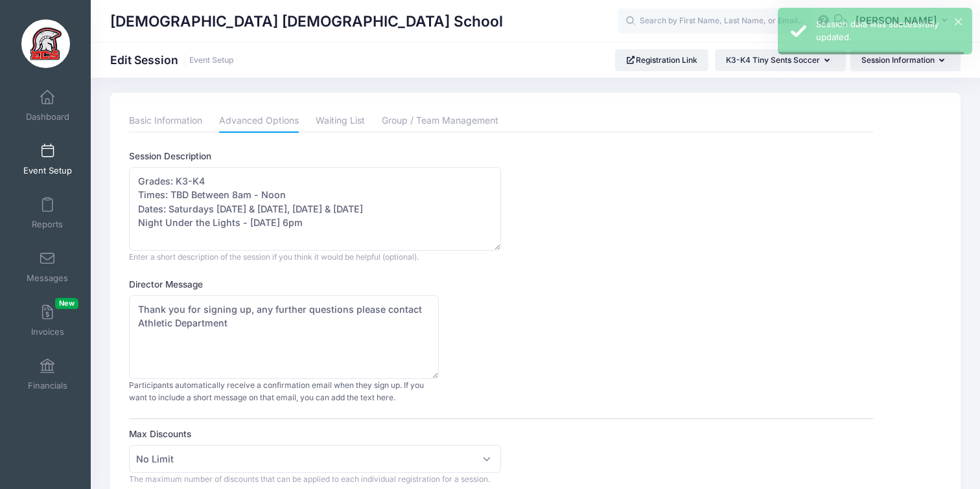
scroll to position [0, 0]
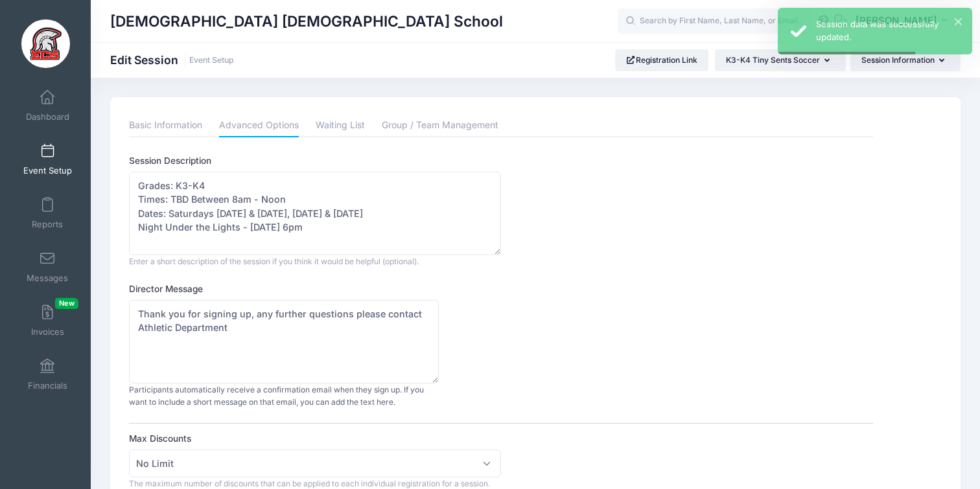
click at [47, 150] on span at bounding box center [47, 152] width 0 height 14
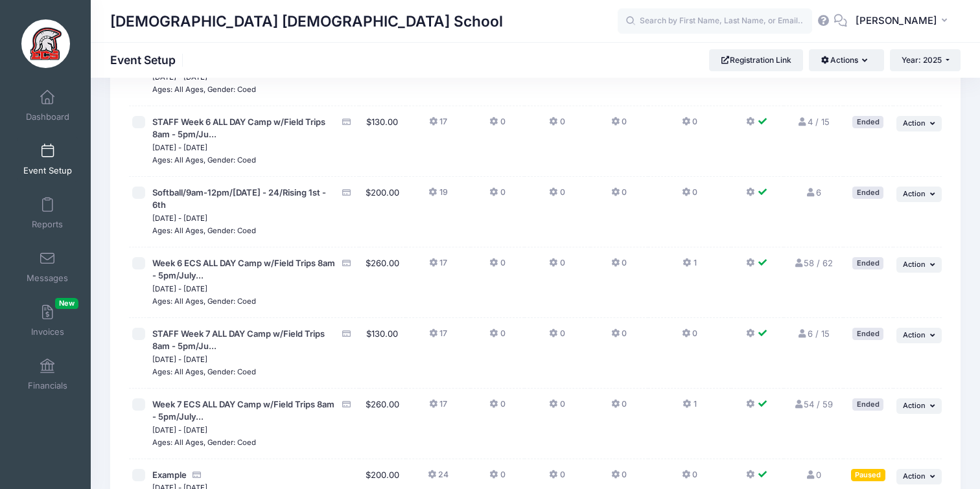
scroll to position [3114, 0]
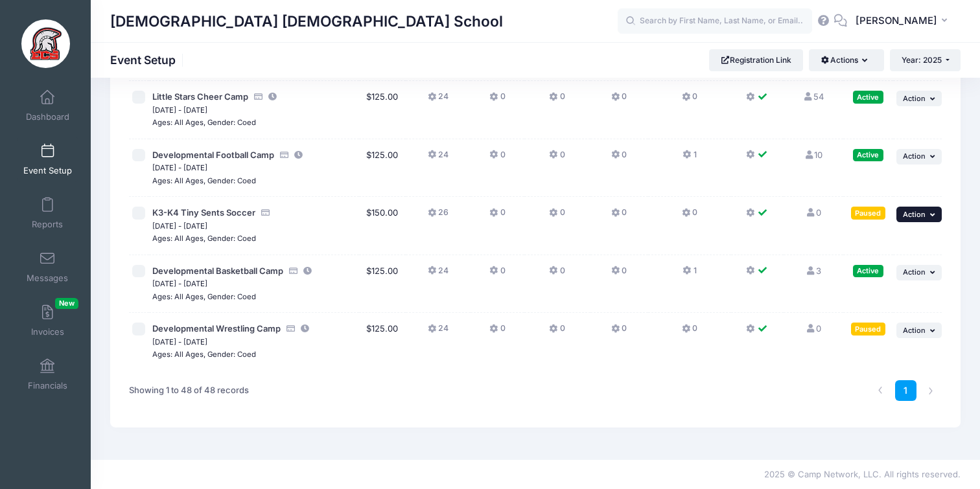
click at [921, 217] on span "Action" at bounding box center [914, 214] width 23 height 9
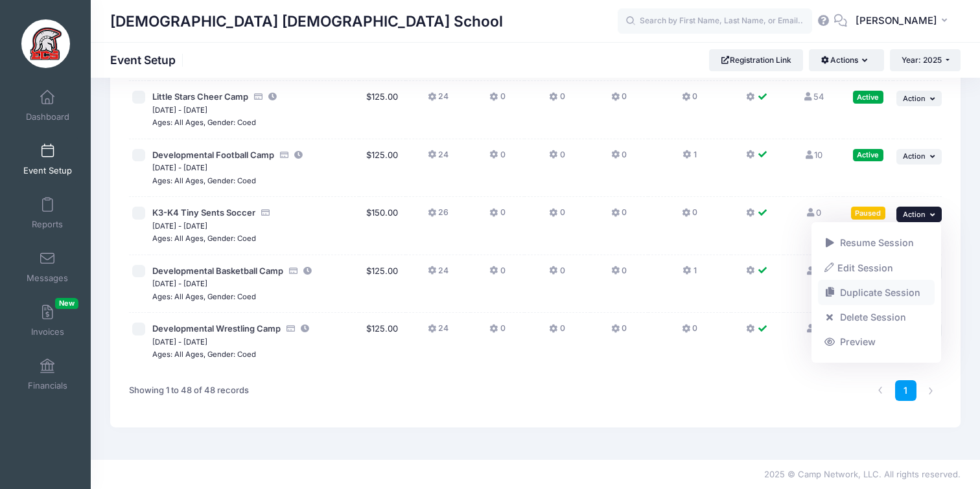
click at [860, 290] on link "Duplicate Session" at bounding box center [876, 293] width 117 height 25
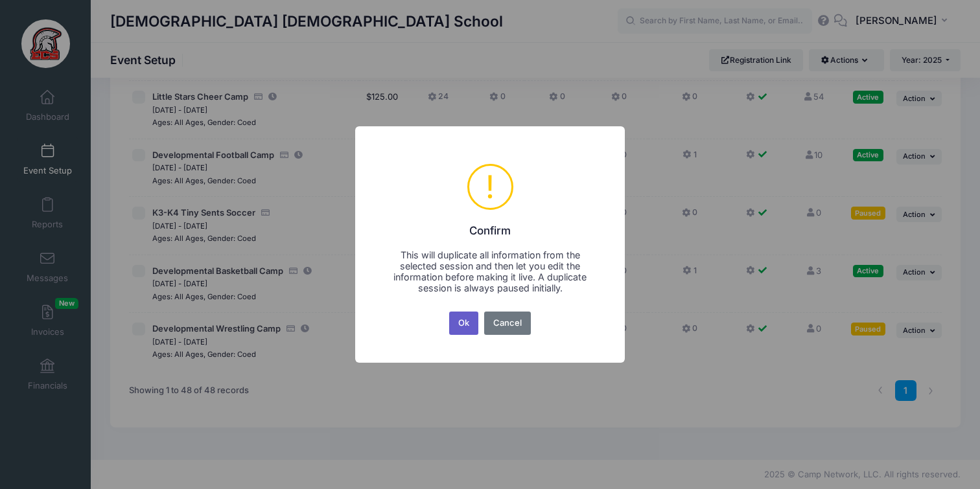
click at [458, 325] on button "Ok" at bounding box center [464, 323] width 30 height 23
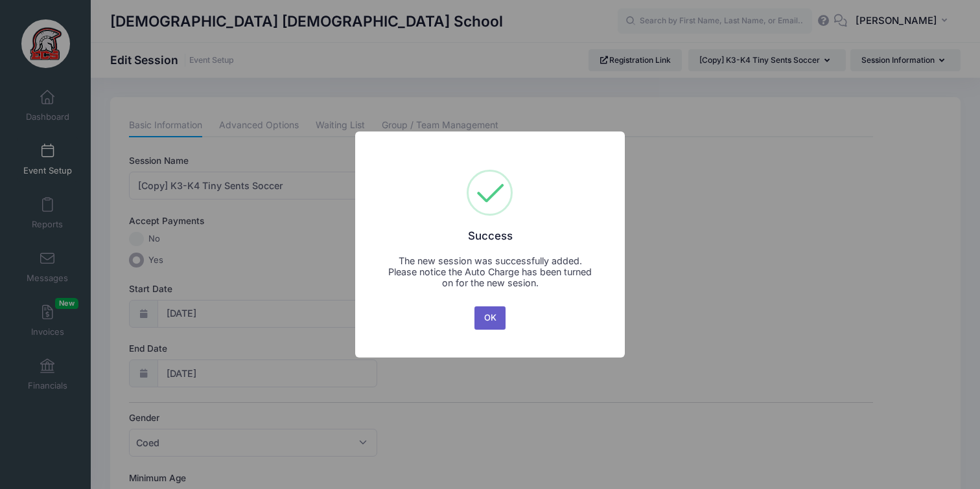
click at [486, 325] on button "OK" at bounding box center [490, 318] width 31 height 23
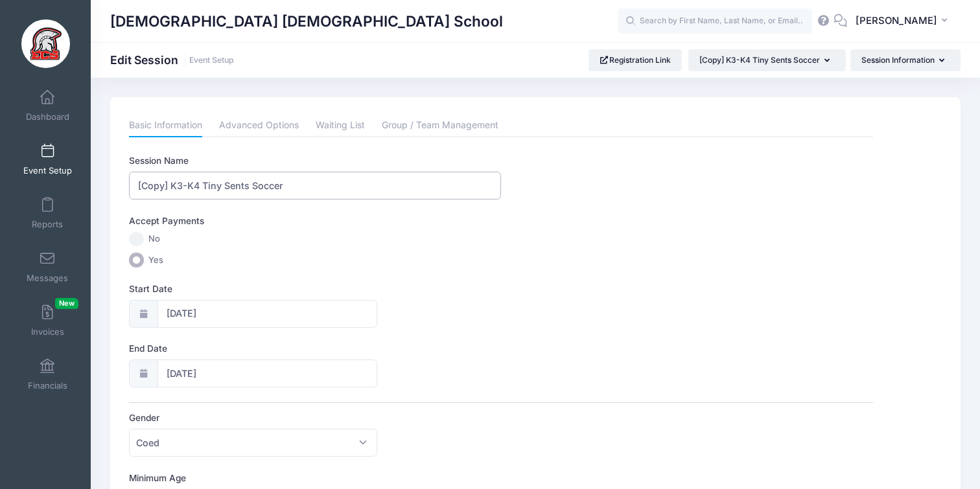
drag, startPoint x: 183, startPoint y: 185, endPoint x: 97, endPoint y: 182, distance: 86.3
type input "K5 Tiny Sents Soccer"
click at [319, 266] on label "Yes" at bounding box center [501, 260] width 744 height 15
click at [144, 266] on input "Yes" at bounding box center [136, 260] width 15 height 15
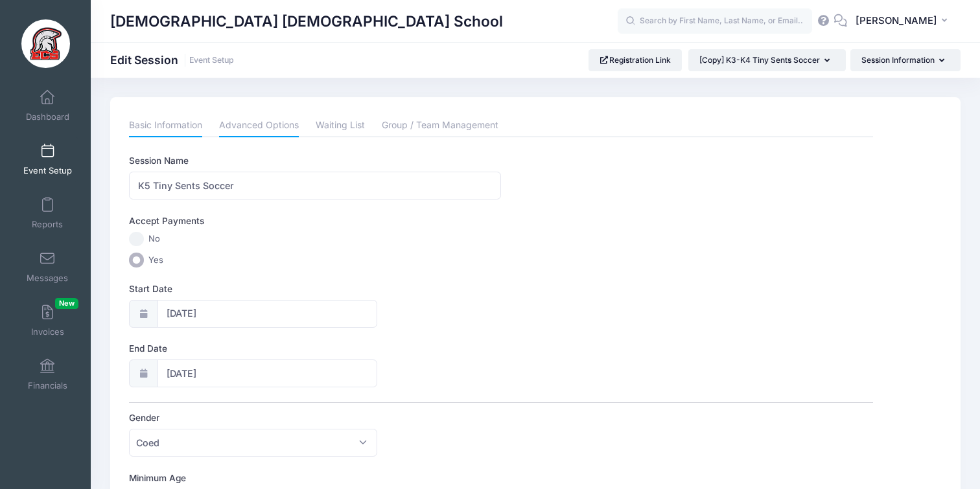
click at [257, 119] on link "Advanced Options" at bounding box center [259, 125] width 80 height 23
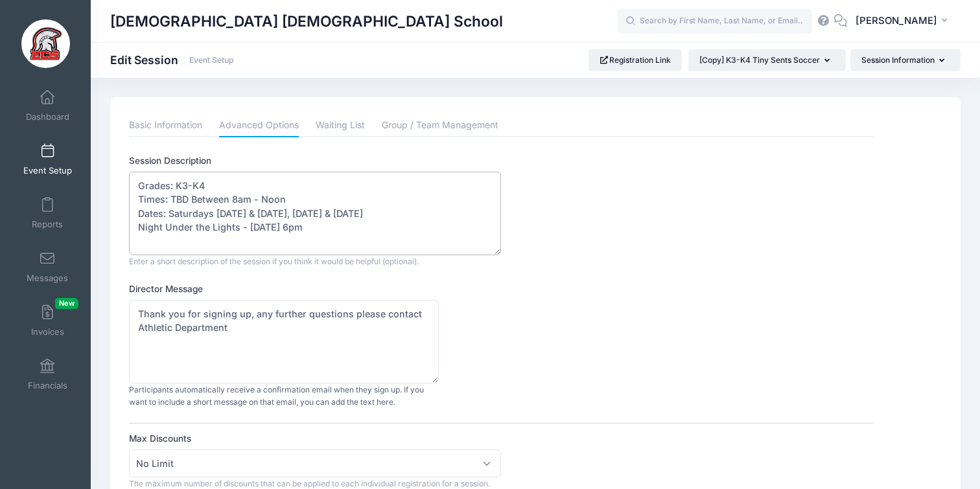
click at [213, 186] on textarea "Grades: K3-K4 Times: TBD Between 8am - Noon Dates: Saturdays Oct. 11th & 18th, …" at bounding box center [315, 214] width 372 height 84
type textarea "Grades: K5 Times: TBD Between 8am - Noon Dates: Saturdays Oct. 11th & 18th, Nov…"
click at [618, 346] on div "Director Message Thank you for signing up, any further questions please contact…" at bounding box center [501, 346] width 744 height 126
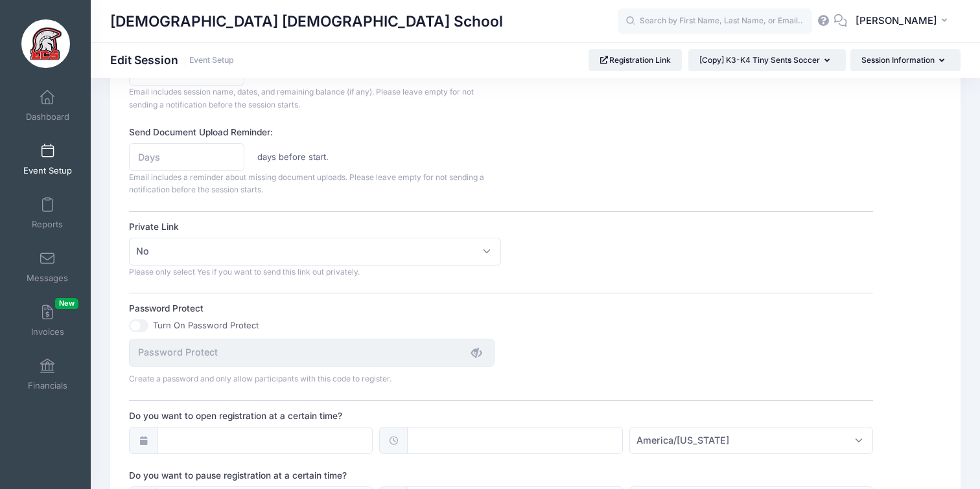
scroll to position [918, 0]
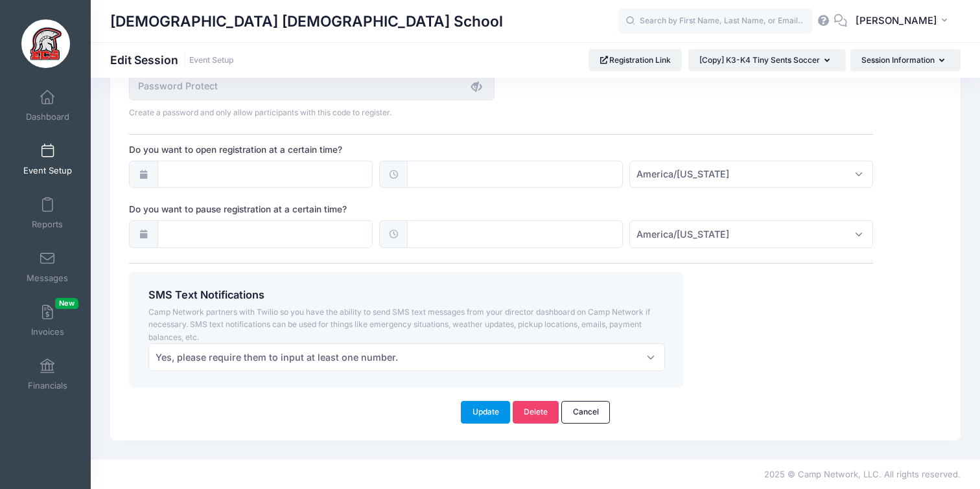
click at [480, 414] on button "Update" at bounding box center [485, 412] width 49 height 22
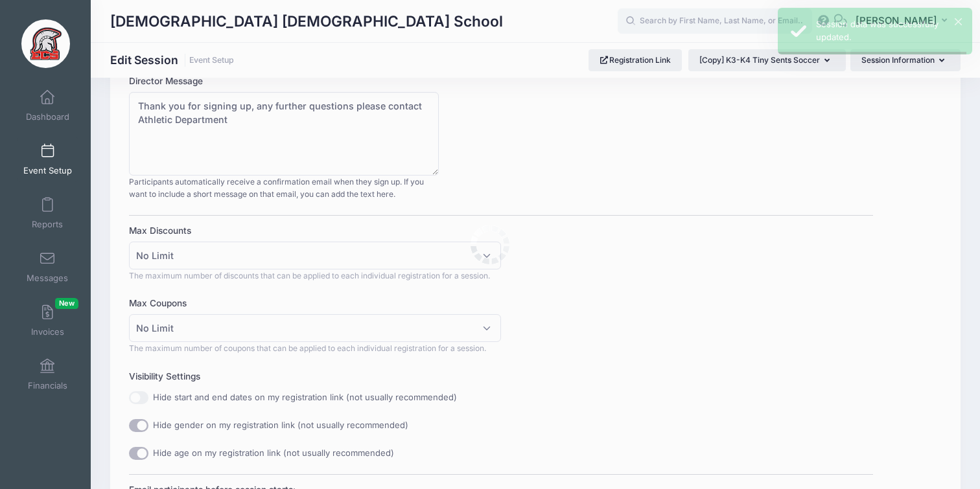
scroll to position [0, 0]
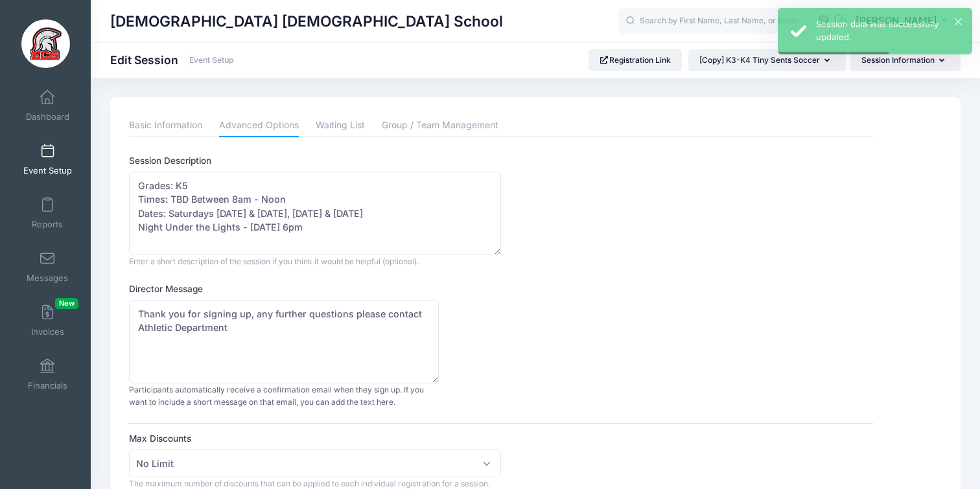
drag, startPoint x: 66, startPoint y: 164, endPoint x: 124, endPoint y: 166, distance: 58.4
click at [66, 164] on link "Event Setup" at bounding box center [48, 159] width 62 height 45
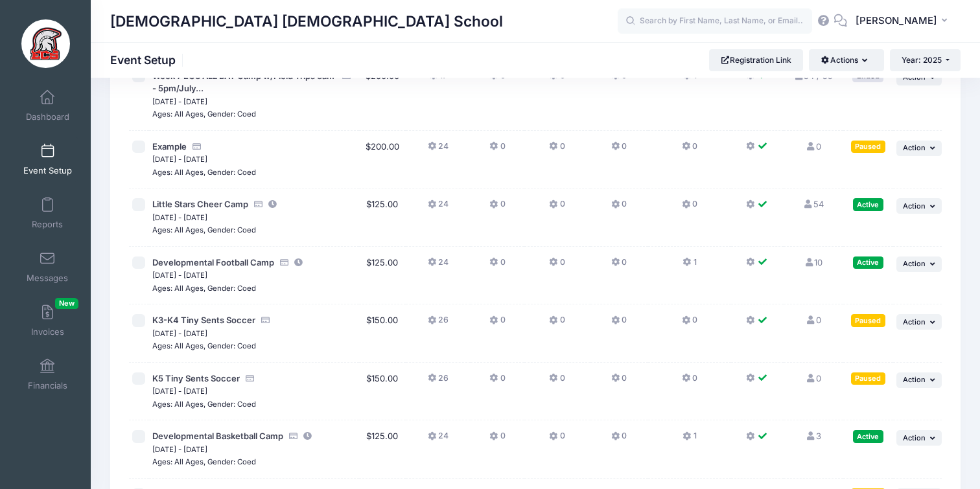
scroll to position [3172, 0]
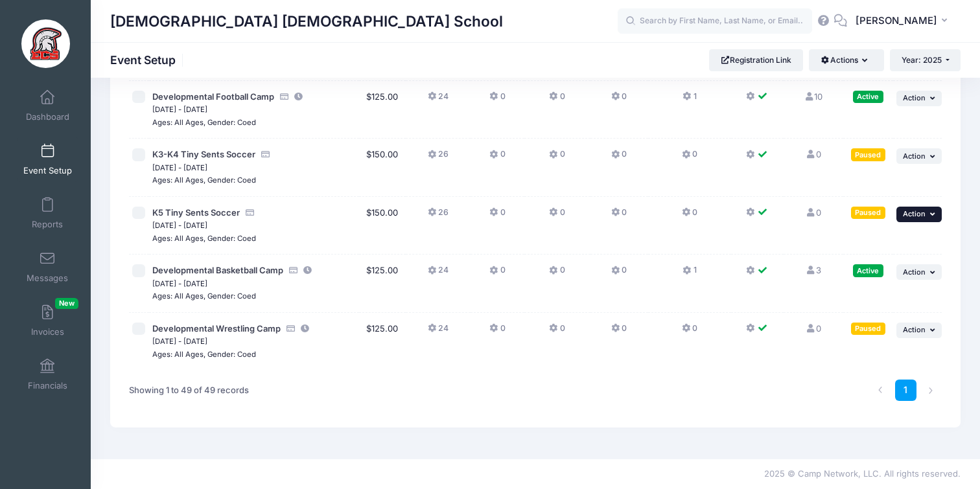
click at [924, 218] on button "... Action" at bounding box center [919, 215] width 45 height 16
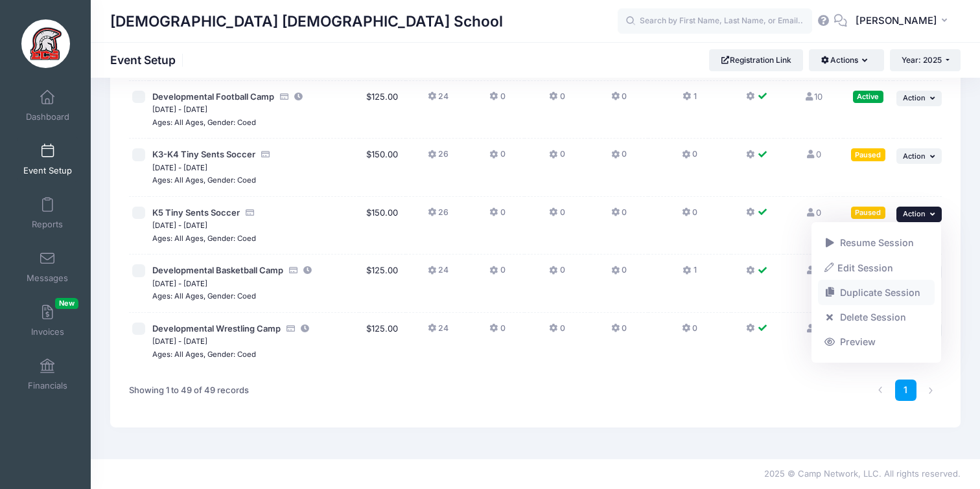
click at [862, 290] on link "Duplicate Session" at bounding box center [876, 293] width 117 height 25
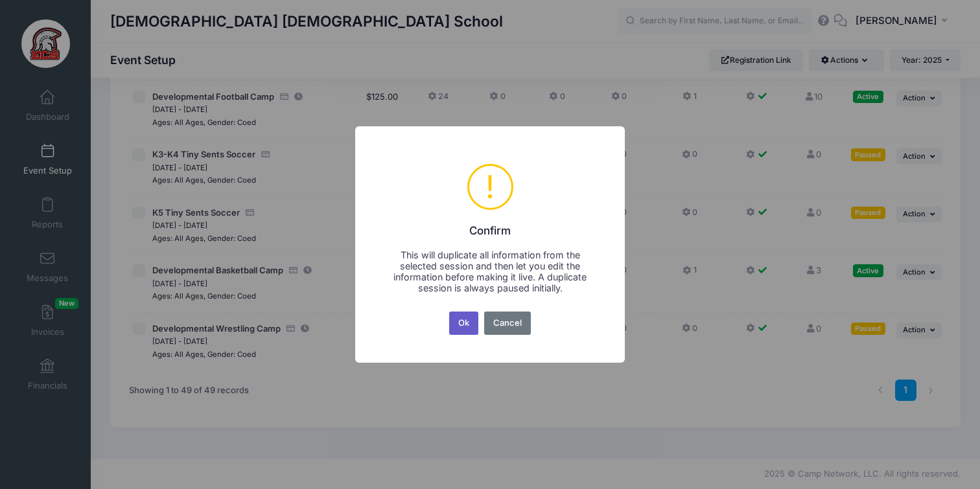
click at [473, 317] on button "Ok" at bounding box center [464, 323] width 30 height 23
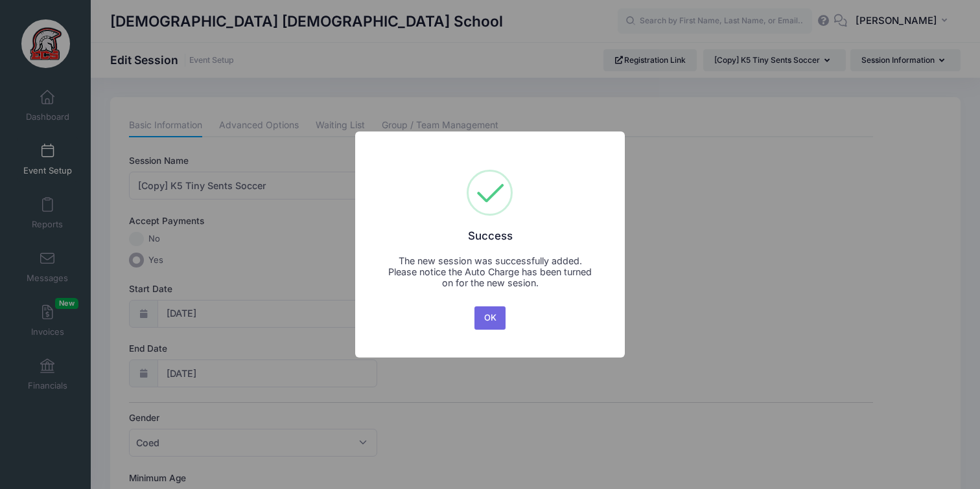
drag, startPoint x: 486, startPoint y: 316, endPoint x: 460, endPoint y: 304, distance: 28.4
click at [486, 314] on button "OK" at bounding box center [490, 318] width 31 height 23
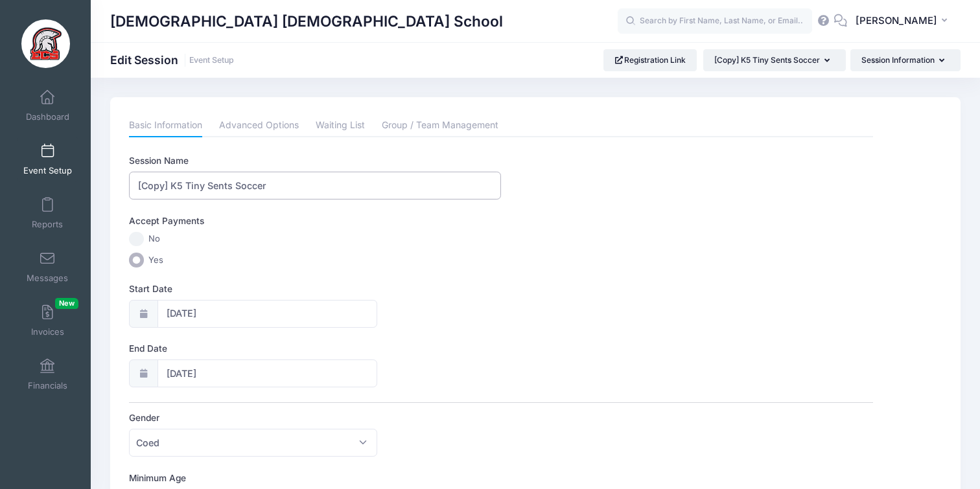
drag, startPoint x: 182, startPoint y: 186, endPoint x: 115, endPoint y: 185, distance: 66.8
type input "1st-2nd Grade Tiny Sents Soccer"
click at [263, 265] on label "Yes" at bounding box center [501, 260] width 744 height 15
click at [144, 265] on input "Yes" at bounding box center [136, 260] width 15 height 15
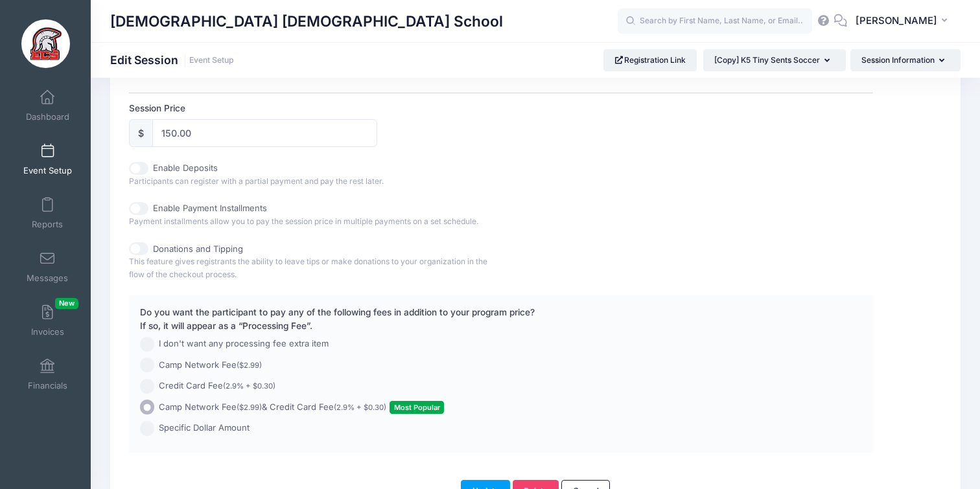
scroll to position [677, 0]
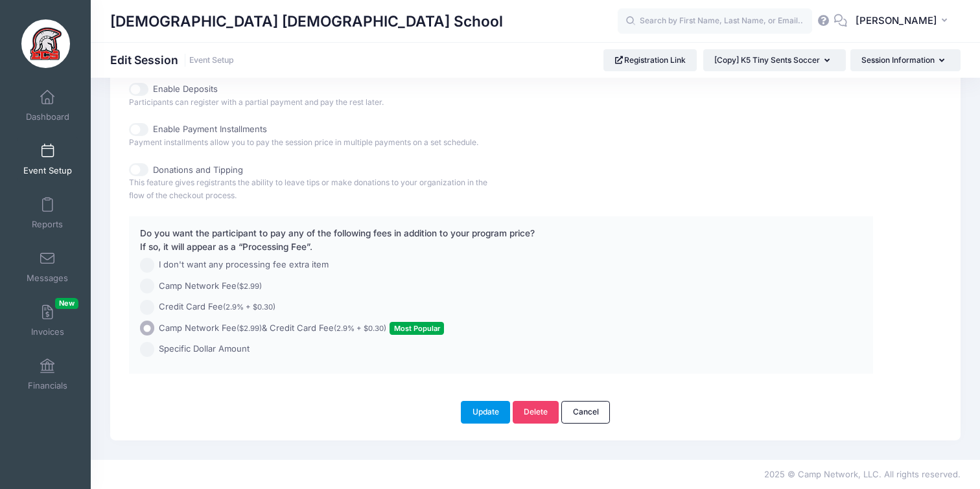
click at [478, 414] on button "Update" at bounding box center [485, 412] width 49 height 22
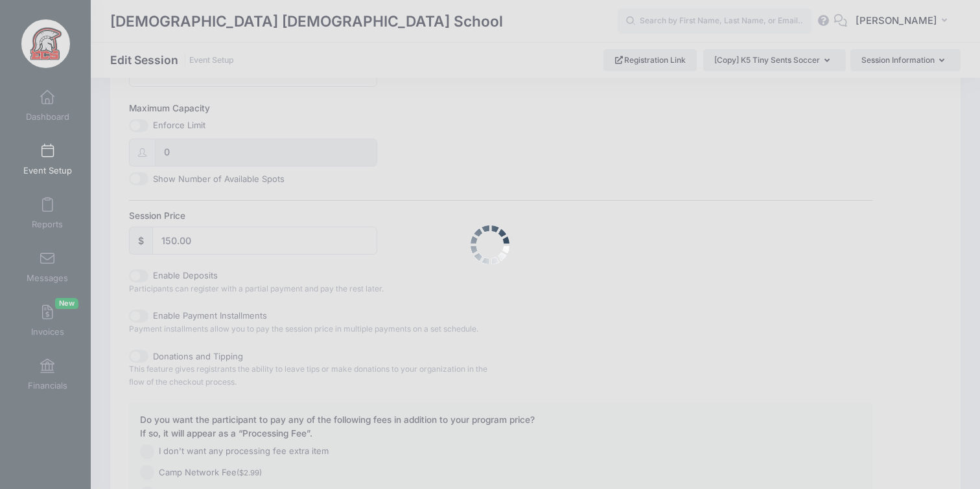
scroll to position [0, 0]
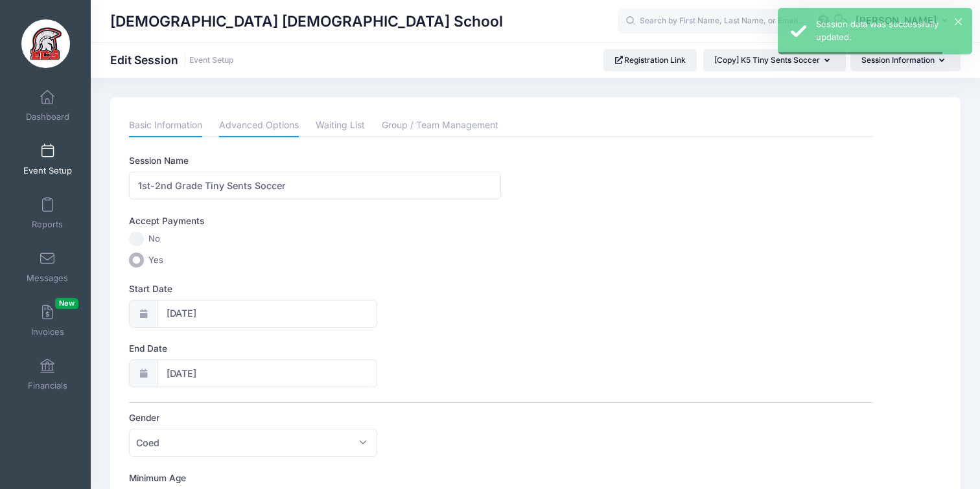
click at [272, 128] on link "Advanced Options" at bounding box center [259, 125] width 80 height 23
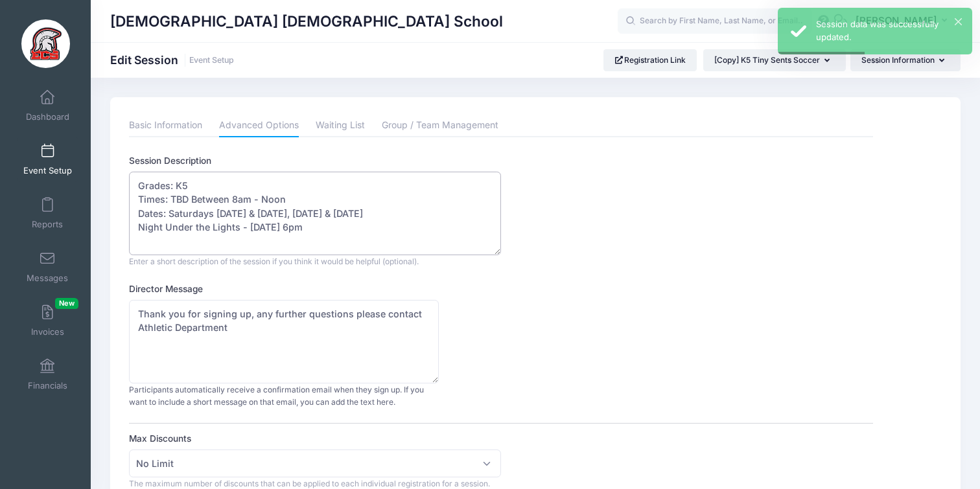
drag, startPoint x: 204, startPoint y: 184, endPoint x: 176, endPoint y: 188, distance: 27.5
click at [176, 189] on textarea "Grades: K5 Times: TBD Between 8am - Noon Dates: Saturdays Oct. 11th & 18th, Nov…" at bounding box center [315, 214] width 372 height 84
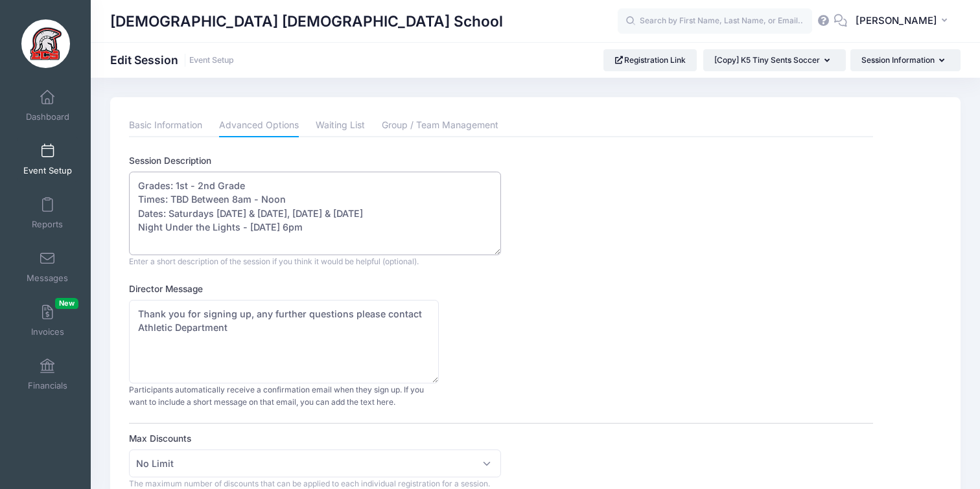
type textarea "Grades: 1st - 2nd Grade Times: TBD Between 8am - Noon Dates: Saturdays Oct. 11t…"
click at [651, 259] on div "Session Description Grades: K5 Times: TBD Between 8am - Noon Dates: Saturdays O…" at bounding box center [501, 210] width 744 height 113
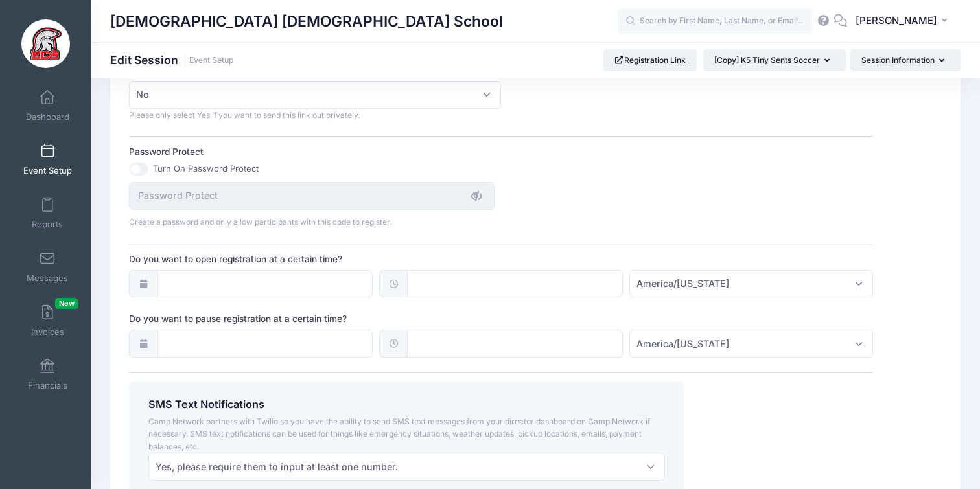
scroll to position [918, 0]
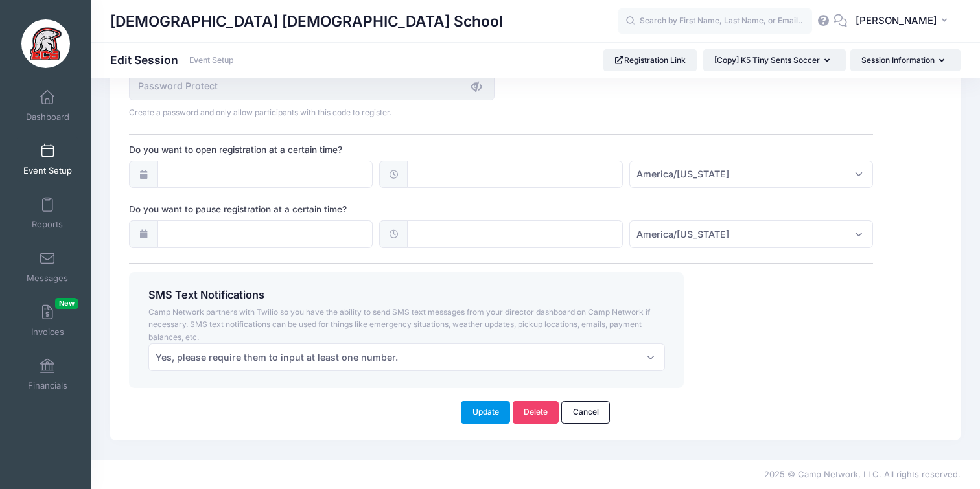
drag, startPoint x: 484, startPoint y: 412, endPoint x: 494, endPoint y: 406, distance: 11.6
click at [484, 412] on button "Update" at bounding box center [485, 412] width 49 height 22
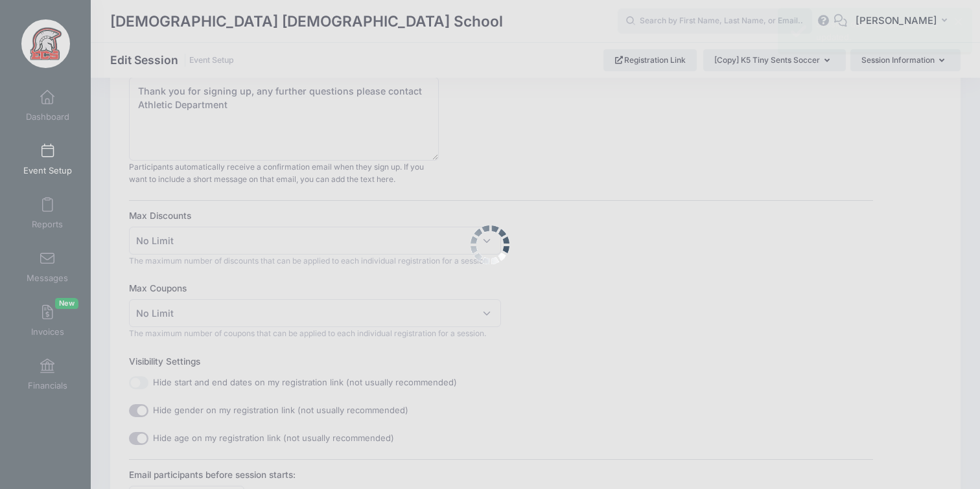
scroll to position [0, 0]
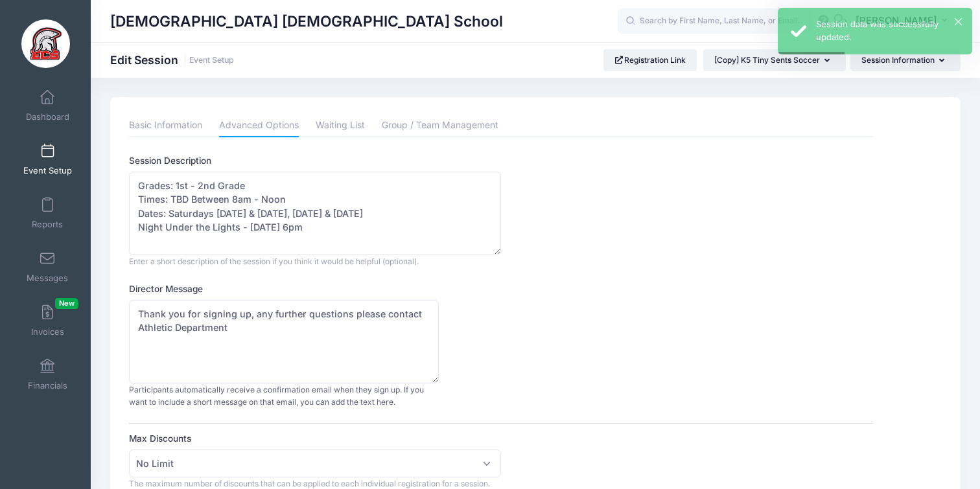
drag, startPoint x: 50, startPoint y: 164, endPoint x: 105, endPoint y: 170, distance: 55.5
click at [50, 164] on link "Event Setup" at bounding box center [48, 159] width 62 height 45
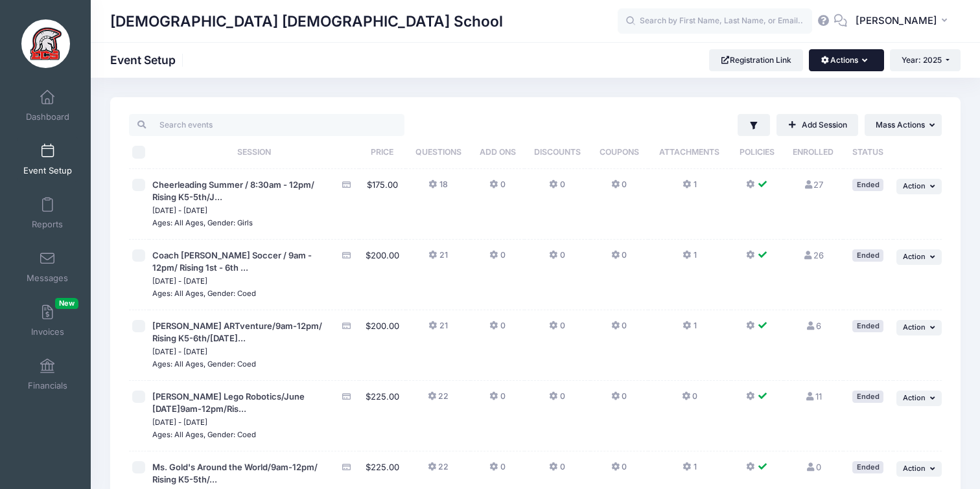
click at [832, 66] on button "Actions" at bounding box center [846, 60] width 75 height 22
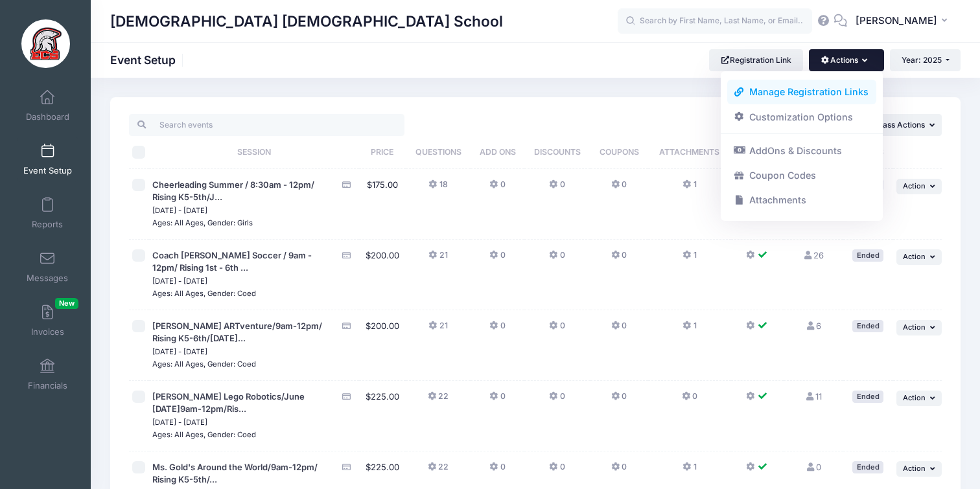
click at [814, 89] on link "Manage Registration Links" at bounding box center [802, 92] width 150 height 25
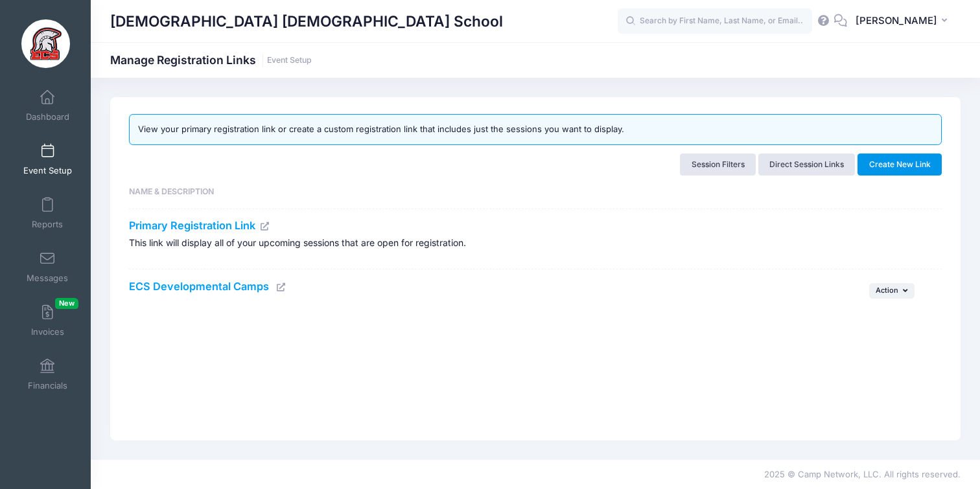
click at [910, 175] on button "Create New Link" at bounding box center [900, 165] width 84 height 22
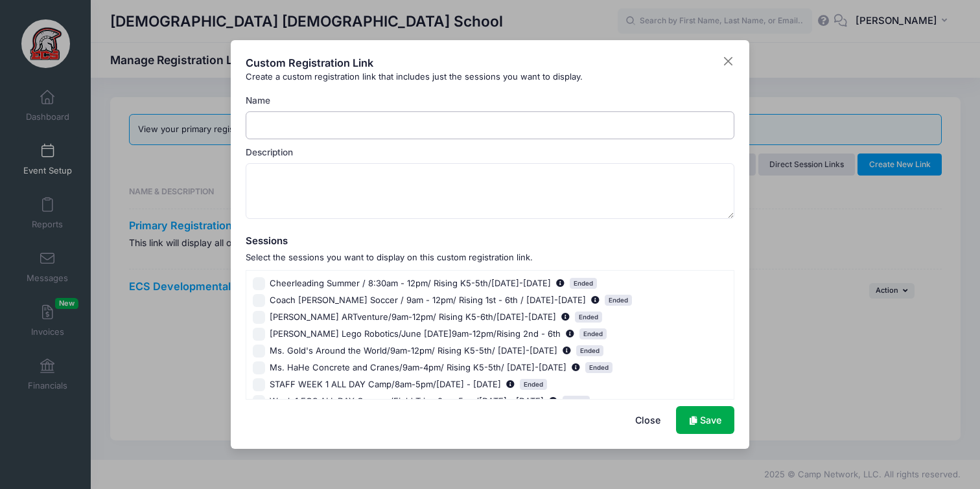
click at [373, 125] on input "Name" at bounding box center [490, 125] width 489 height 28
type input "T"
type input "E"
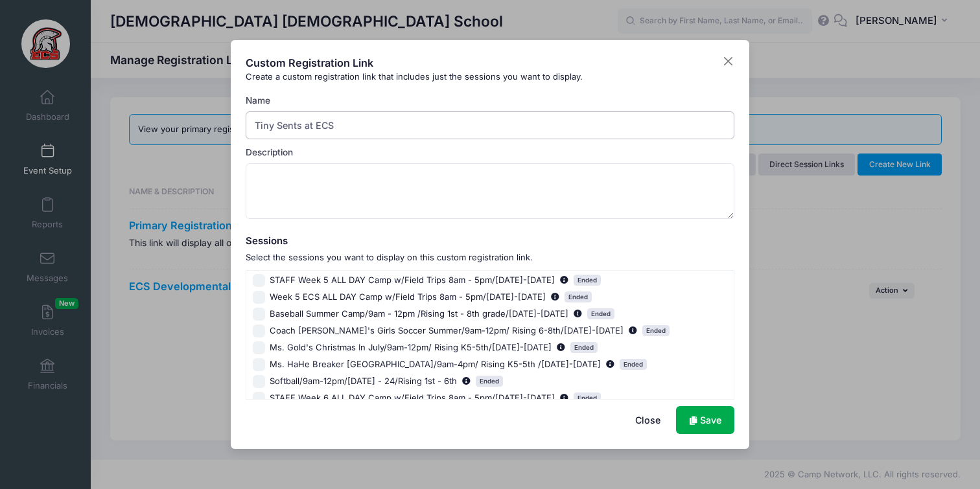
scroll to position [723, 0]
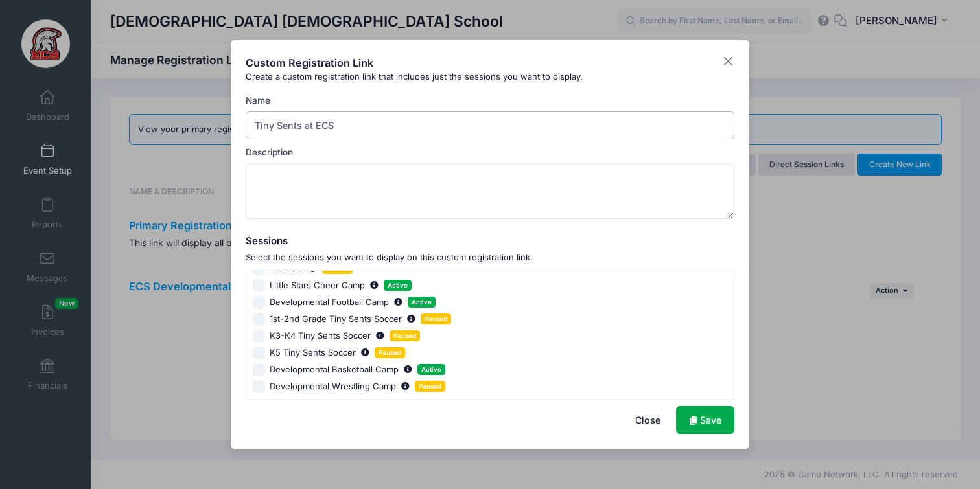
type input "Tiny Sents at ECS"
click at [264, 320] on input "1st-2nd Grade Tiny Sents Soccer Paused" at bounding box center [259, 319] width 13 height 13
checkbox input "true"
click at [259, 338] on input "K3-K4 Tiny Sents Soccer Paused" at bounding box center [259, 336] width 13 height 13
checkbox input "true"
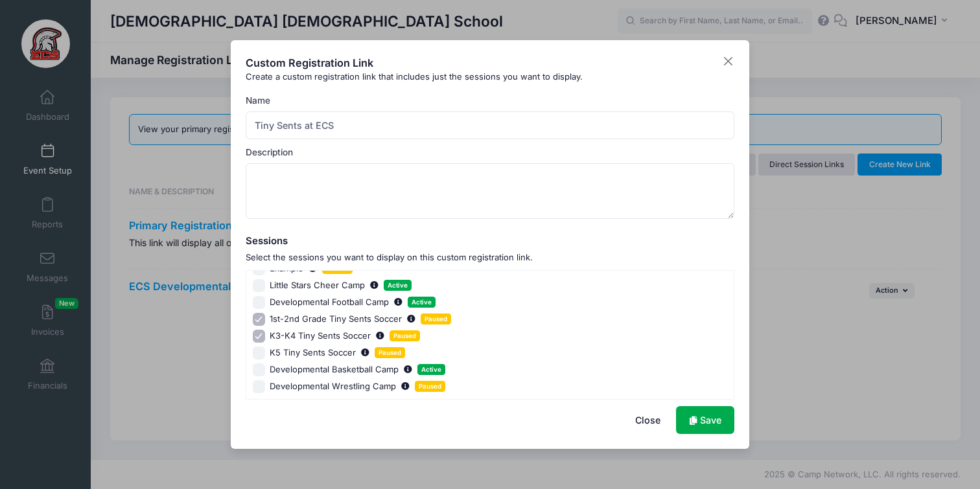
click at [258, 355] on input "K5 Tiny Sents Soccer Paused" at bounding box center [259, 353] width 13 height 13
checkbox input "true"
click at [699, 428] on link "Save" at bounding box center [705, 420] width 58 height 28
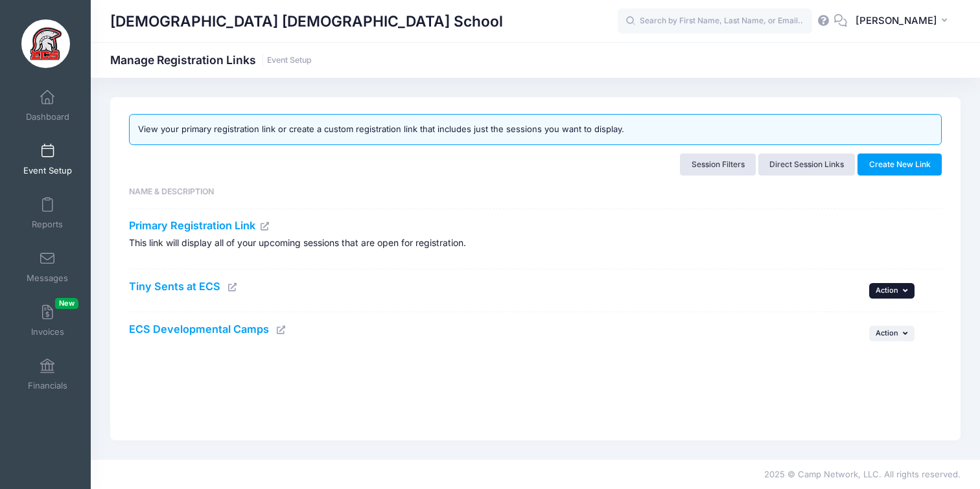
click at [899, 294] on button "... Action" at bounding box center [891, 291] width 45 height 16
click at [882, 317] on link "Edit" at bounding box center [875, 319] width 69 height 25
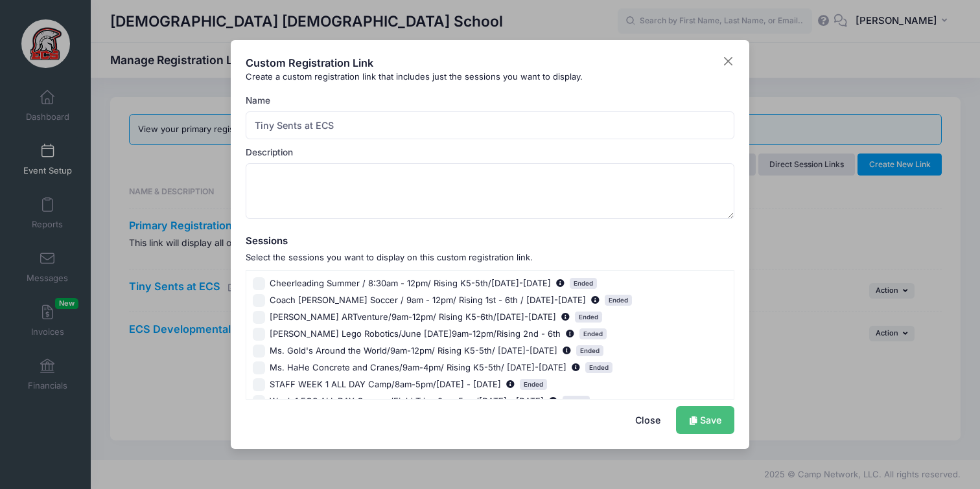
click at [699, 425] on link "Save" at bounding box center [705, 420] width 58 height 28
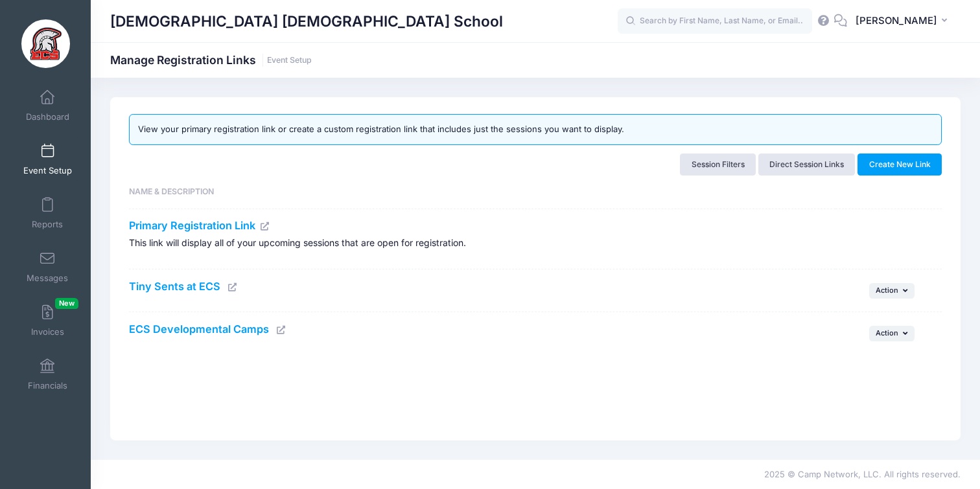
click at [230, 287] on icon at bounding box center [233, 287] width 10 height 8
click at [54, 143] on link "Event Setup" at bounding box center [48, 159] width 62 height 45
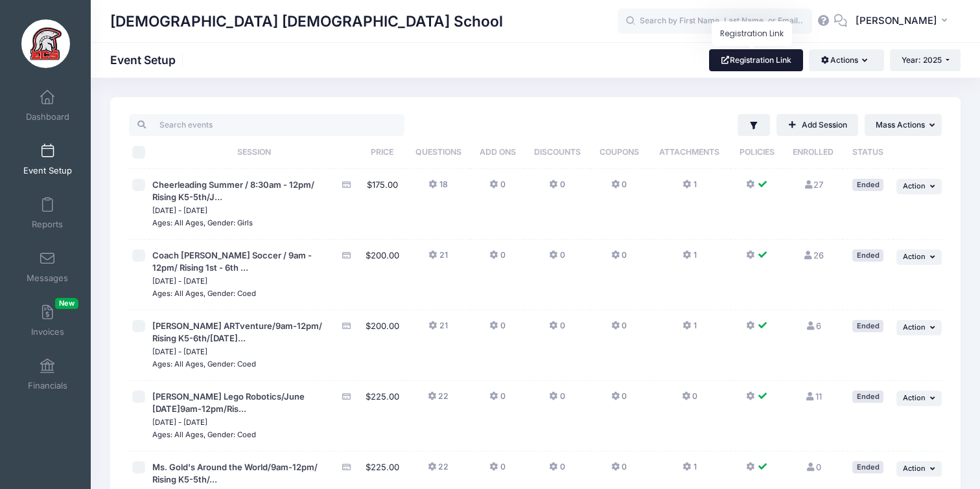
click at [768, 68] on link "Registration Link" at bounding box center [756, 60] width 94 height 22
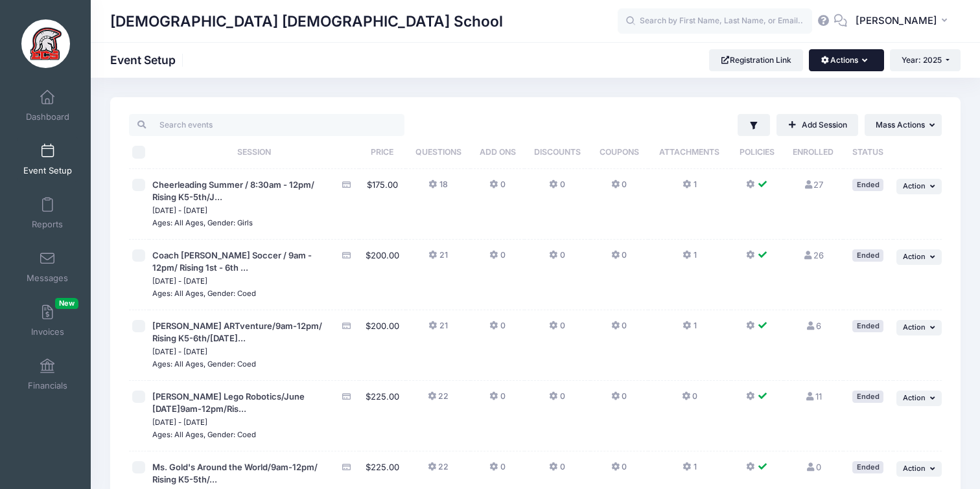
click at [843, 60] on button "Actions" at bounding box center [846, 60] width 75 height 22
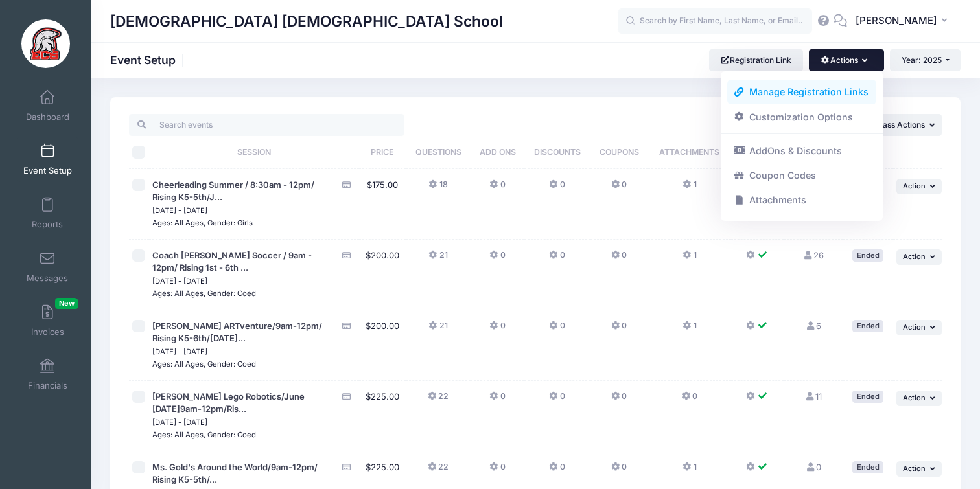
click at [812, 90] on link "Manage Registration Links" at bounding box center [802, 92] width 150 height 25
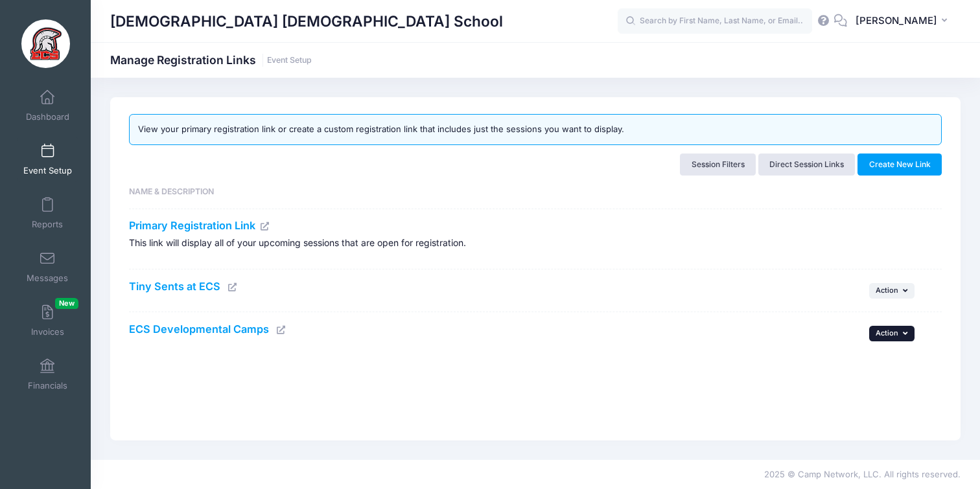
click at [887, 331] on span "Action" at bounding box center [887, 333] width 23 height 9
drag, startPoint x: 803, startPoint y: 318, endPoint x: 868, endPoint y: 307, distance: 66.5
click at [805, 318] on td "ECS Developmental Camps" at bounding box center [482, 333] width 707 height 43
click at [899, 290] on button "... Action" at bounding box center [891, 291] width 45 height 16
click at [869, 318] on link "Edit" at bounding box center [875, 319] width 69 height 25
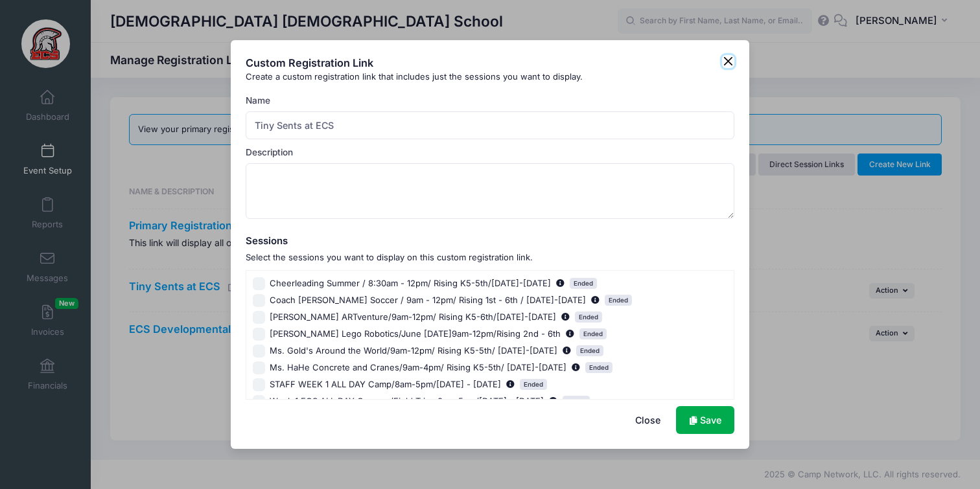
click at [733, 60] on button "Close" at bounding box center [728, 61] width 13 height 13
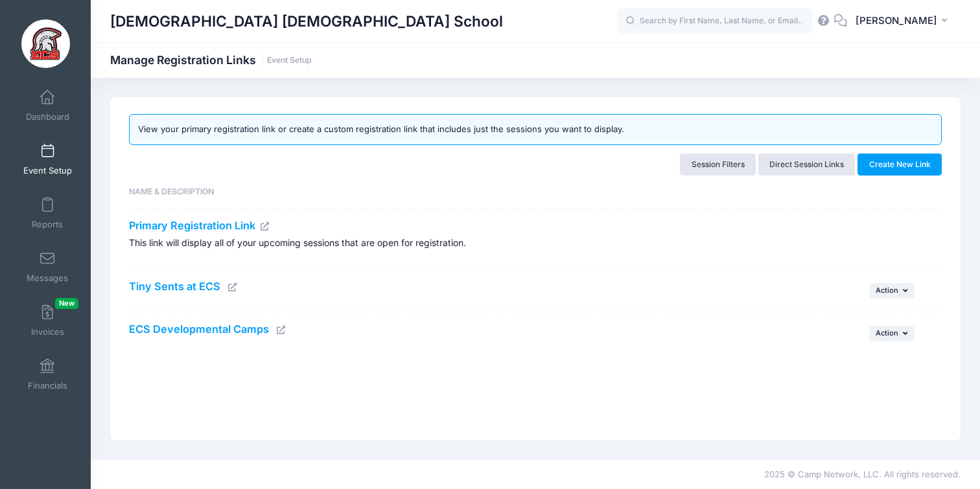
click at [231, 325] on link "ECS Developmental Camps" at bounding box center [199, 329] width 140 height 13
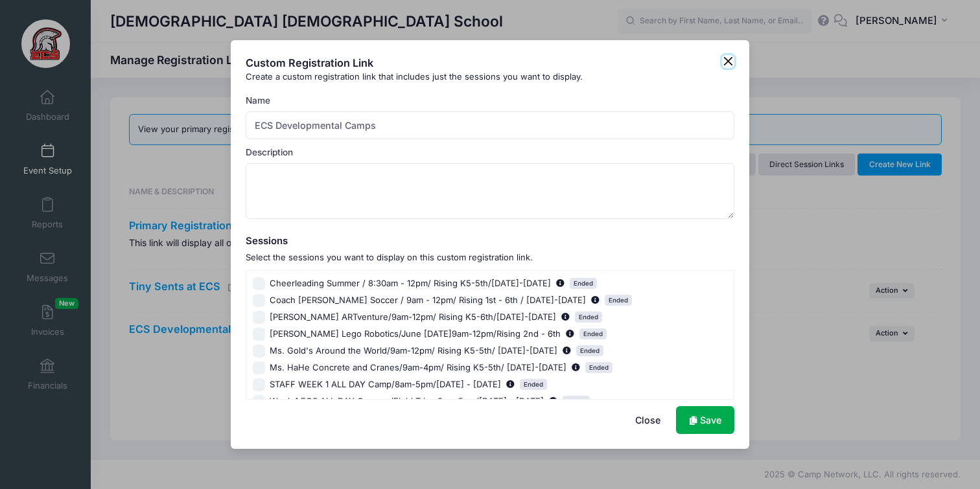
drag, startPoint x: 733, startPoint y: 58, endPoint x: 705, endPoint y: 80, distance: 35.5
click at [733, 60] on button "Close" at bounding box center [728, 61] width 13 height 13
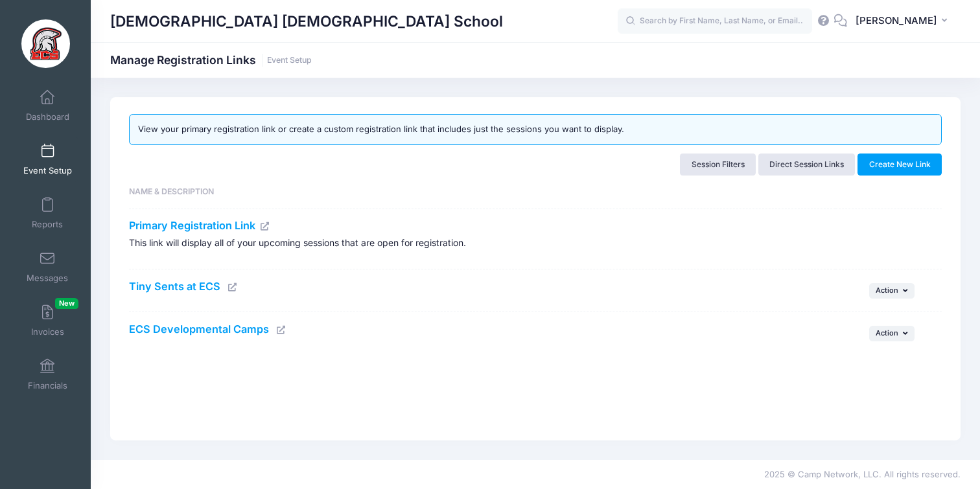
click at [280, 327] on icon at bounding box center [281, 330] width 10 height 8
click at [190, 288] on link "Tiny Sents at ECS" at bounding box center [174, 286] width 91 height 13
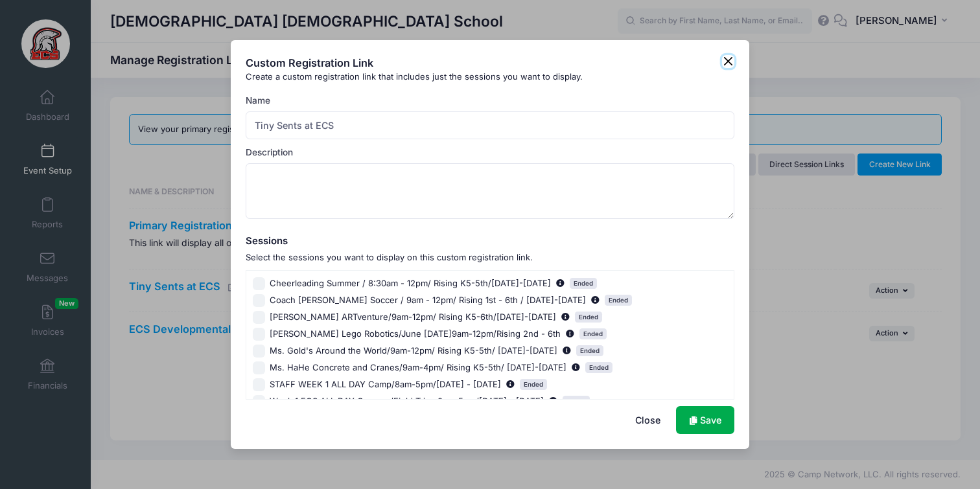
click at [722, 64] on button "Close" at bounding box center [728, 61] width 13 height 13
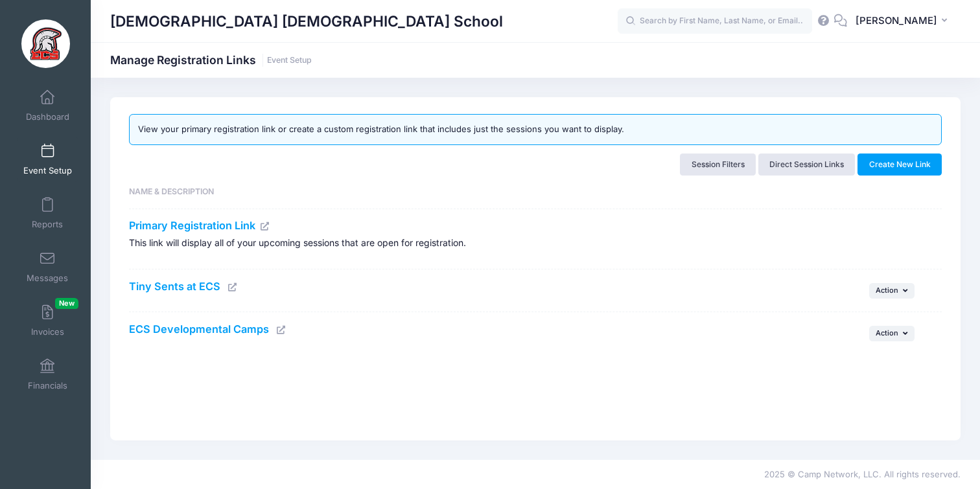
click at [231, 287] on icon at bounding box center [233, 287] width 10 height 8
click at [169, 287] on link "Tiny Sents at ECS" at bounding box center [174, 286] width 91 height 13
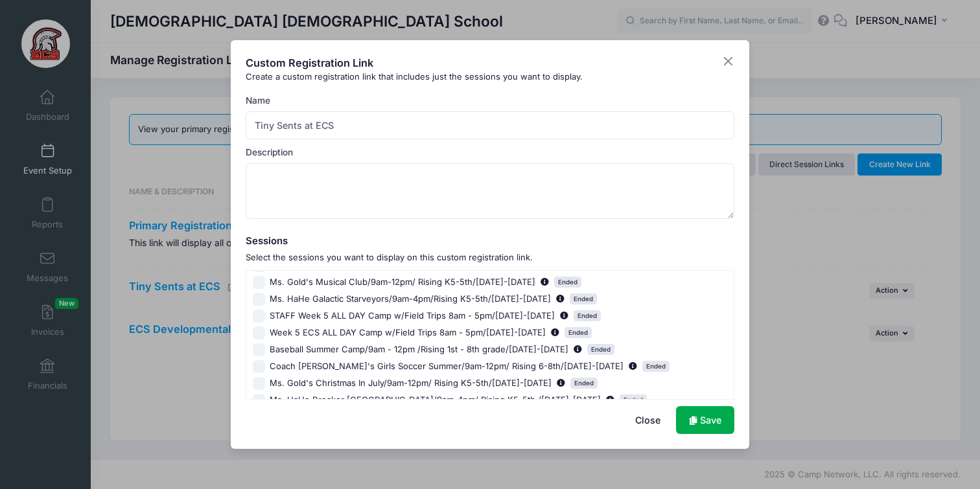
scroll to position [723, 0]
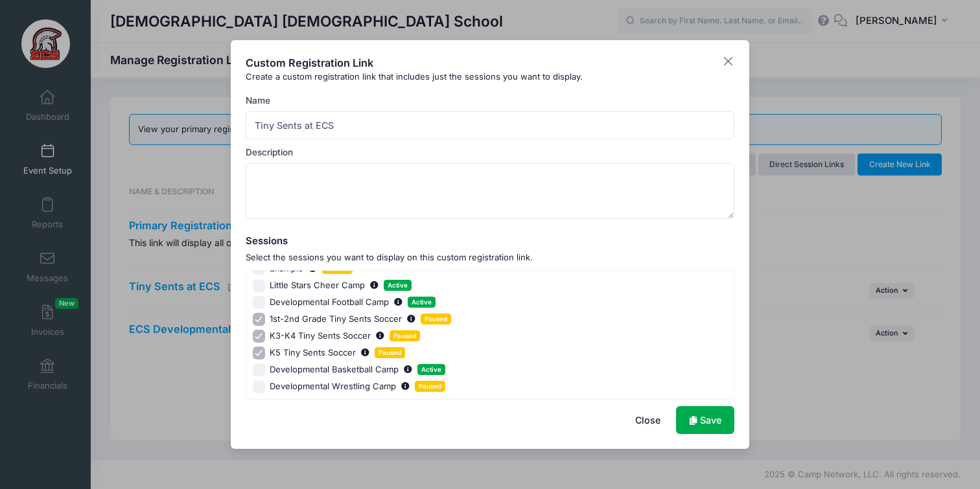
click at [640, 417] on button "Close" at bounding box center [648, 420] width 52 height 28
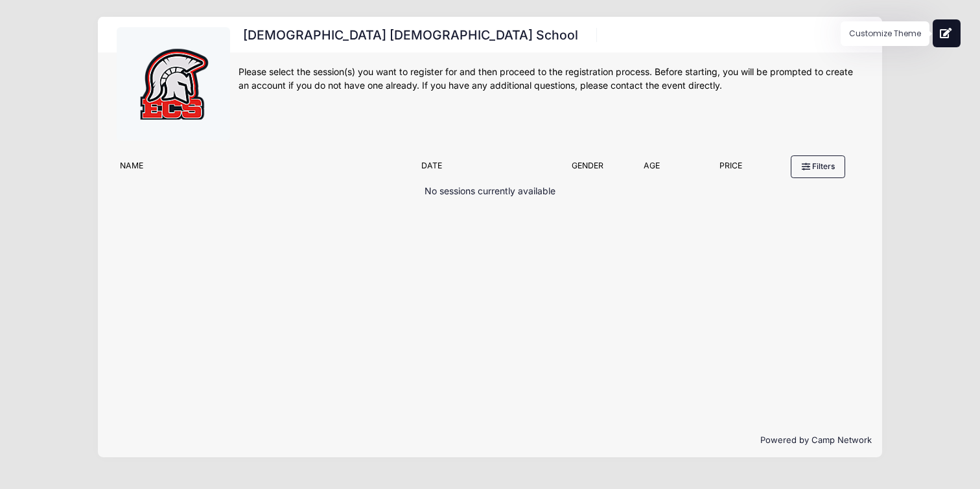
click at [941, 31] on icon at bounding box center [946, 33] width 13 height 10
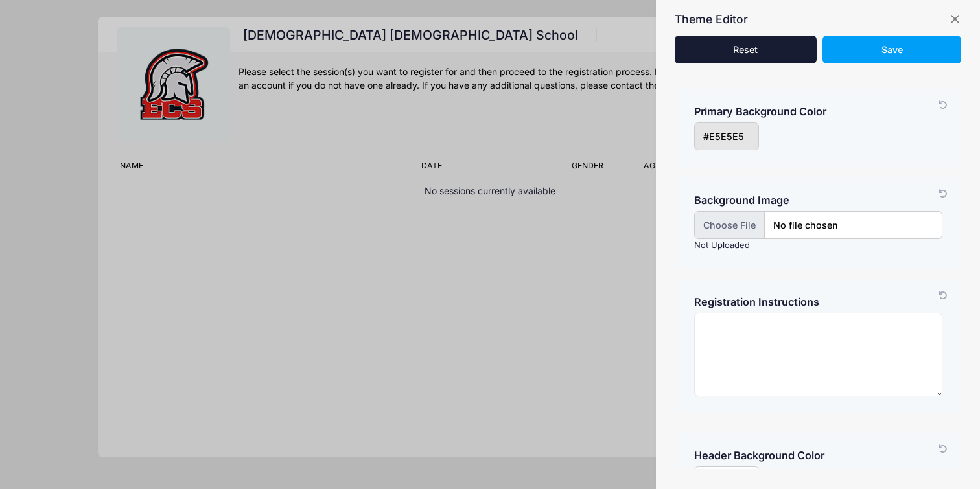
click at [731, 228] on input "file" at bounding box center [818, 225] width 248 height 28
type input "C:\fakepath\Tiny-Sents.png"
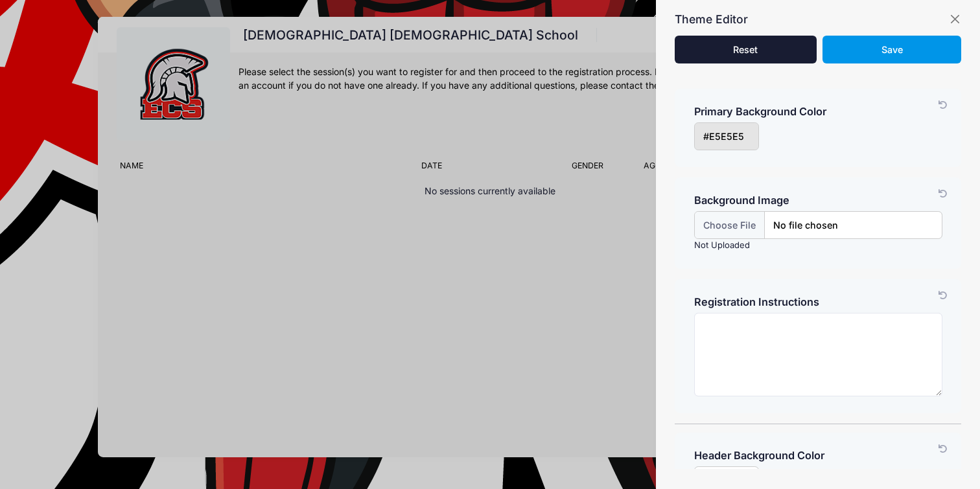
drag, startPoint x: 884, startPoint y: 54, endPoint x: 884, endPoint y: 62, distance: 7.8
click at [884, 54] on span "Save" at bounding box center [892, 49] width 21 height 11
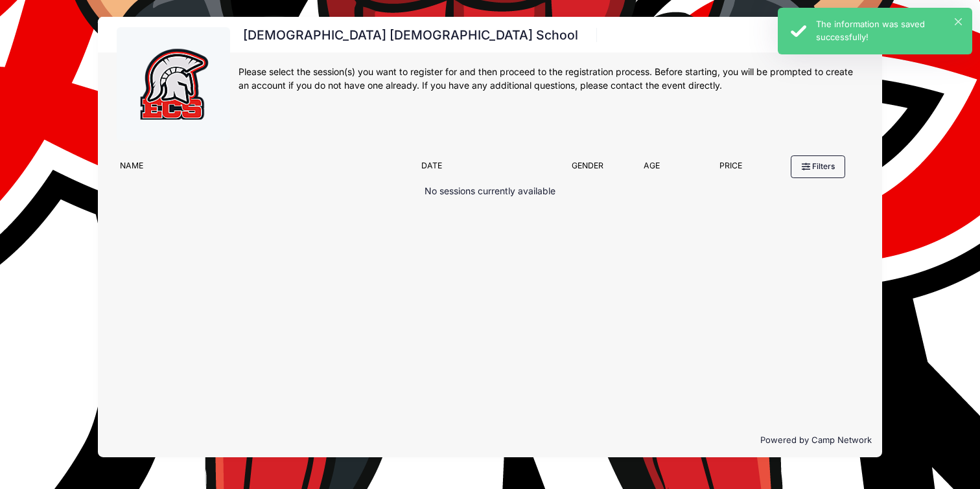
click at [953, 23] on div "The information was saved successfully!" at bounding box center [889, 30] width 146 height 25
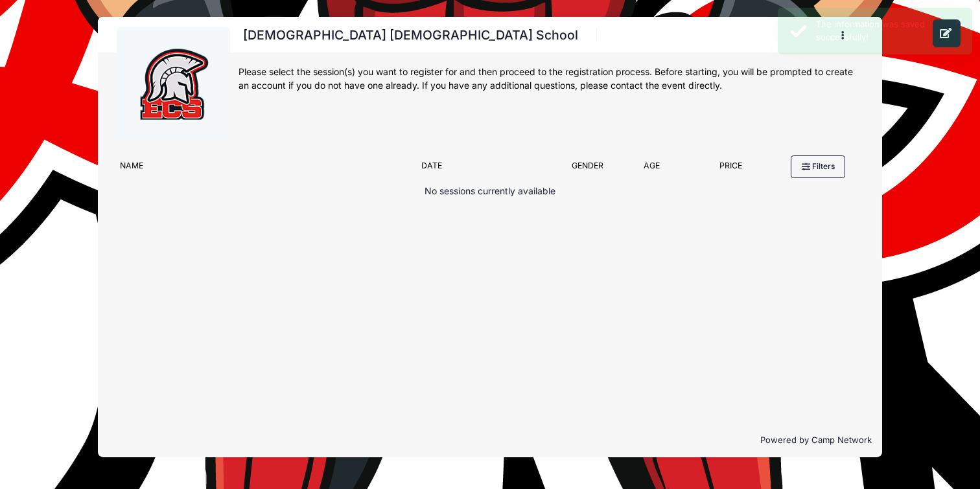
click at [946, 32] on div "The information was saved successfully!" at bounding box center [889, 30] width 146 height 25
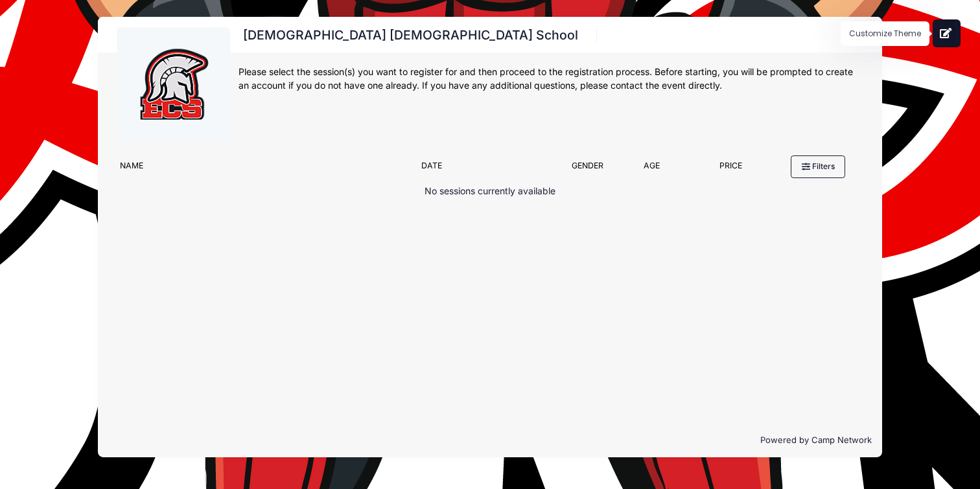
click at [954, 38] on button at bounding box center [947, 33] width 28 height 28
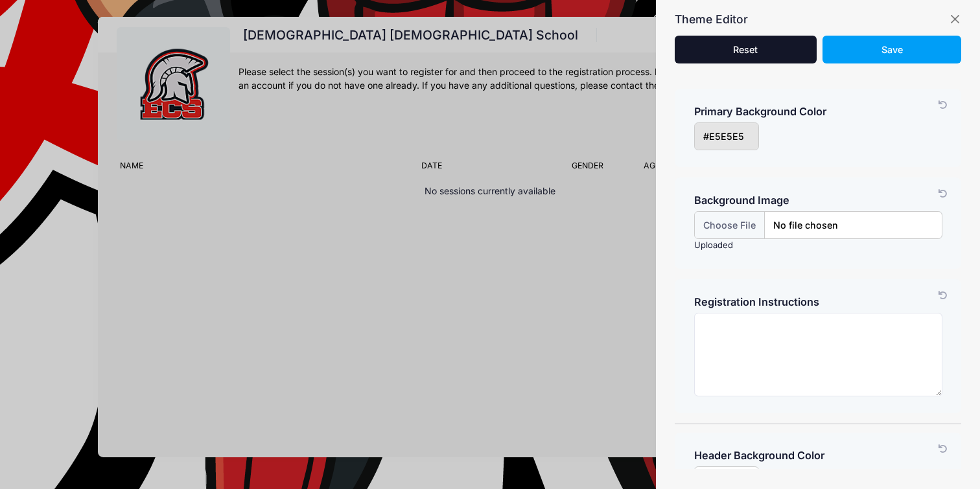
click at [766, 54] on button "Reset Please wait..." at bounding box center [745, 50] width 141 height 28
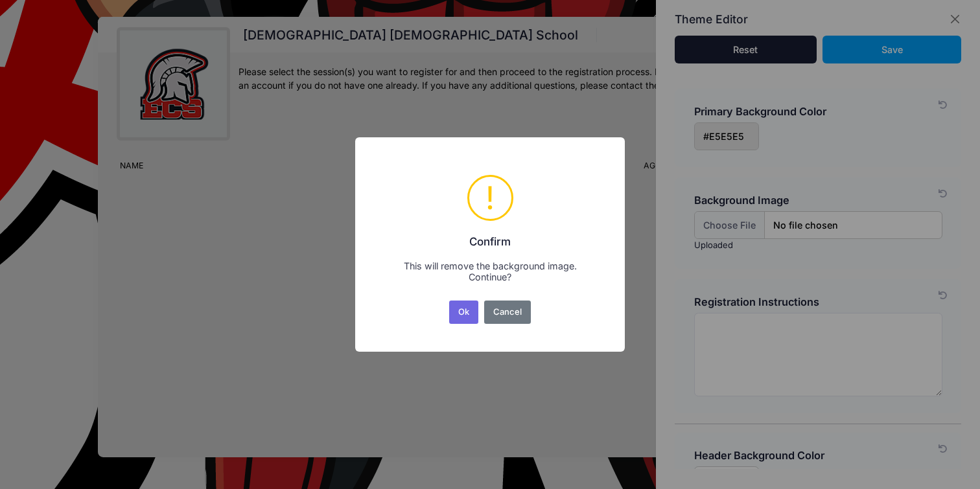
drag, startPoint x: 469, startPoint y: 314, endPoint x: 482, endPoint y: 305, distance: 15.5
click at [469, 314] on button "Ok" at bounding box center [464, 312] width 30 height 23
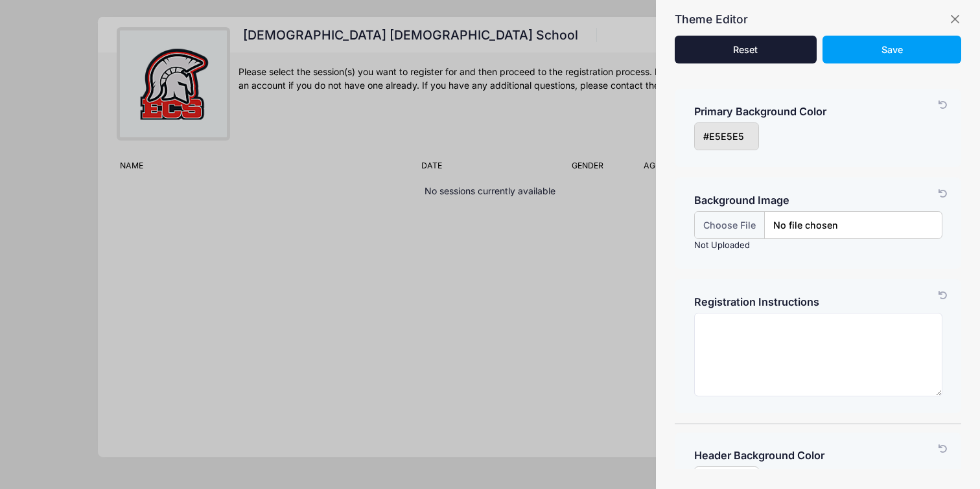
click at [871, 186] on div "Background Image Background Image Not Uploaded" at bounding box center [818, 223] width 287 height 91
click at [953, 17] on button "button" at bounding box center [954, 19] width 13 height 13
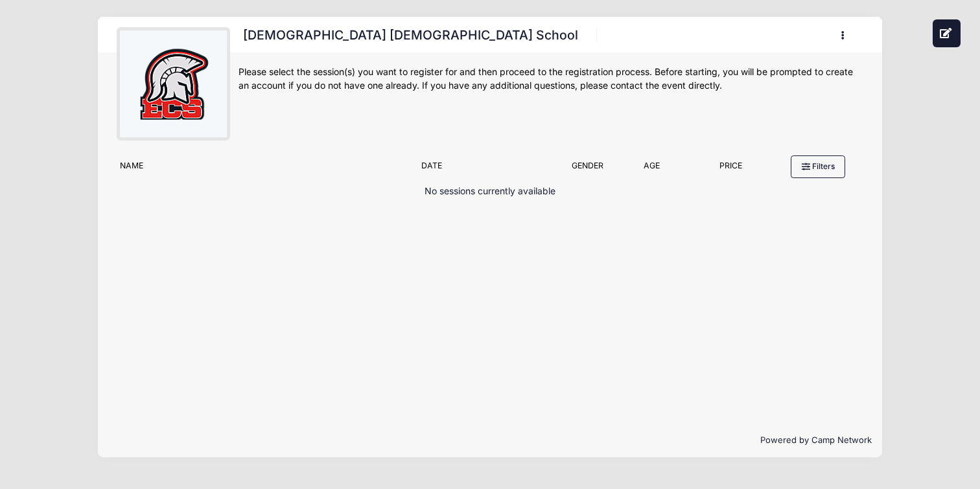
click at [207, 100] on img at bounding box center [173, 84] width 97 height 97
click at [176, 130] on img at bounding box center [173, 84] width 97 height 97
click at [841, 36] on icon "button" at bounding box center [846, 36] width 10 height 0
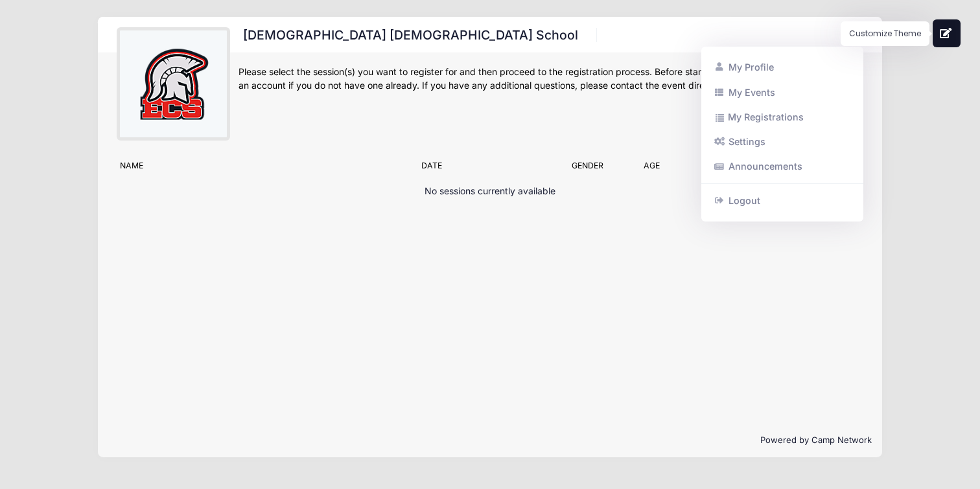
click at [947, 29] on icon at bounding box center [946, 33] width 13 height 10
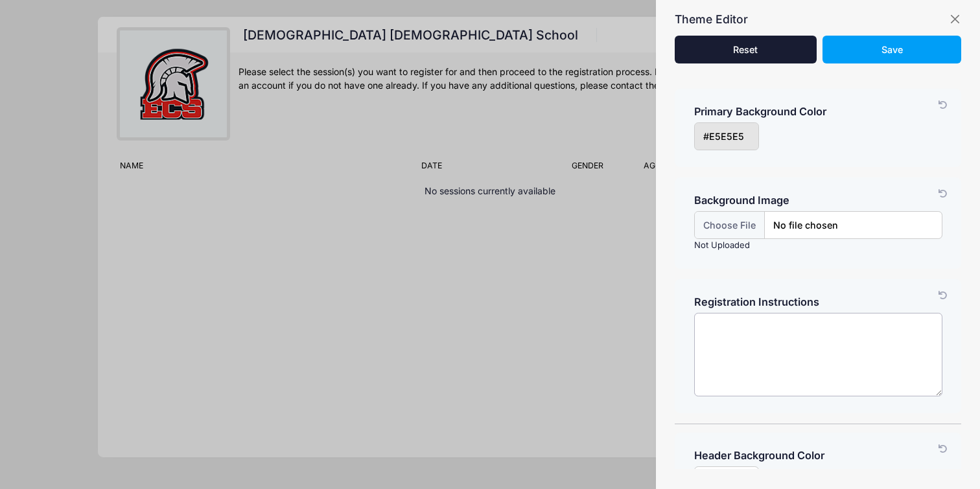
click at [789, 342] on textarea at bounding box center [818, 355] width 248 height 84
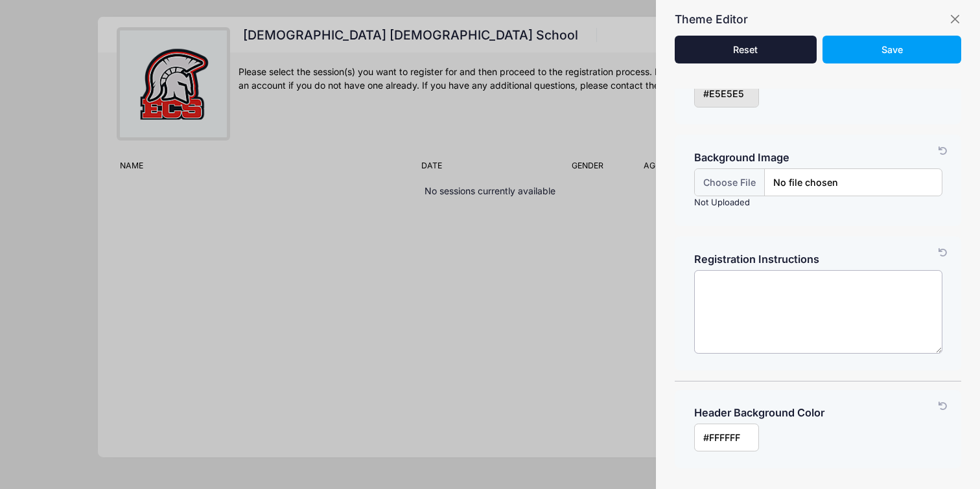
scroll to position [158, 0]
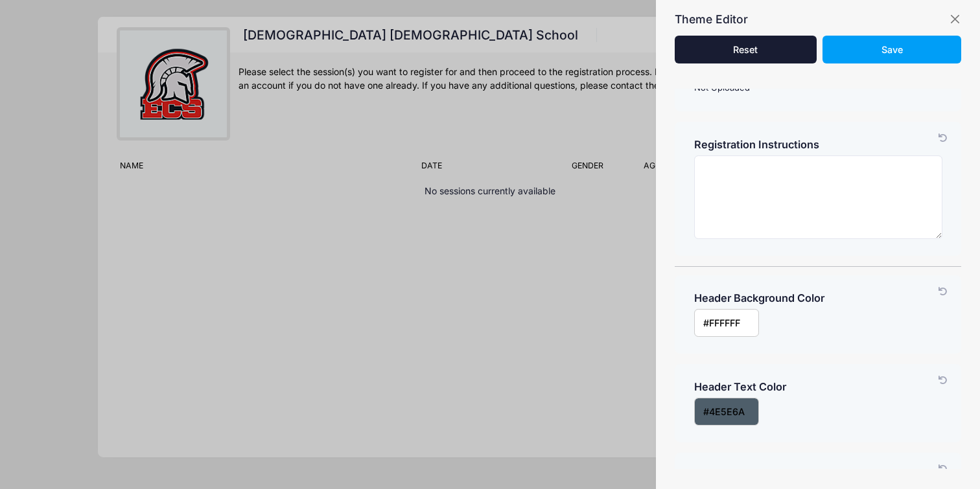
click at [948, 21] on div "Theme Editor Reset Please wait... Save" at bounding box center [818, 36] width 324 height 72
drag, startPoint x: 952, startPoint y: 20, endPoint x: 943, endPoint y: 24, distance: 9.9
click at [952, 20] on button "button" at bounding box center [954, 19] width 13 height 13
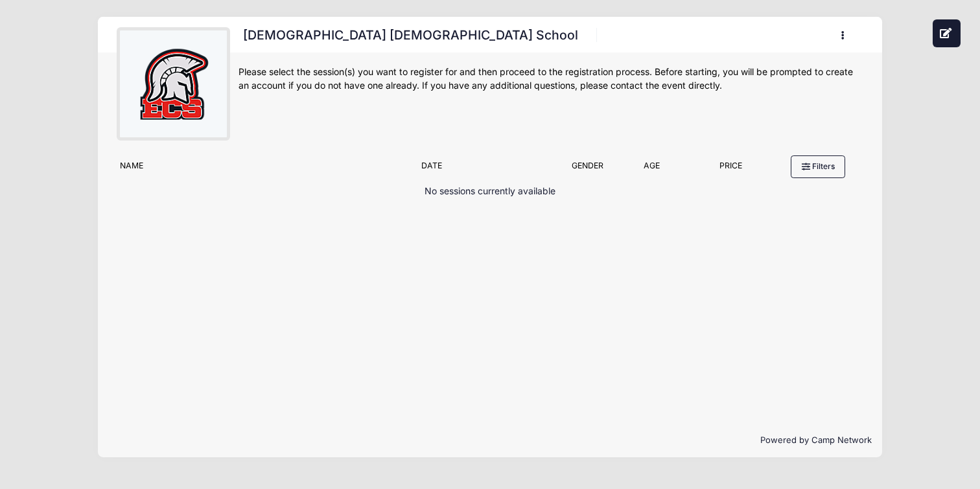
click at [127, 81] on img at bounding box center [173, 84] width 97 height 97
click at [135, 82] on img at bounding box center [173, 84] width 97 height 97
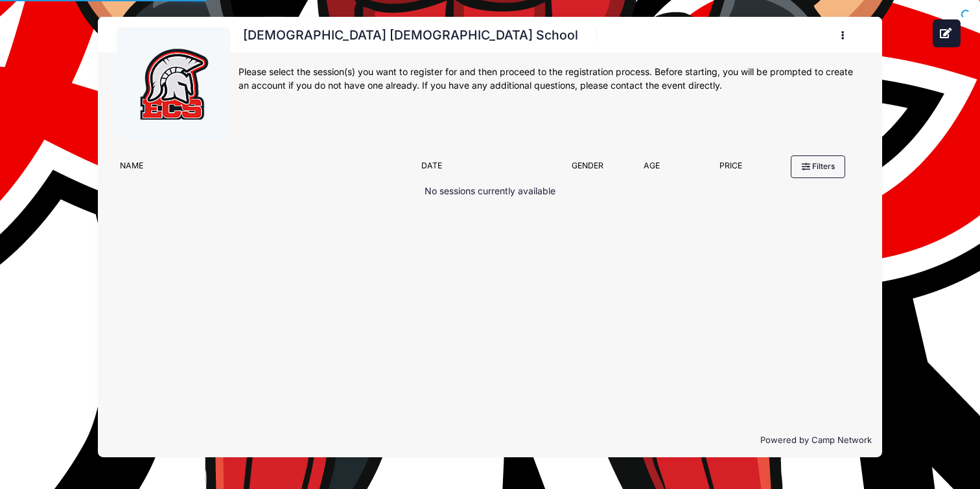
scroll to position [158, 0]
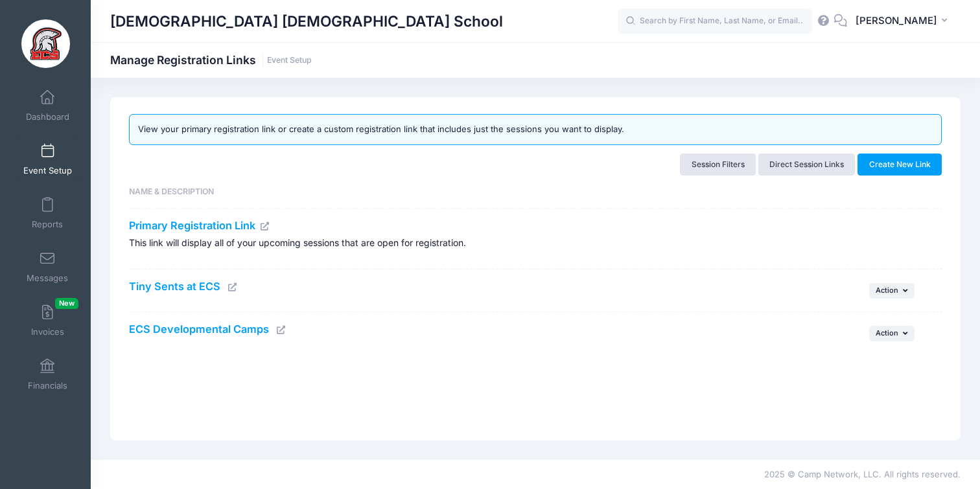
click at [235, 288] on icon at bounding box center [233, 287] width 10 height 8
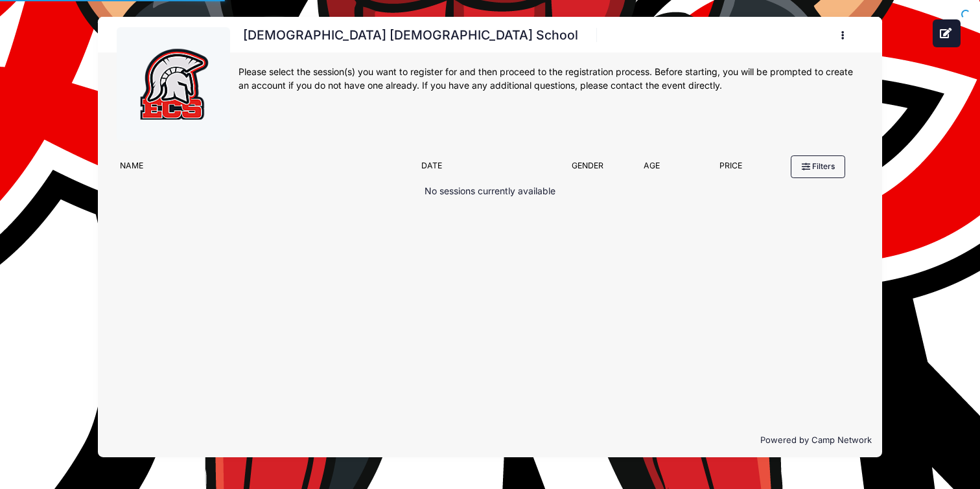
scroll to position [158, 0]
click at [945, 34] on icon at bounding box center [946, 33] width 13 height 10
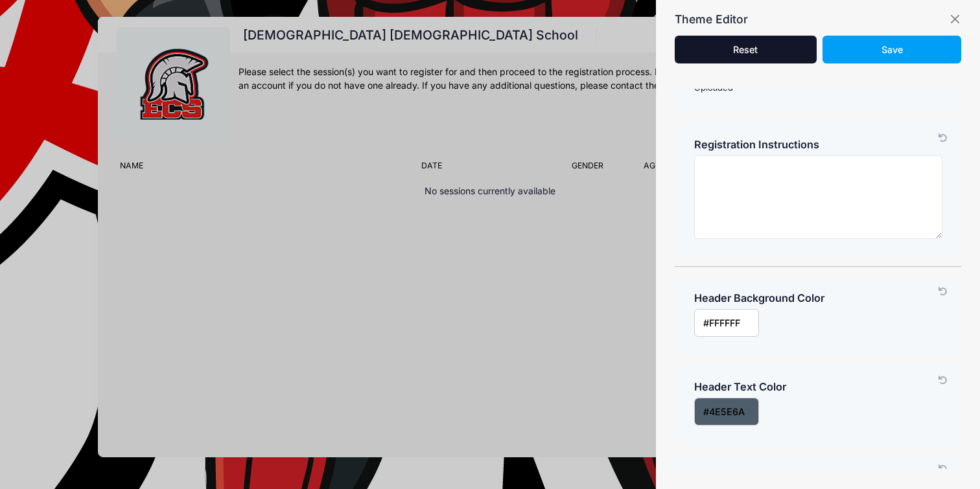
click at [765, 54] on button "Reset Please wait..." at bounding box center [745, 50] width 141 height 28
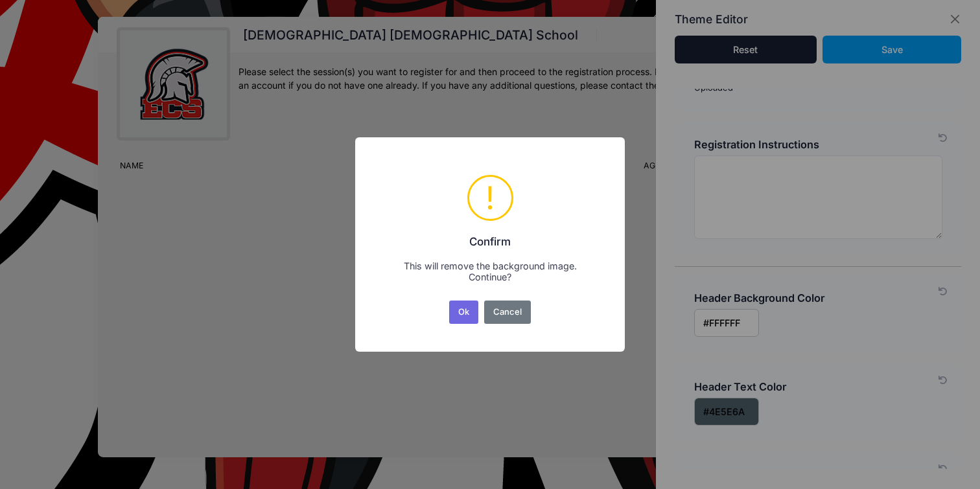
click at [467, 320] on button "Ok" at bounding box center [464, 312] width 30 height 23
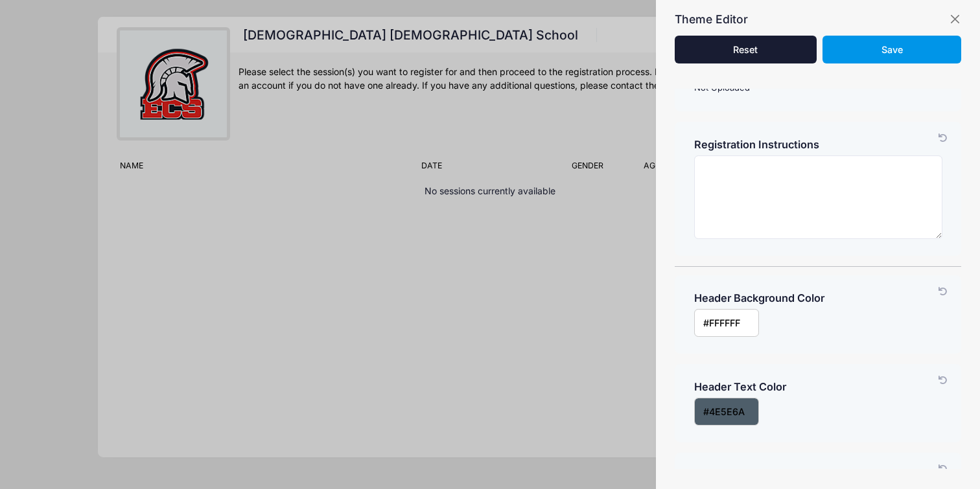
click at [854, 59] on button "Save" at bounding box center [892, 50] width 138 height 28
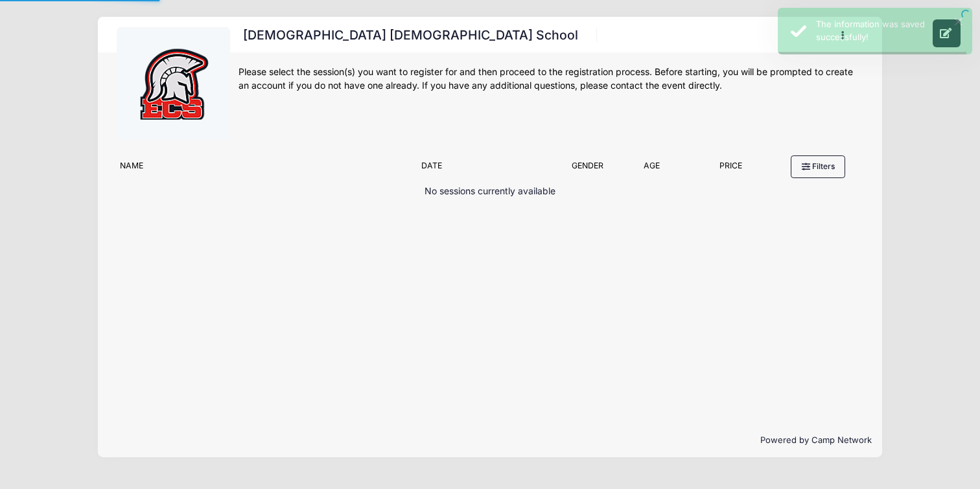
scroll to position [158, 0]
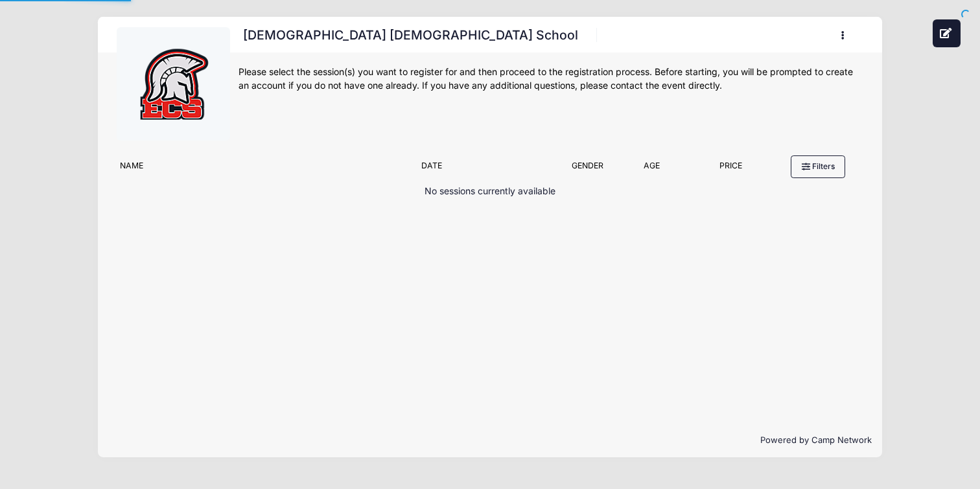
scroll to position [158, 0]
